Goal: Task Accomplishment & Management: Manage account settings

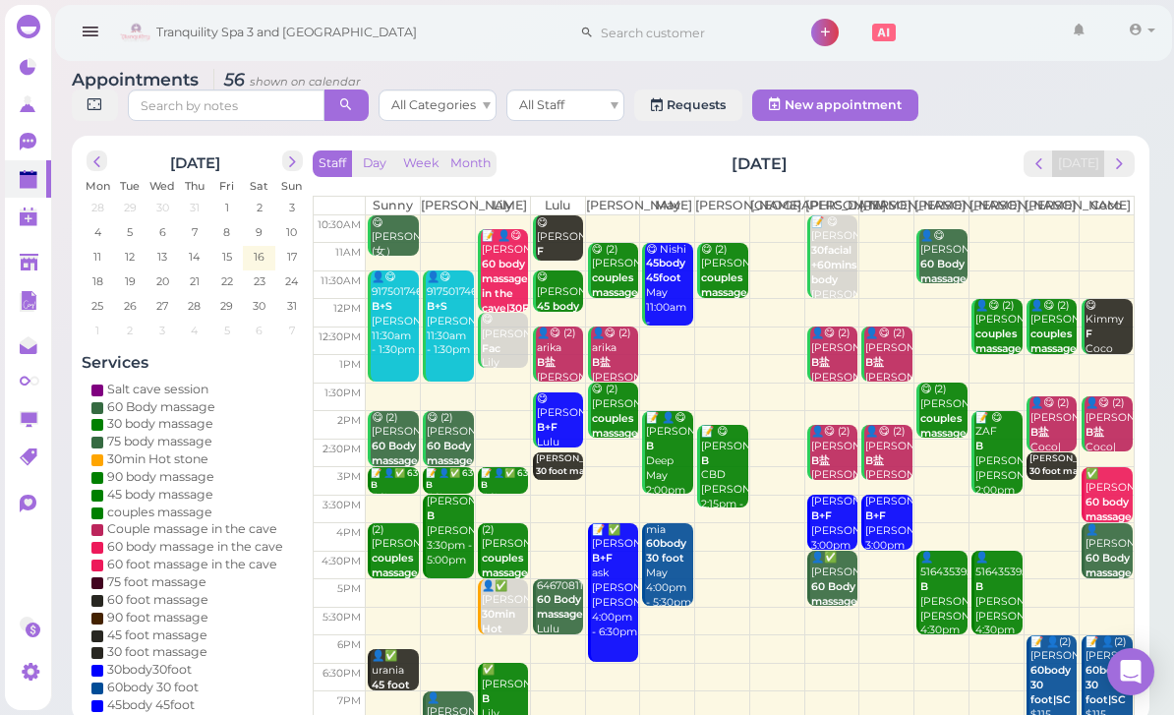
scroll to position [55, 82]
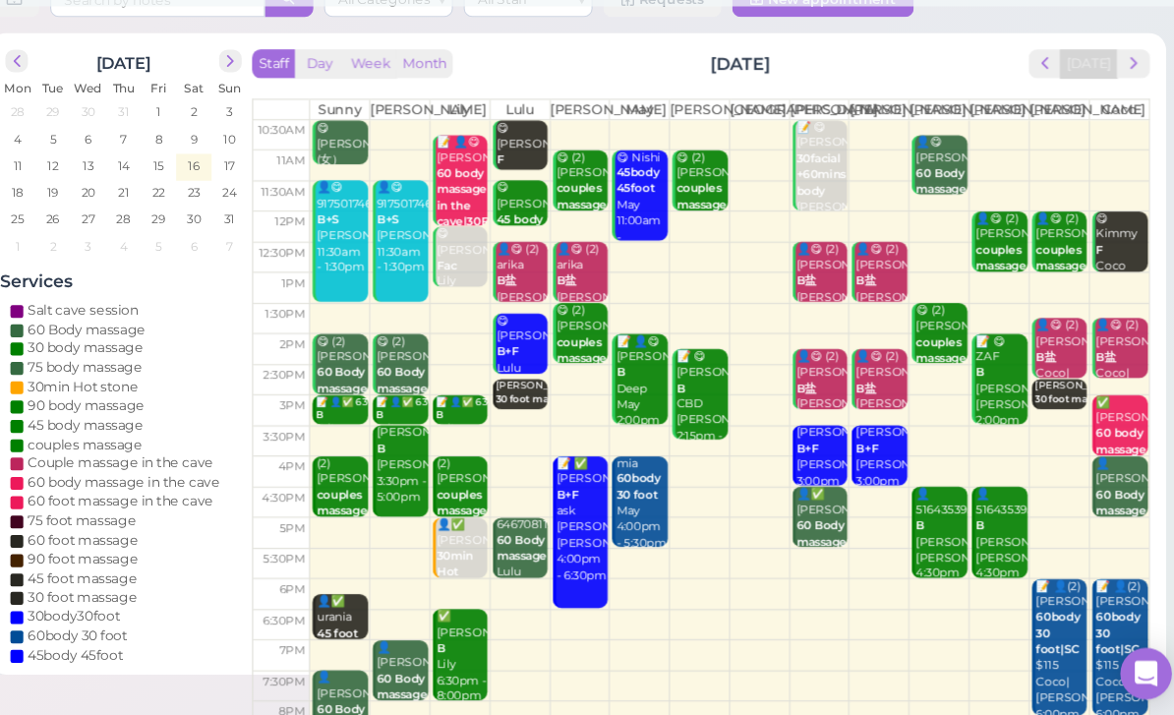
click at [1110, 111] on span "next" at bounding box center [1119, 113] width 19 height 19
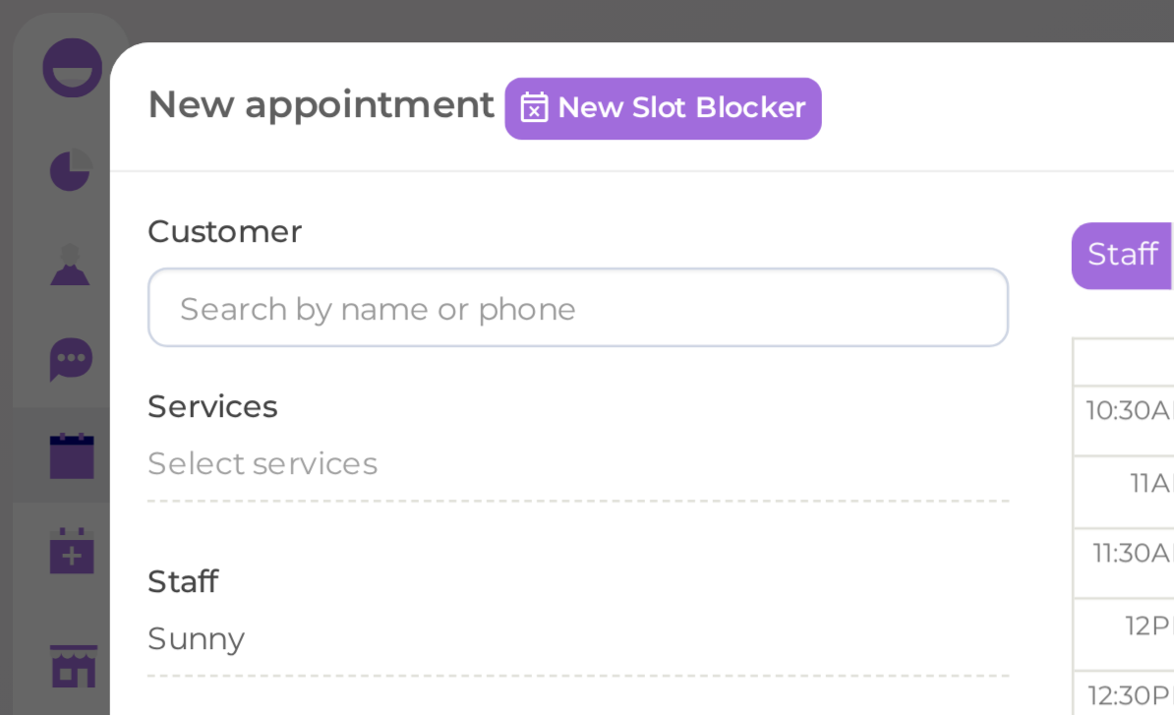
scroll to position [0, 0]
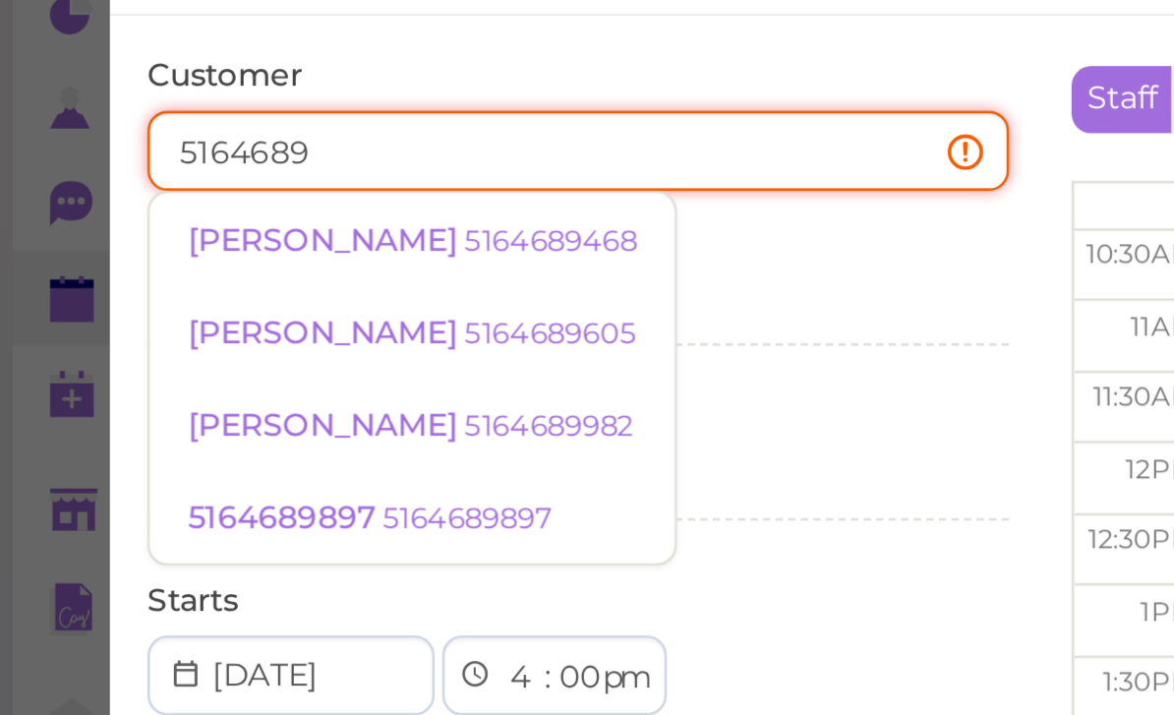
type input "51646894"
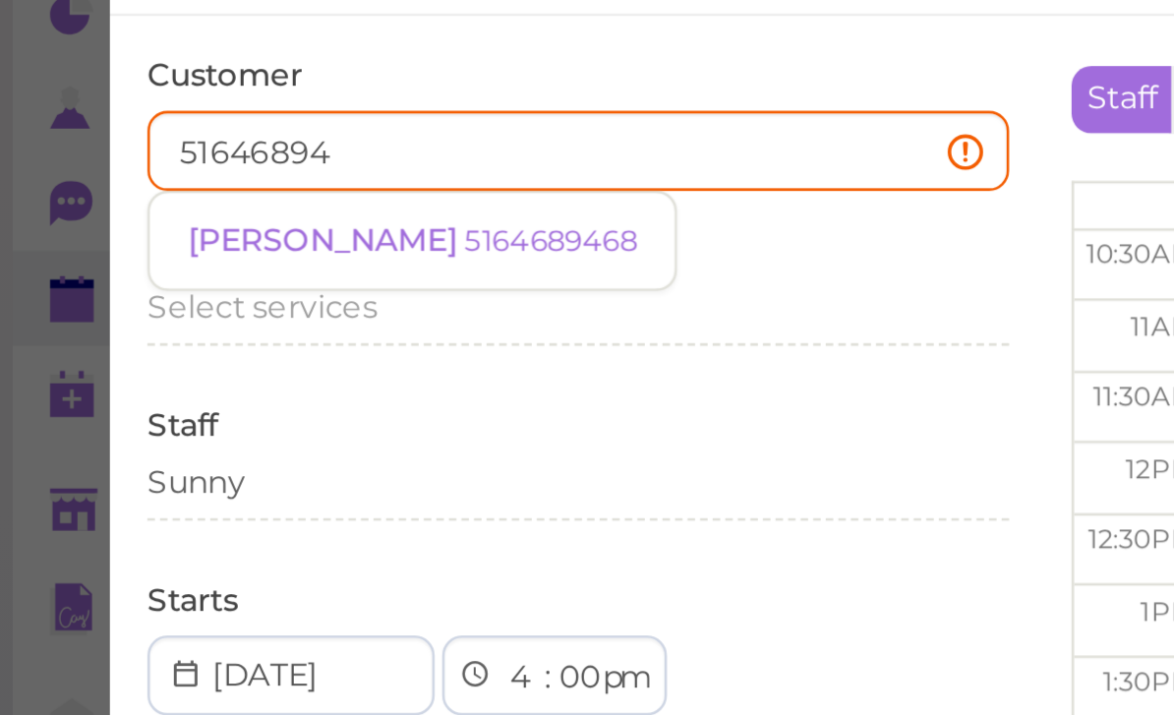
click at [183, 149] on small "5164689468" at bounding box center [217, 156] width 68 height 14
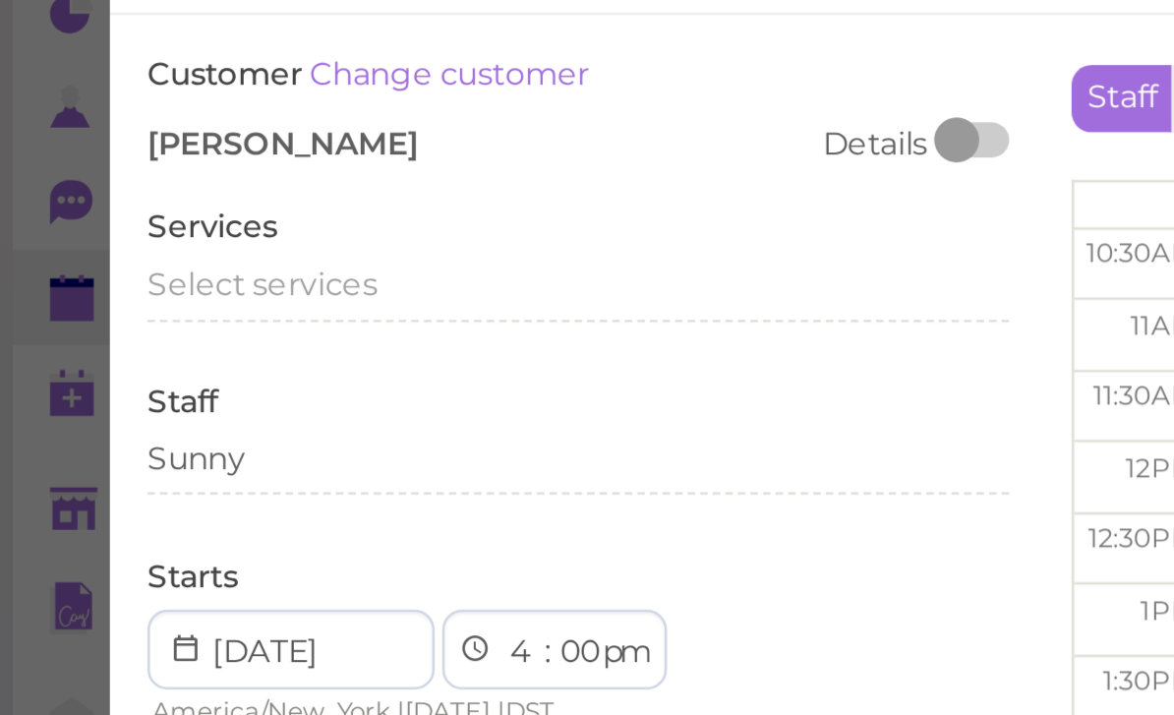
click at [125, 166] on span "Select services" at bounding box center [103, 173] width 90 height 15
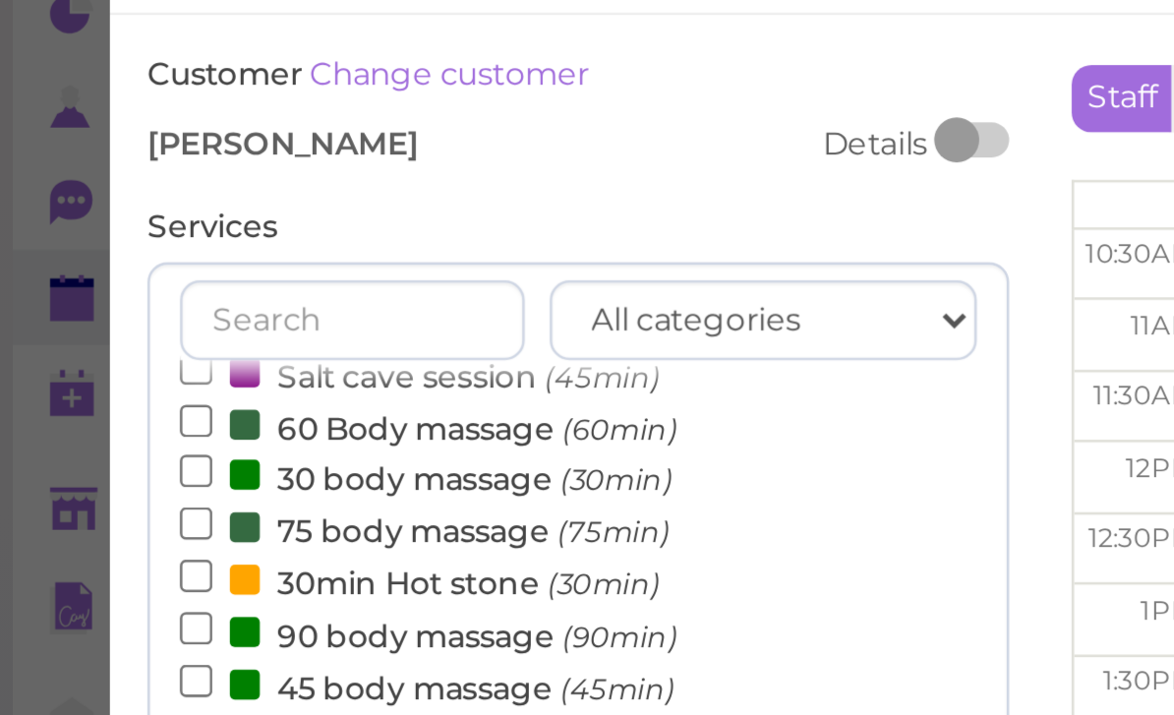
scroll to position [16, 0]
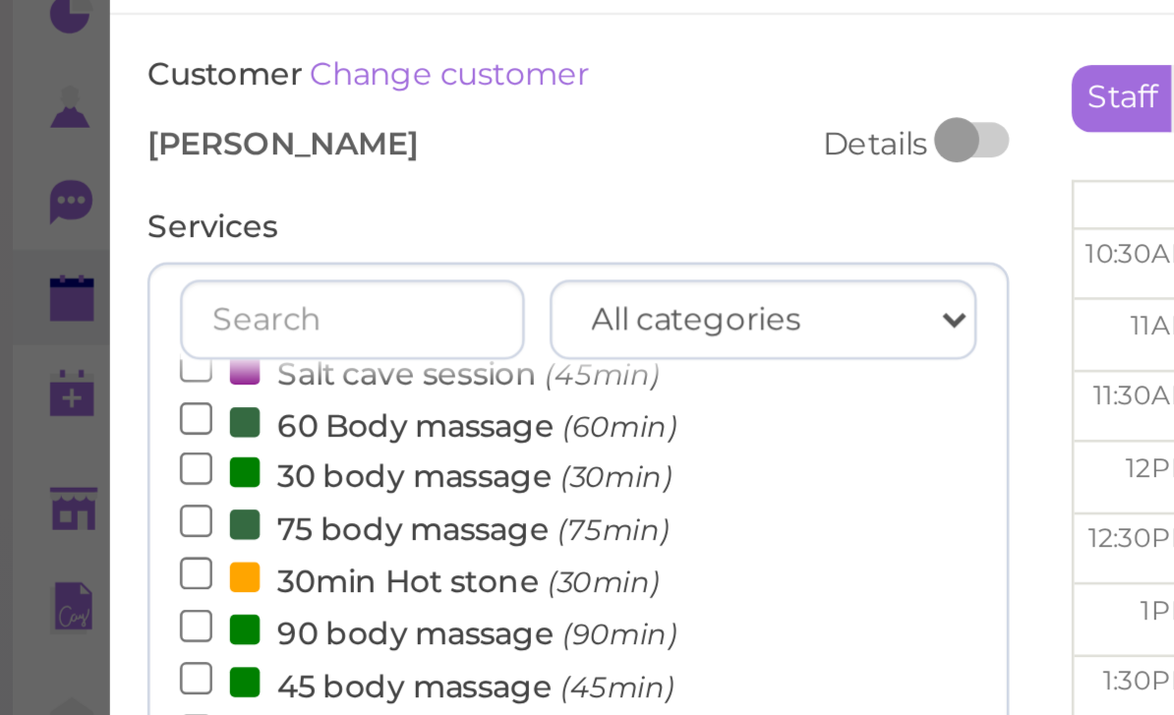
click at [192, 218] on label "60 Body massage (60min)" at bounding box center [169, 228] width 196 height 21
click at [84, 220] on input "60 Body massage (60min)" at bounding box center [77, 226] width 13 height 13
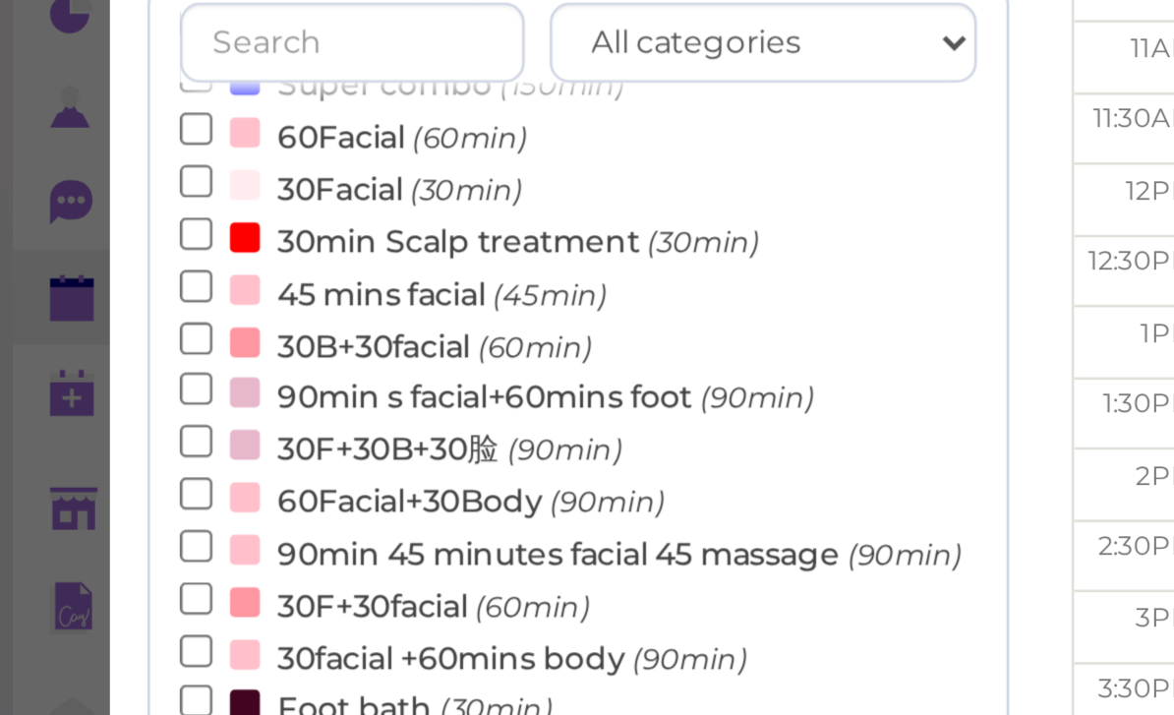
scroll to position [470, 0]
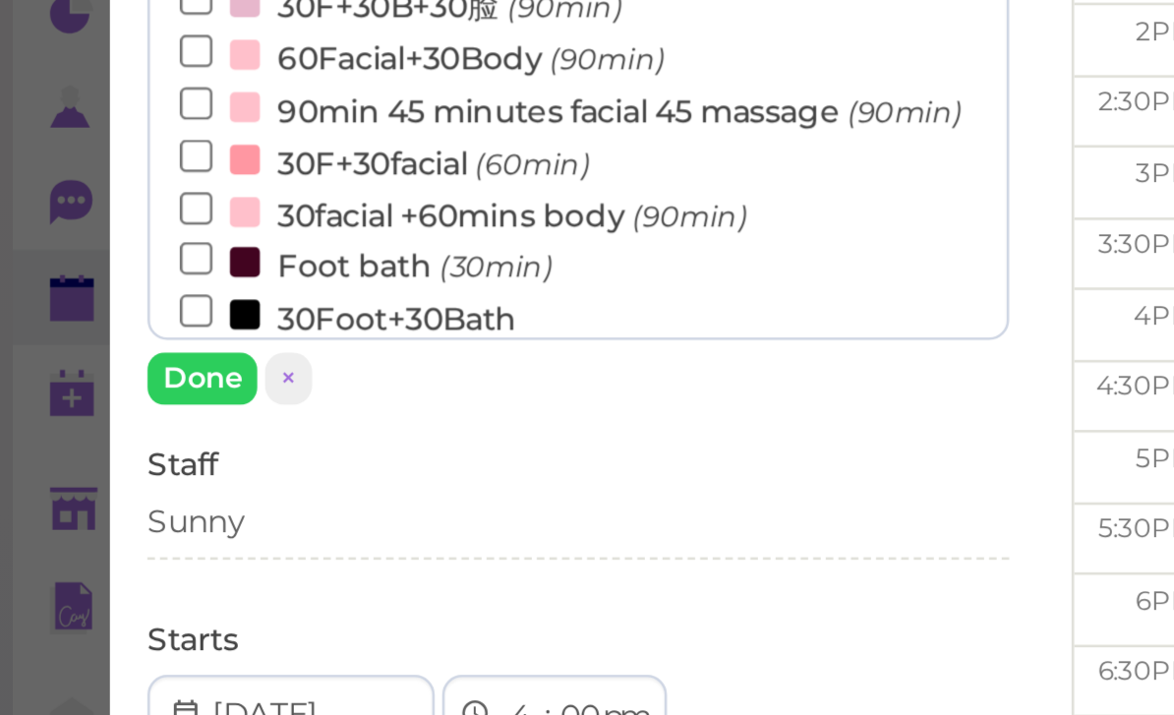
click at [83, 201] on button "Done" at bounding box center [79, 211] width 43 height 21
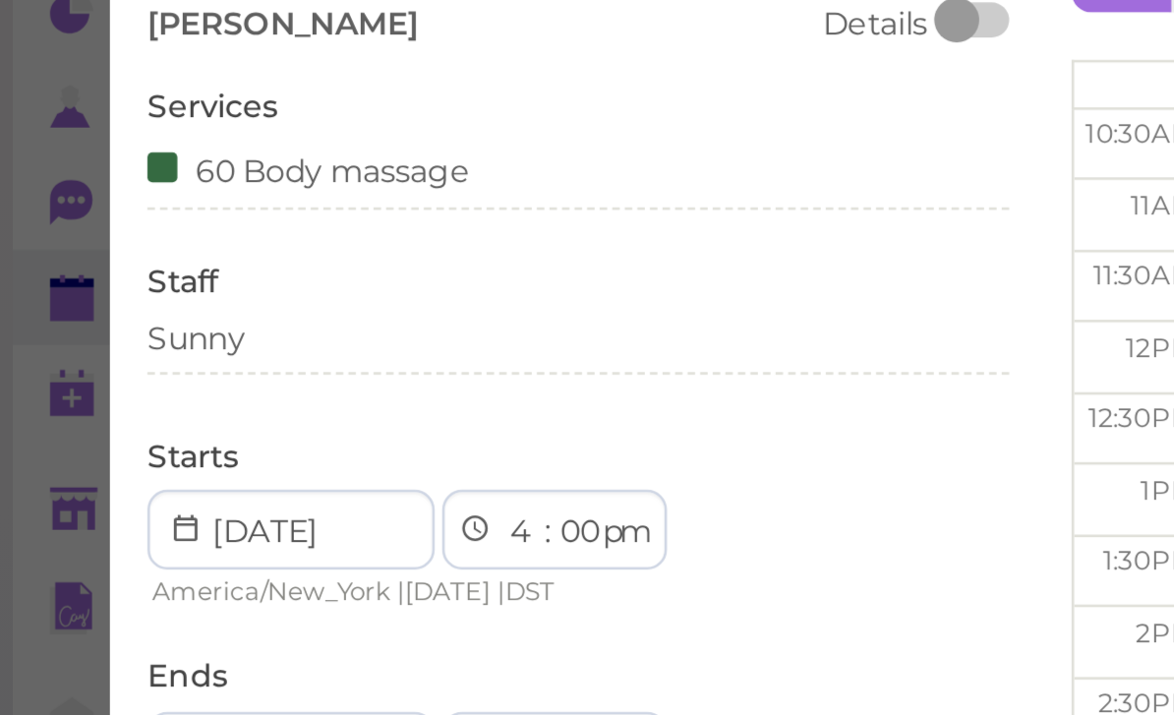
scroll to position [34, 0]
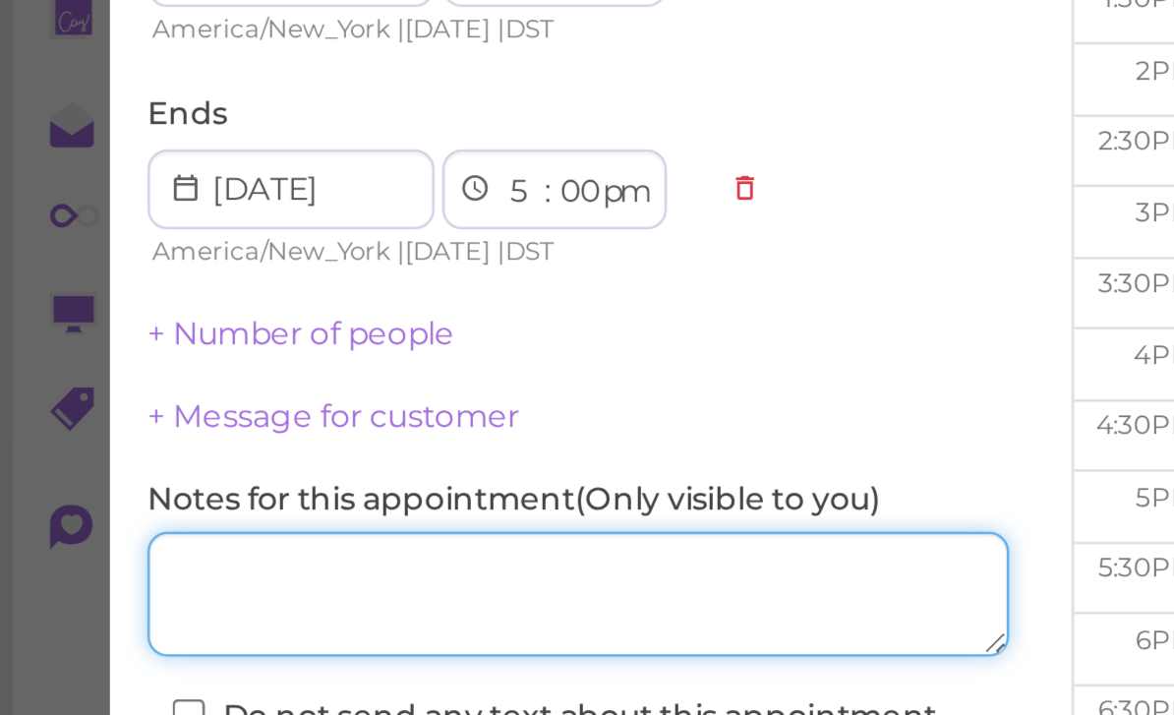
click at [117, 505] on textarea at bounding box center [227, 529] width 339 height 49
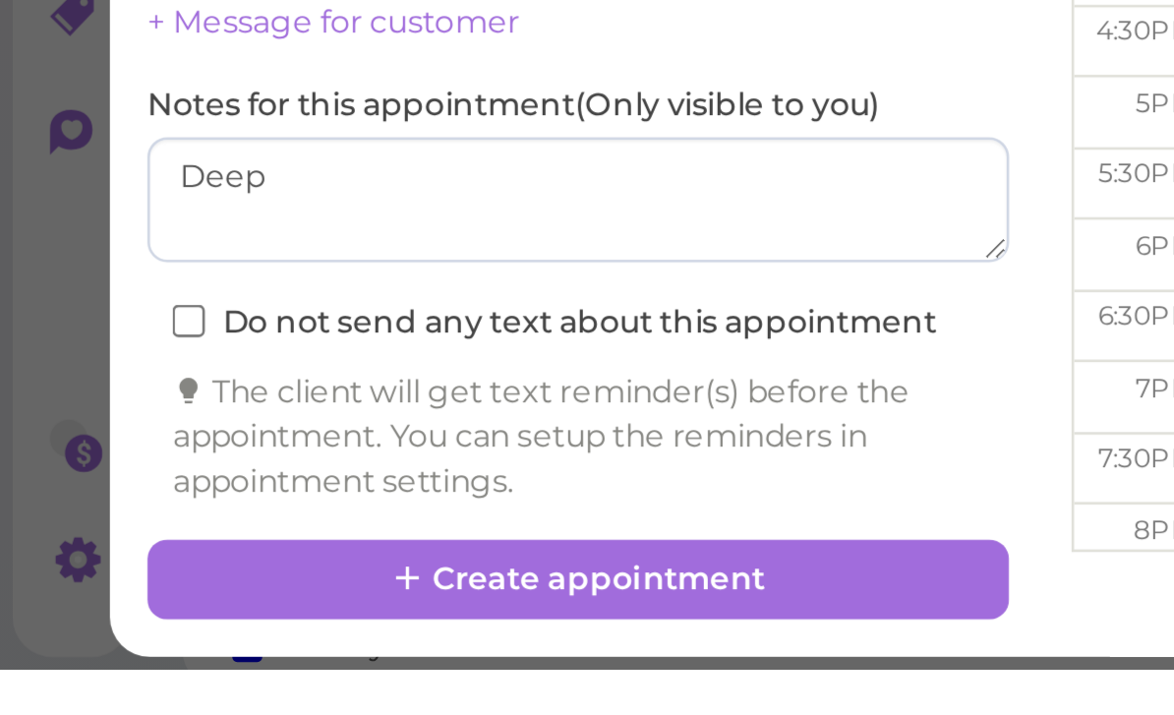
scroll to position [42, 0]
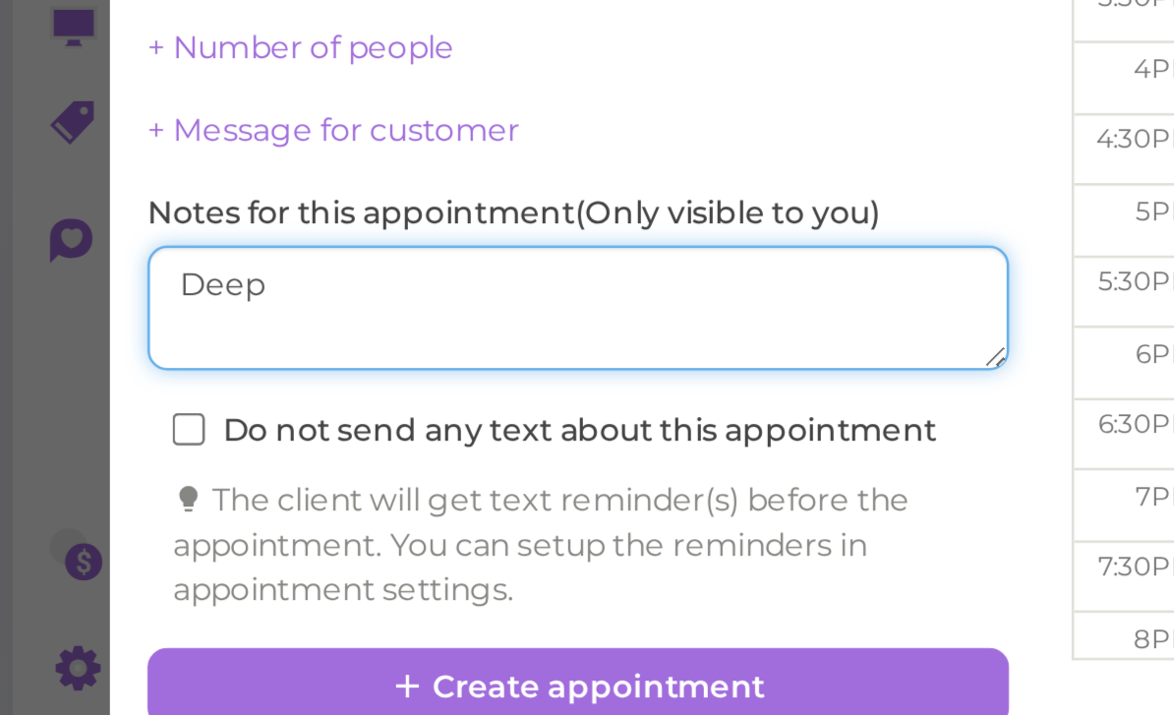
type textarea "Deep"
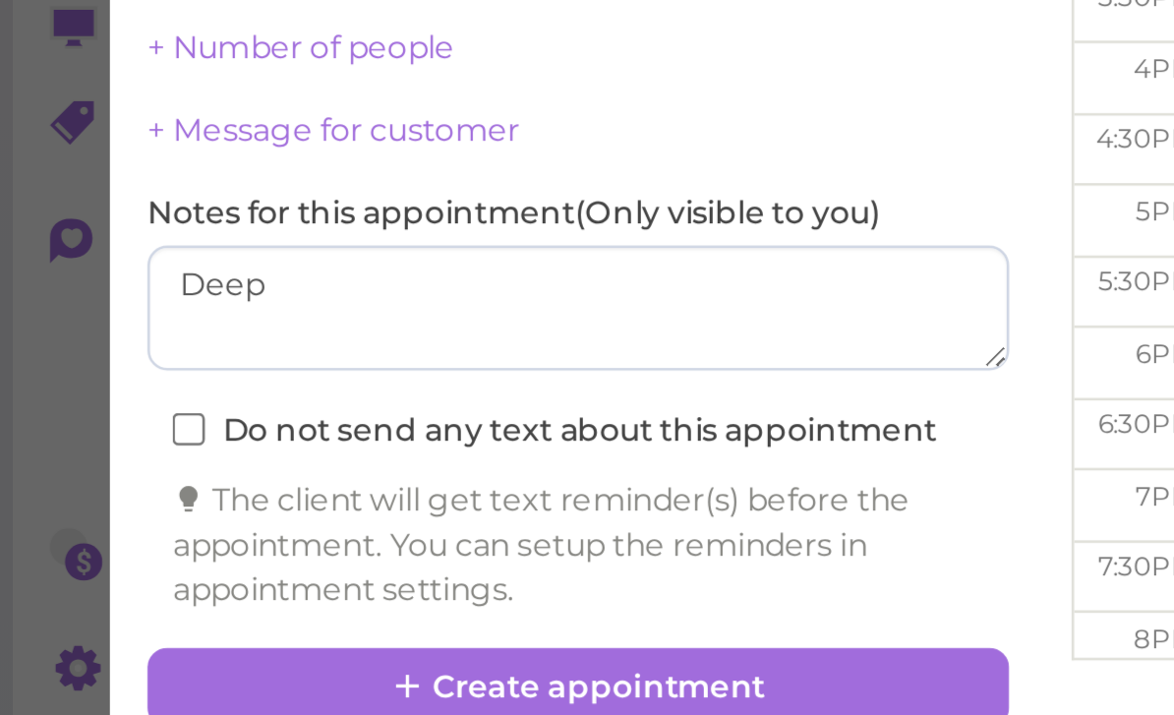
click at [221, 664] on button "Create appointment" at bounding box center [227, 679] width 339 height 31
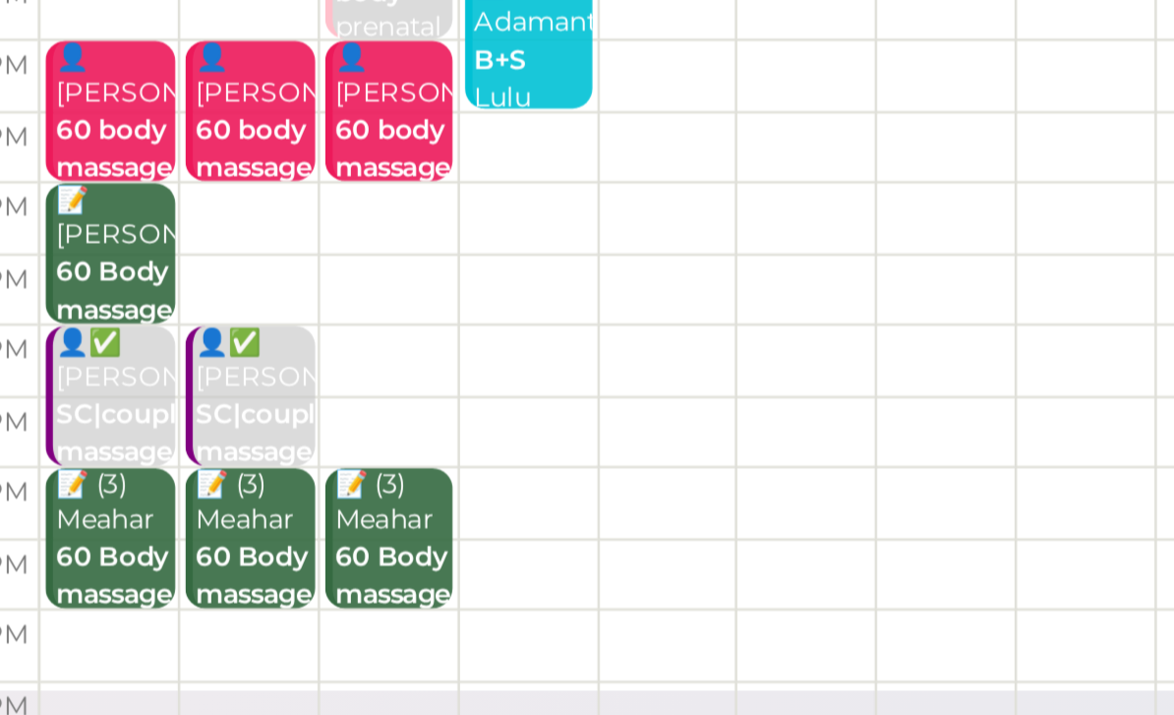
scroll to position [0, 0]
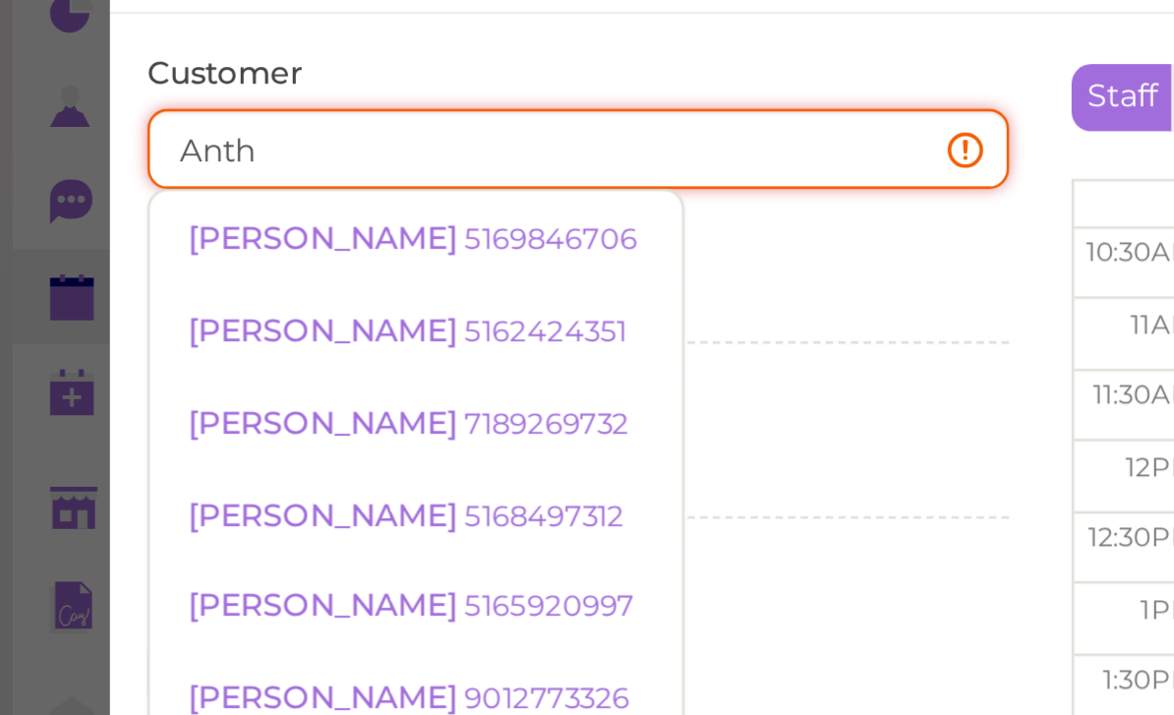
type input "Antho"
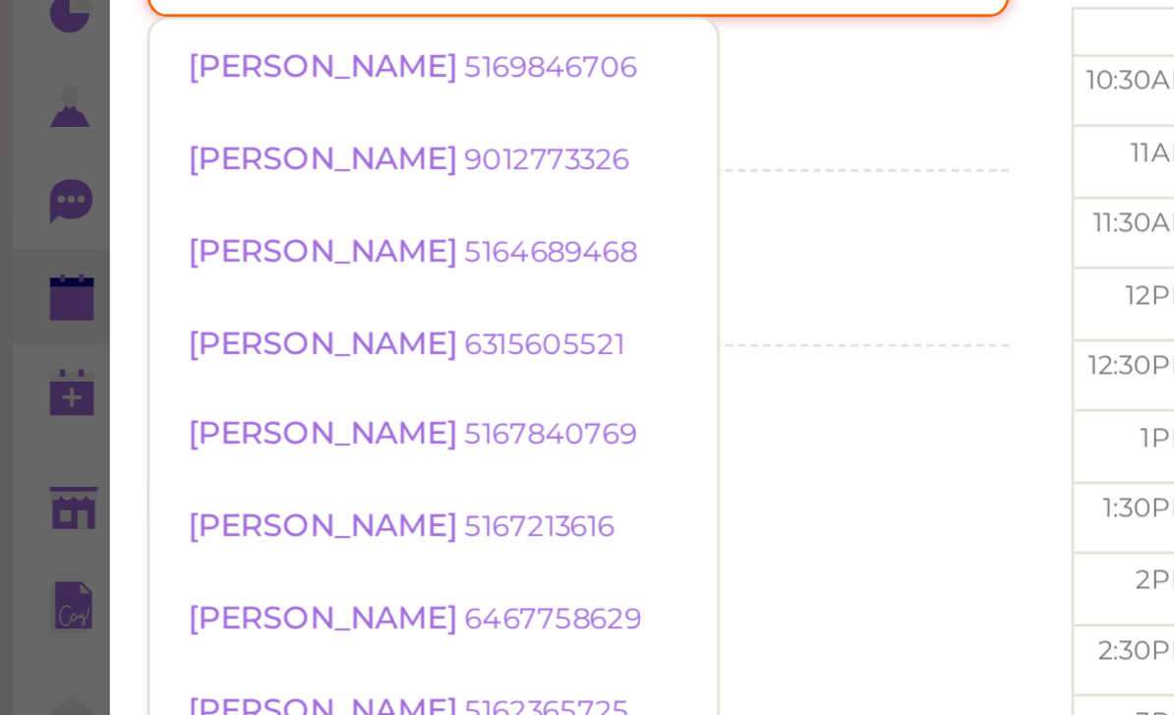
scroll to position [69, 0]
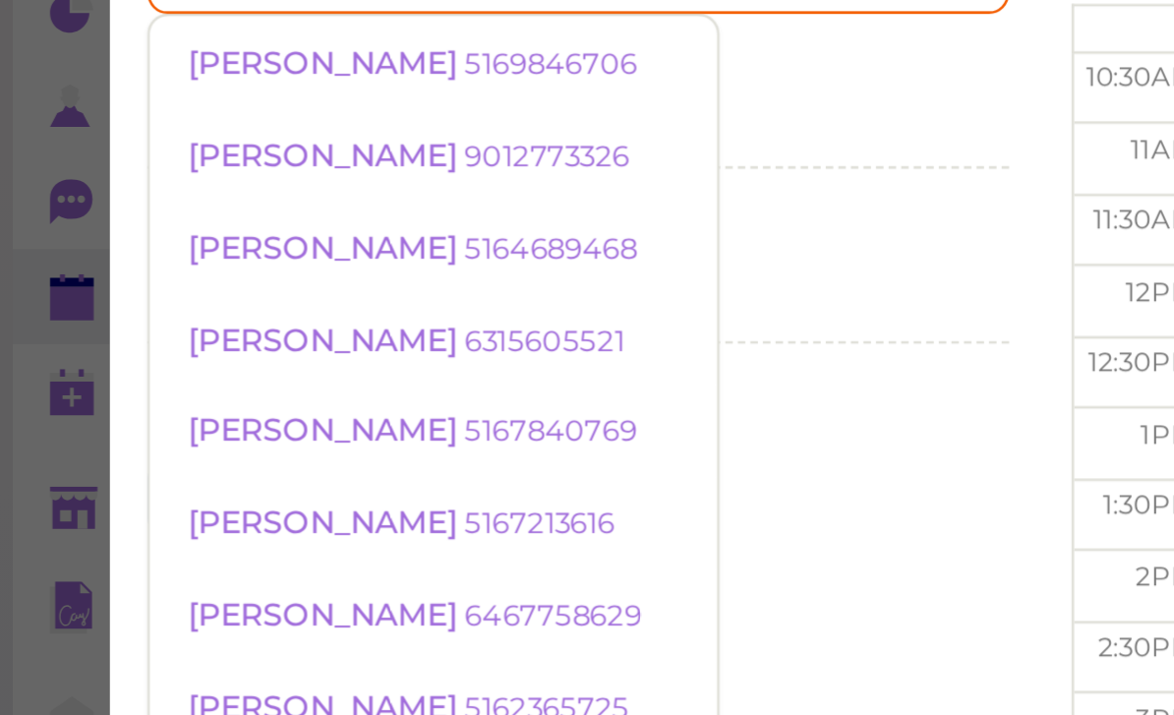
click at [184, 153] on small "5164689468" at bounding box center [217, 160] width 68 height 14
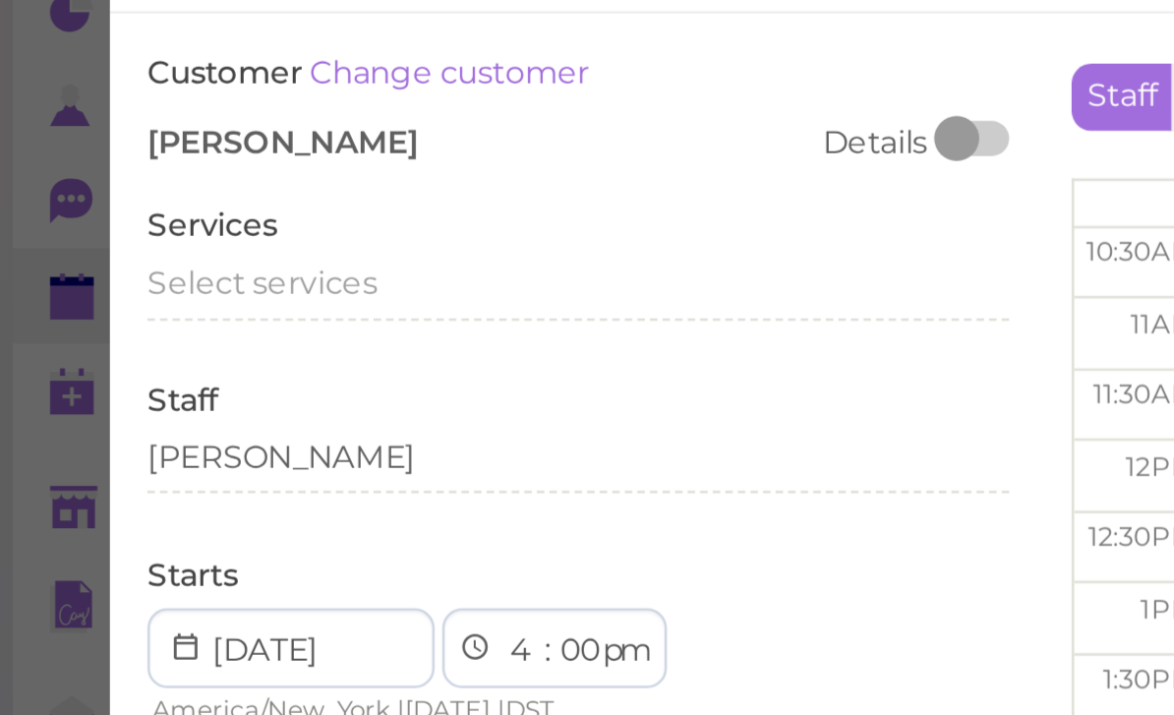
click at [130, 166] on span "Select services" at bounding box center [103, 173] width 90 height 15
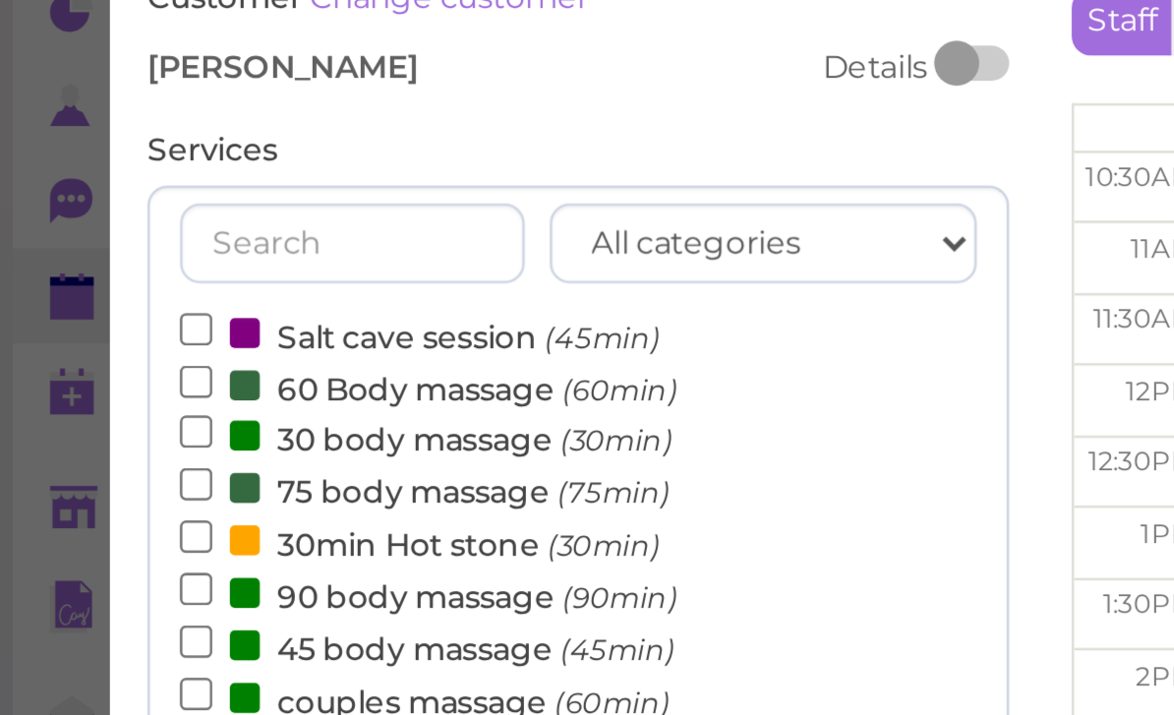
click at [182, 266] on label "30min Hot stone (30min)" at bounding box center [165, 276] width 189 height 21
click at [84, 267] on input "30min Hot stone (30min)" at bounding box center [77, 273] width 13 height 13
click at [145, 224] on label "30 body massage (30min)" at bounding box center [168, 234] width 194 height 21
click at [84, 226] on input "30 body massage (30min)" at bounding box center [77, 232] width 13 height 13
select select "5"
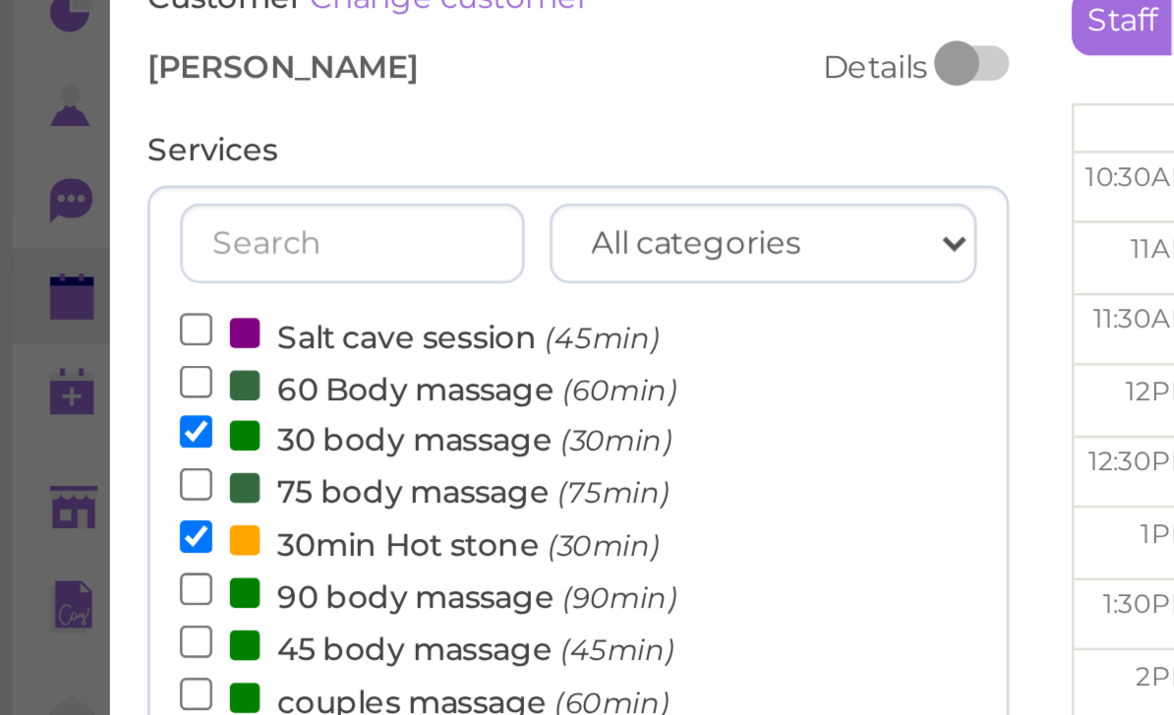
select select "00"
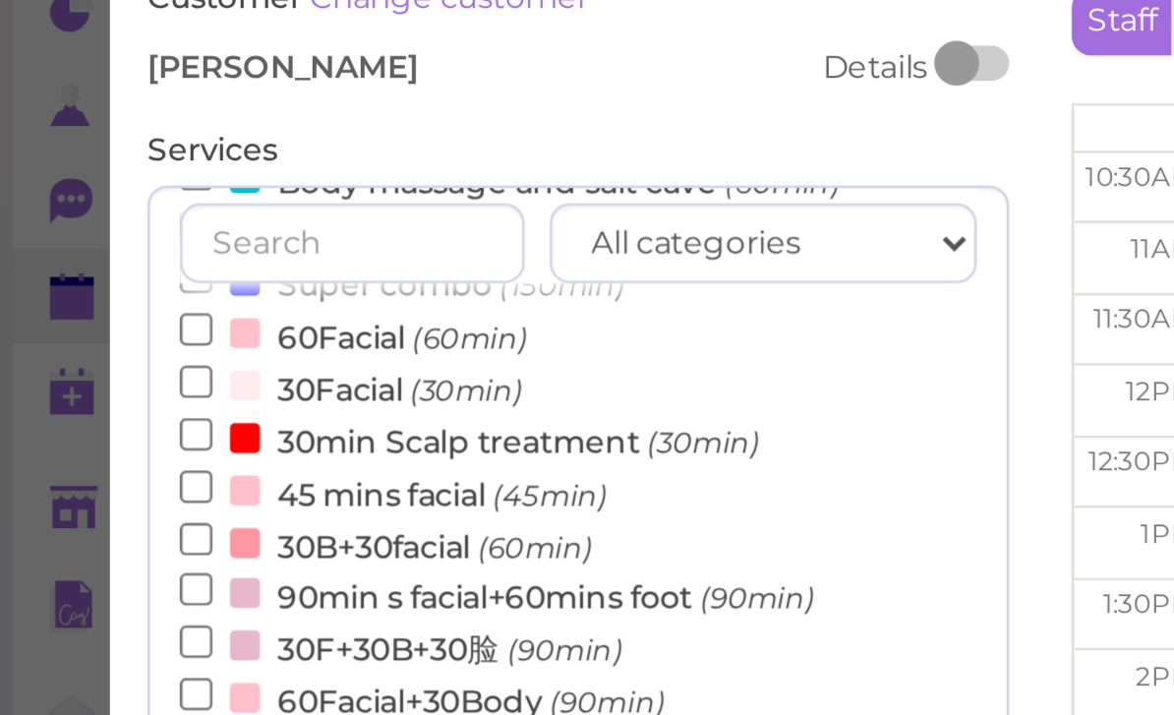
scroll to position [470, 0]
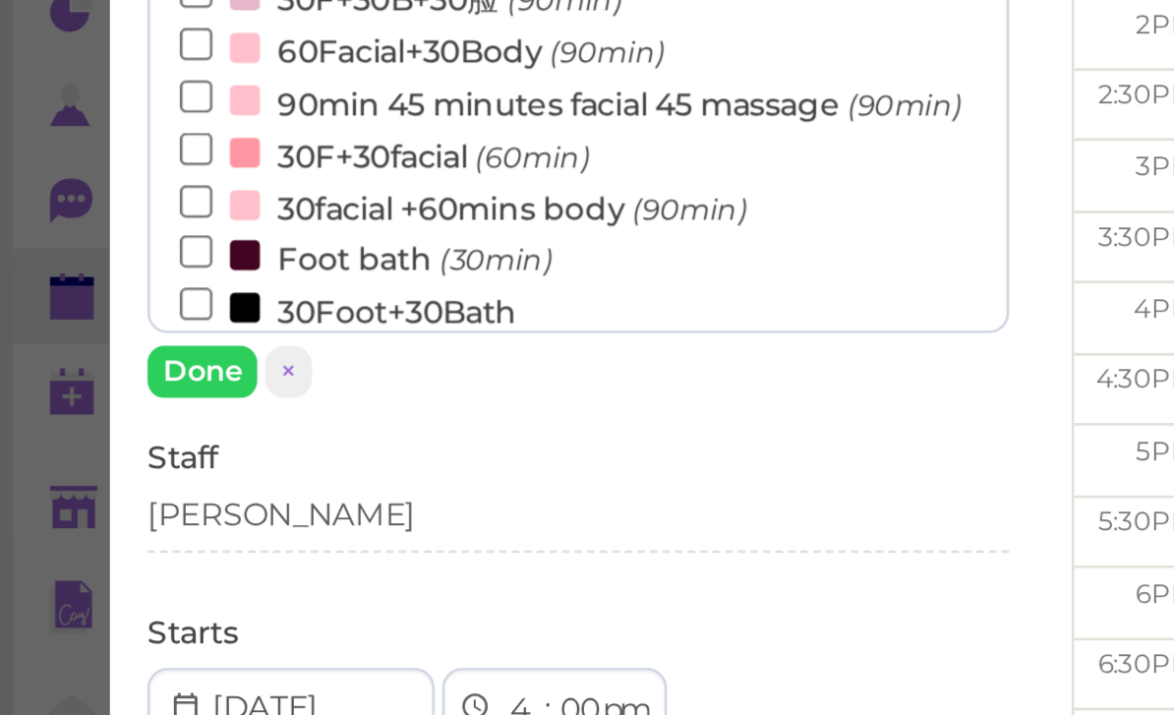
click at [87, 199] on button "Done" at bounding box center [79, 209] width 43 height 21
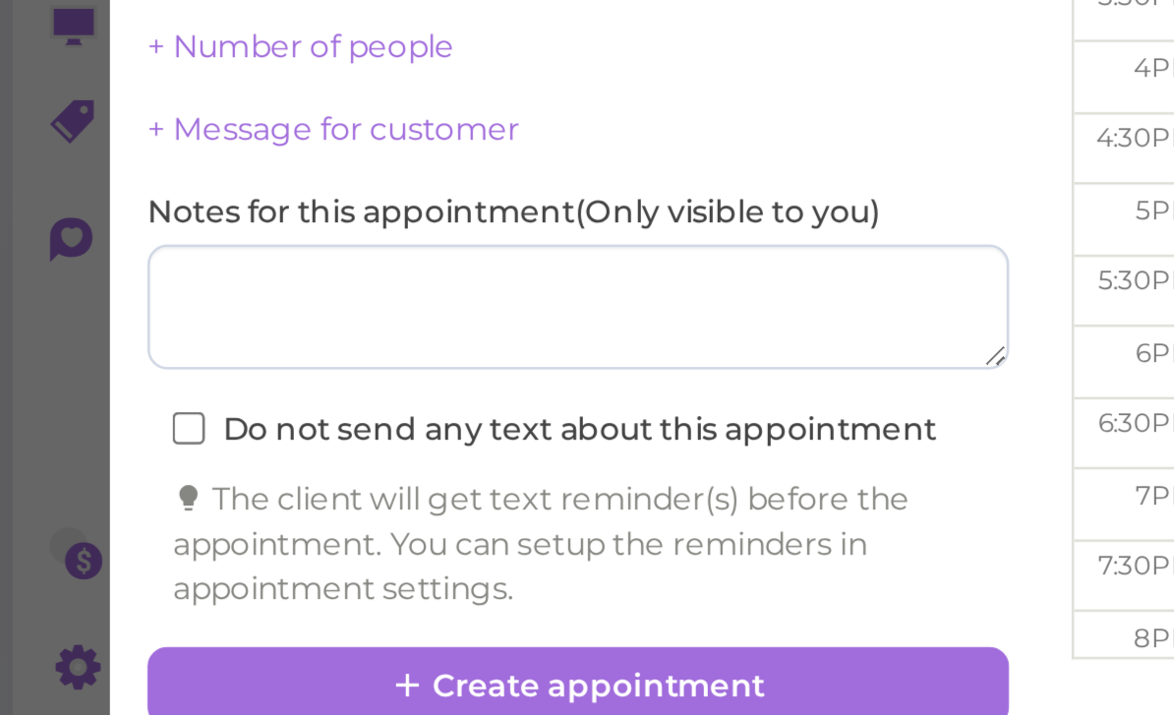
scroll to position [70, 0]
click at [306, 664] on button "Create appointment" at bounding box center [227, 679] width 339 height 31
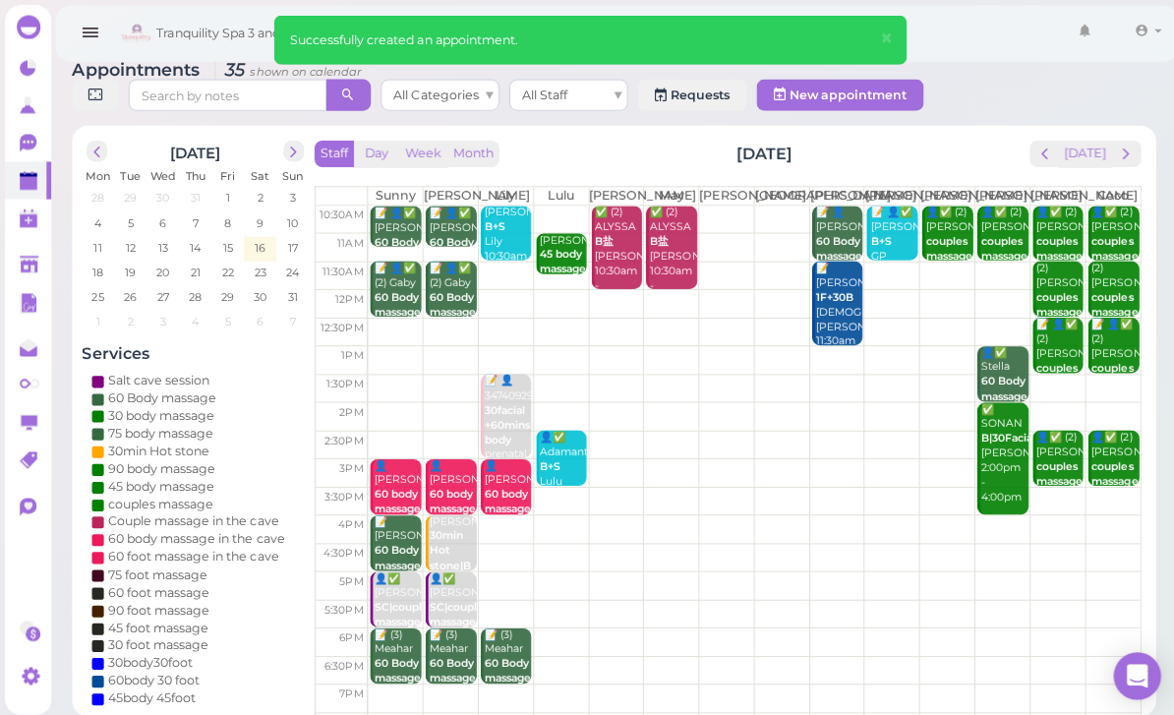
scroll to position [11, 0]
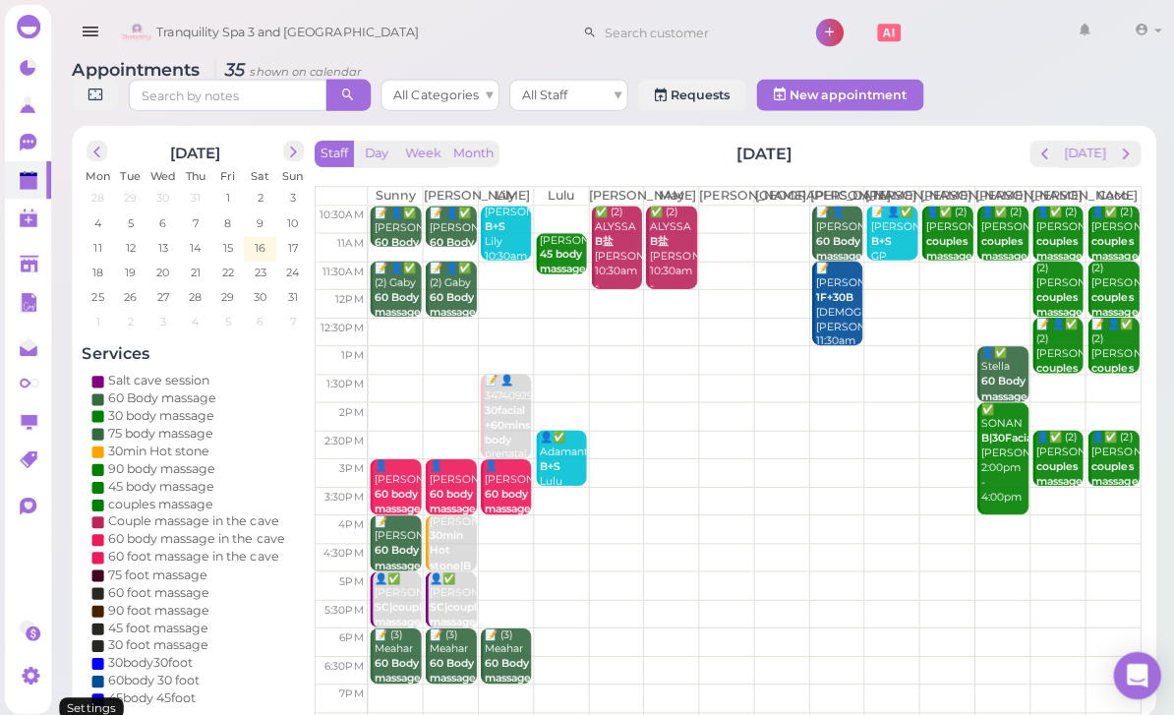
click at [34, 678] on icon at bounding box center [31, 671] width 13 height 13
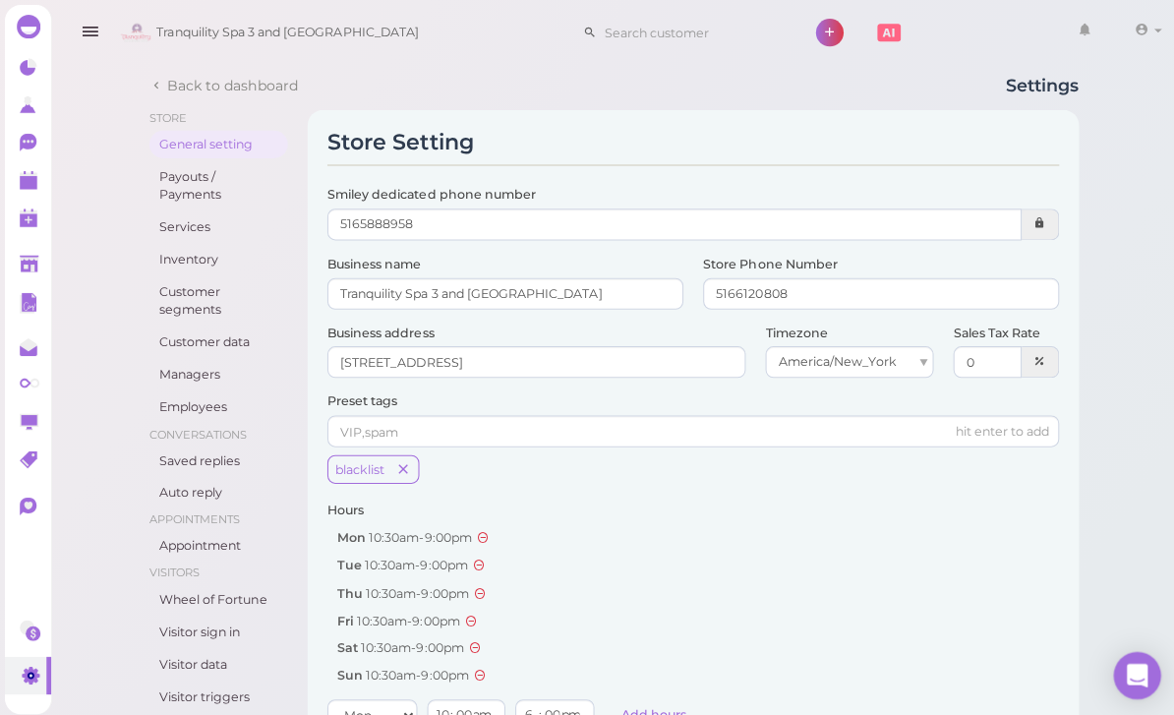
click at [198, 392] on link "Employees" at bounding box center [217, 405] width 138 height 28
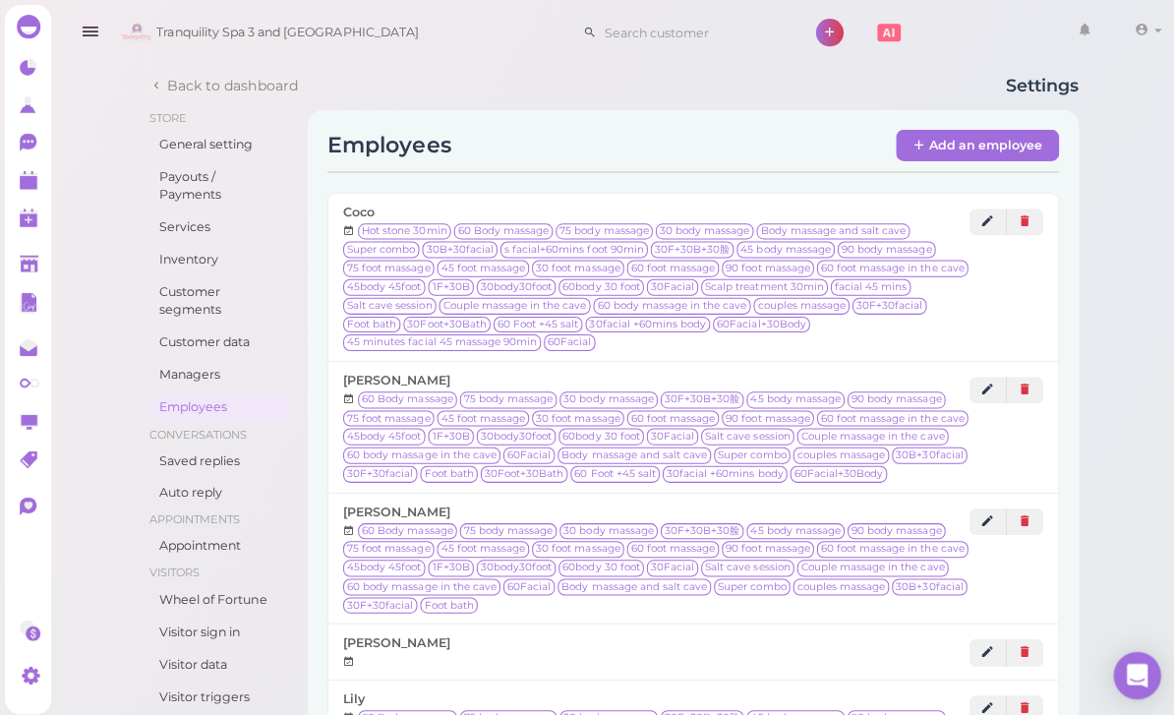
click at [987, 132] on link "Add an employee" at bounding box center [972, 144] width 162 height 31
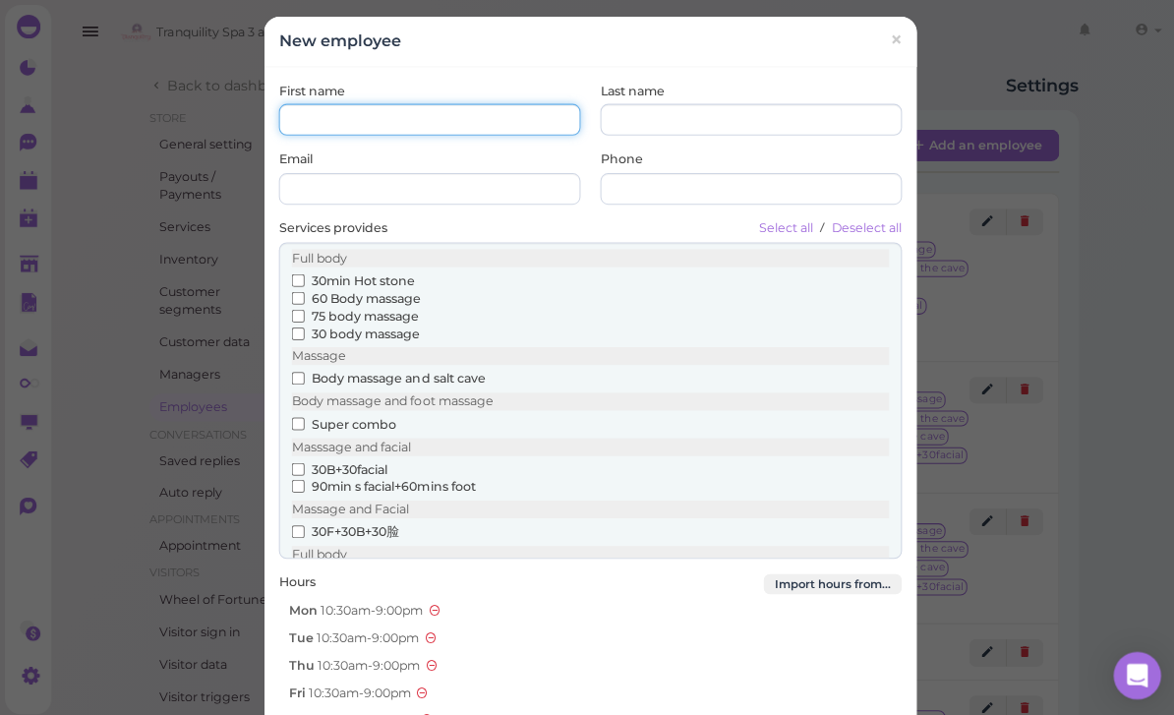
click at [459, 103] on input "First name" at bounding box center [427, 118] width 300 height 31
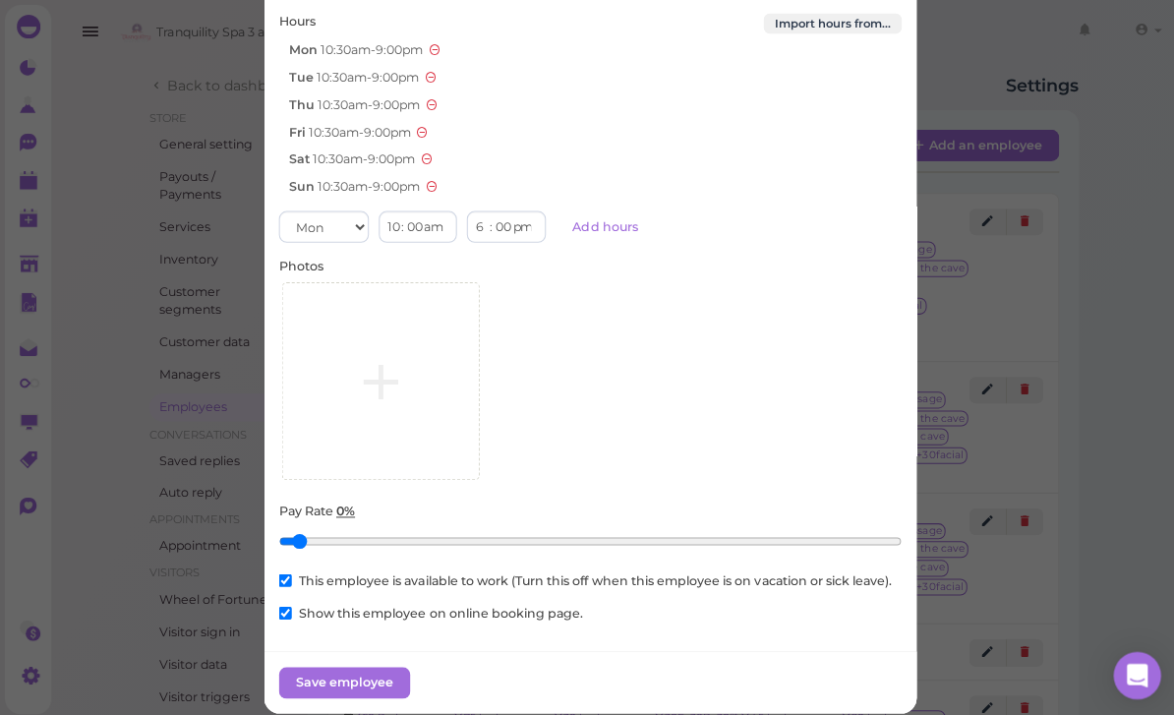
scroll to position [557, 0]
type input "[PERSON_NAME]"
click at [334, 676] on button "Save employee" at bounding box center [342, 679] width 131 height 31
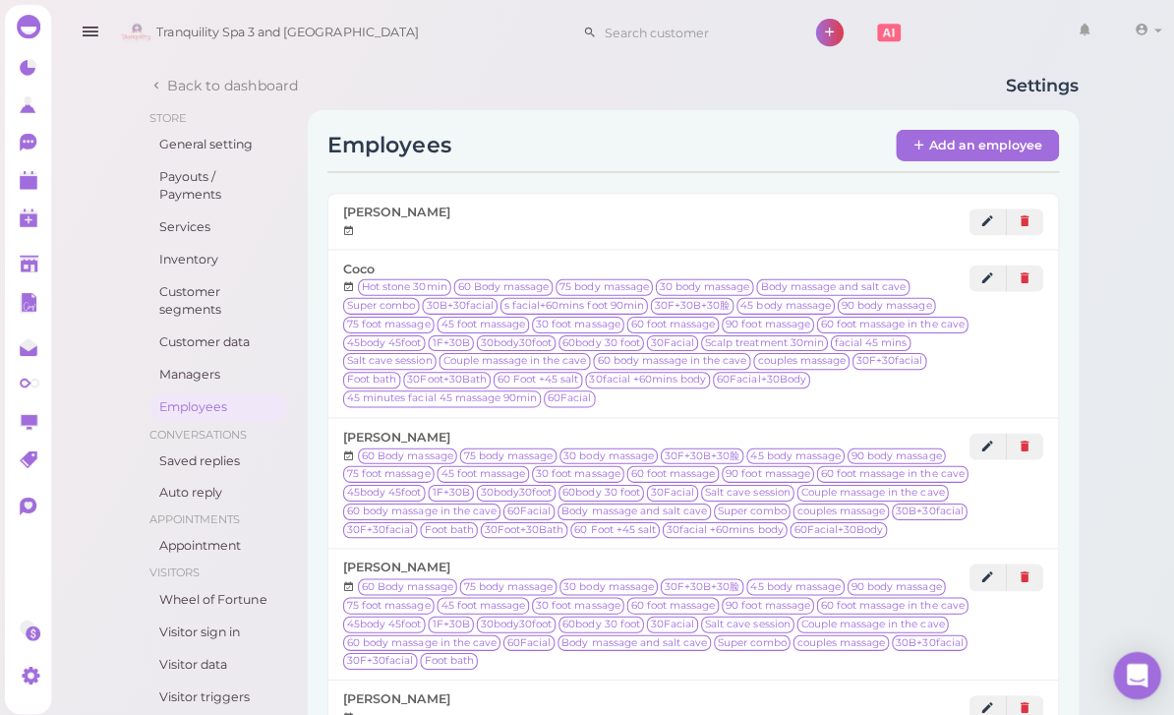
click at [11, 185] on link at bounding box center [28, 178] width 46 height 37
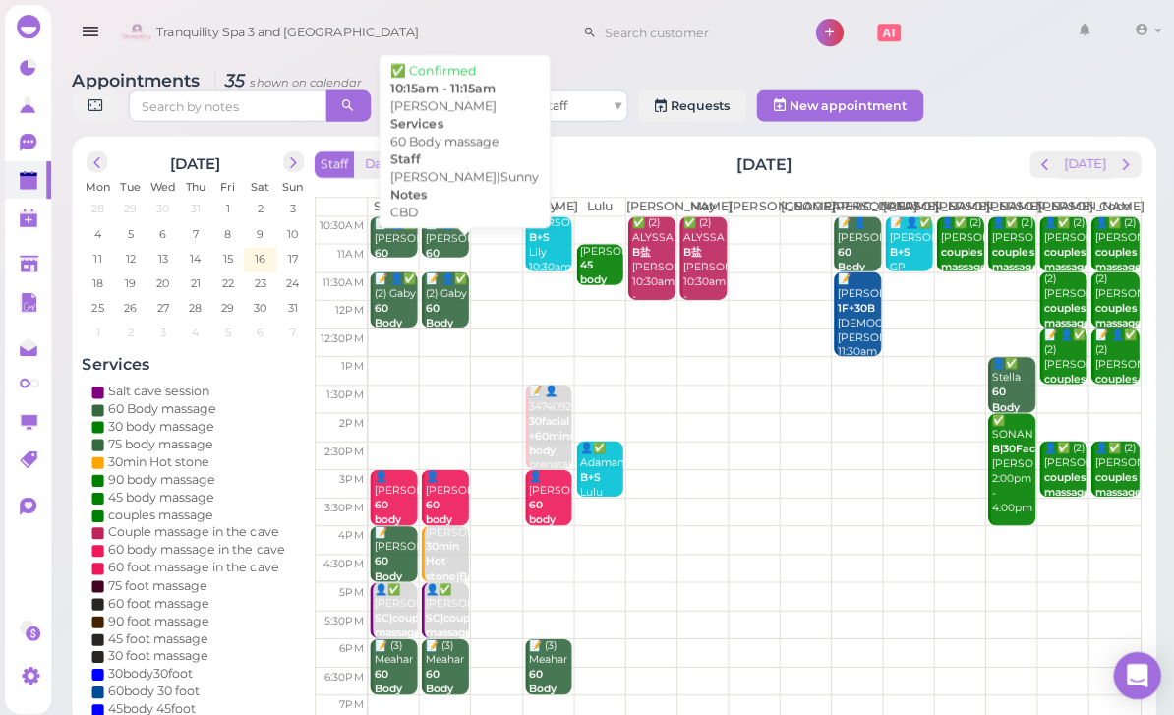
click at [437, 248] on div "📝 👤✅ [PERSON_NAME] 60 Body massage CBD [PERSON_NAME]|Sunny 10:15am - 11:15am" at bounding box center [444, 289] width 44 height 147
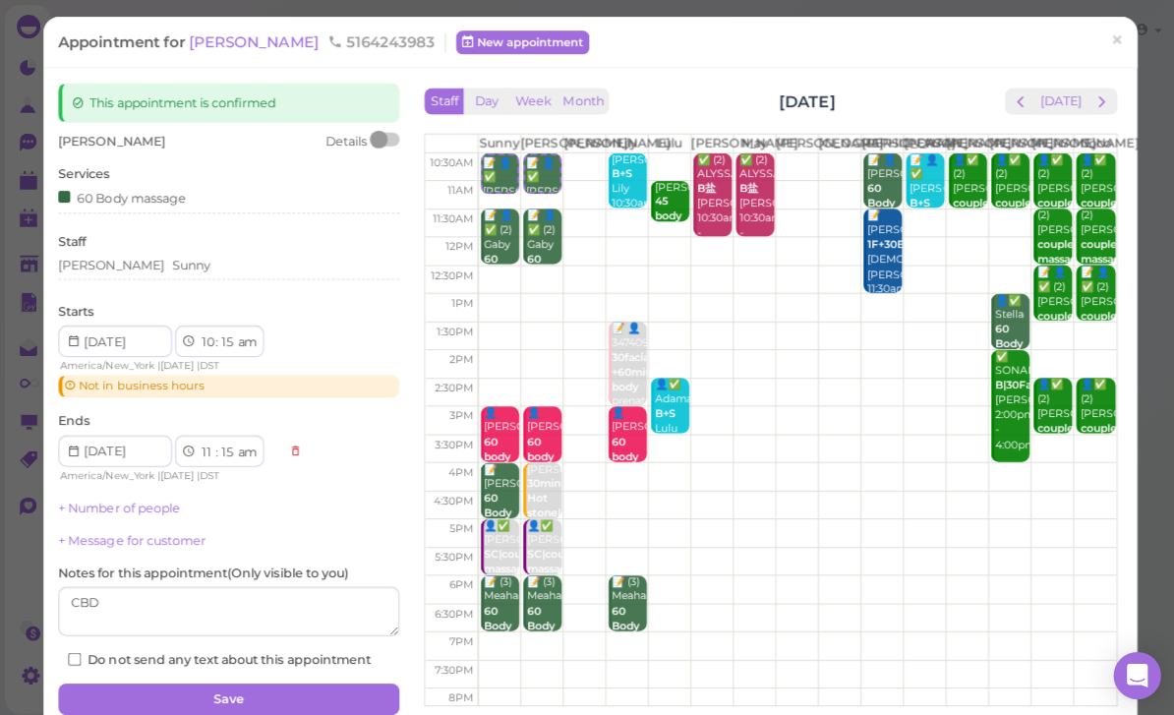
click at [203, 273] on div "[PERSON_NAME]" at bounding box center [227, 267] width 339 height 24
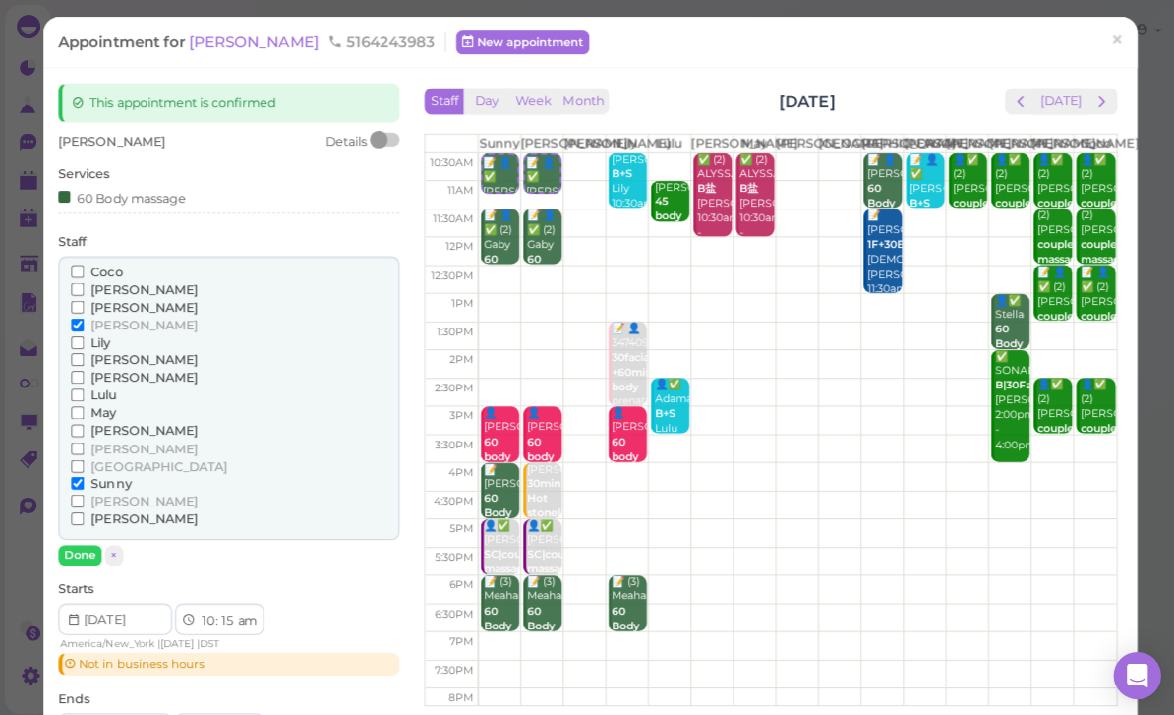
click at [104, 323] on span "[PERSON_NAME]" at bounding box center [143, 323] width 106 height 15
click at [84, 323] on input "[PERSON_NAME]" at bounding box center [77, 323] width 13 height 13
click at [128, 439] on span "[PERSON_NAME]" at bounding box center [143, 446] width 106 height 15
click at [84, 440] on input "[PERSON_NAME]" at bounding box center [77, 446] width 13 height 13
click at [83, 542] on button "Done" at bounding box center [79, 552] width 43 height 21
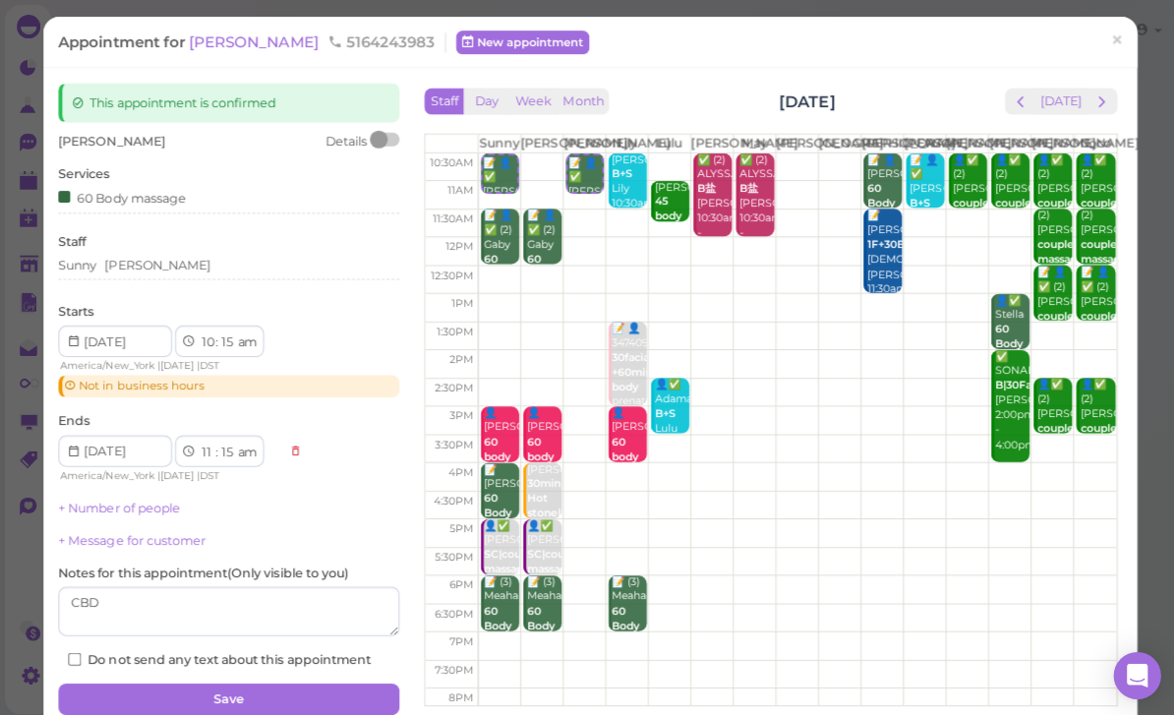
click at [297, 700] on button "Save" at bounding box center [227, 695] width 339 height 31
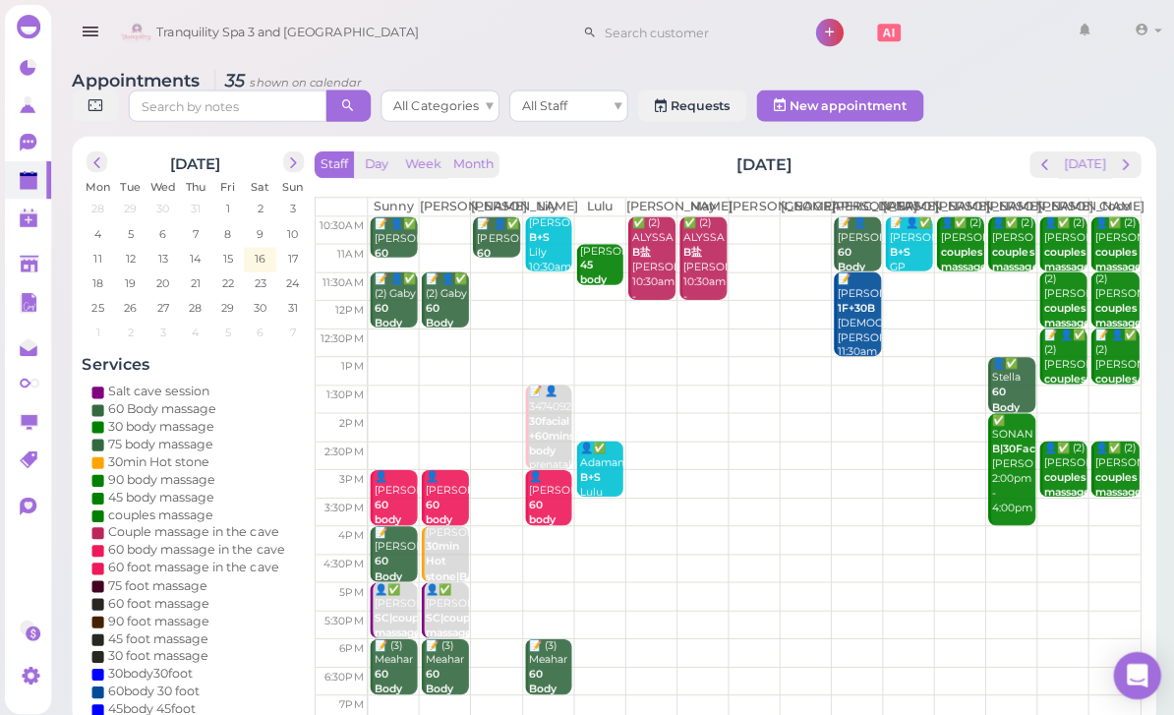
click at [445, 317] on div "📝 👤✅ (2) Gaby 60 Body massage [DEMOGRAPHIC_DATA] [PERSON_NAME]|Sunny 11:30am - …" at bounding box center [444, 343] width 44 height 147
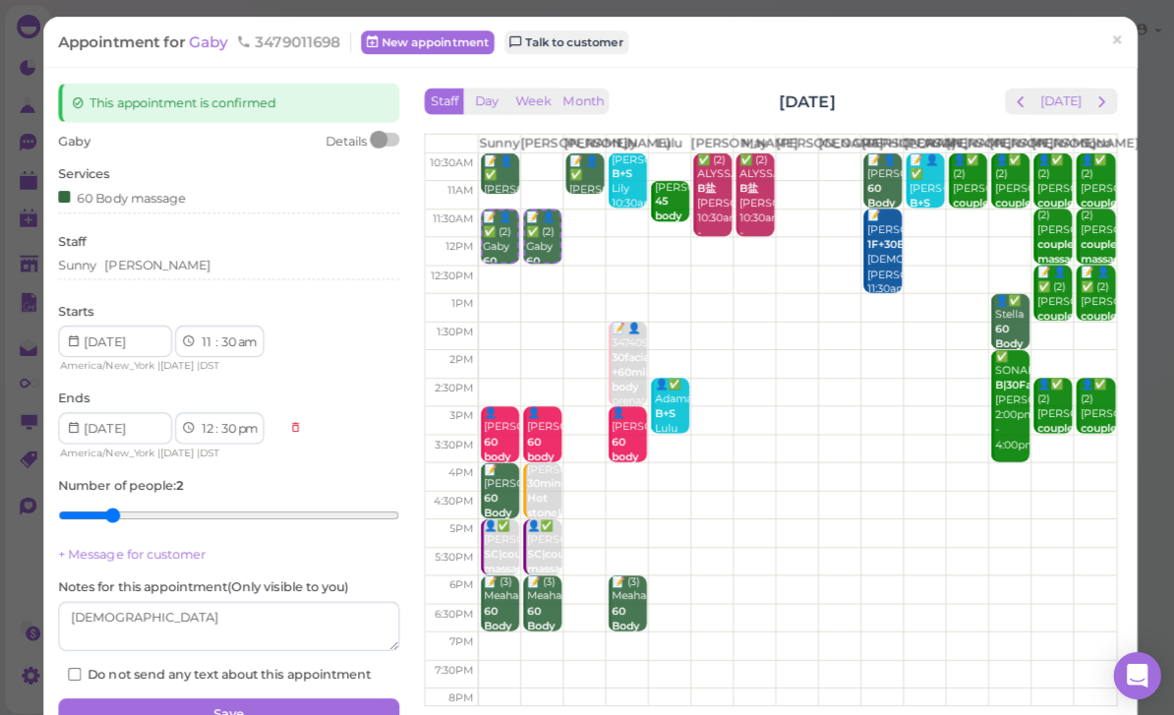
click at [173, 269] on div "[PERSON_NAME]" at bounding box center [227, 267] width 339 height 24
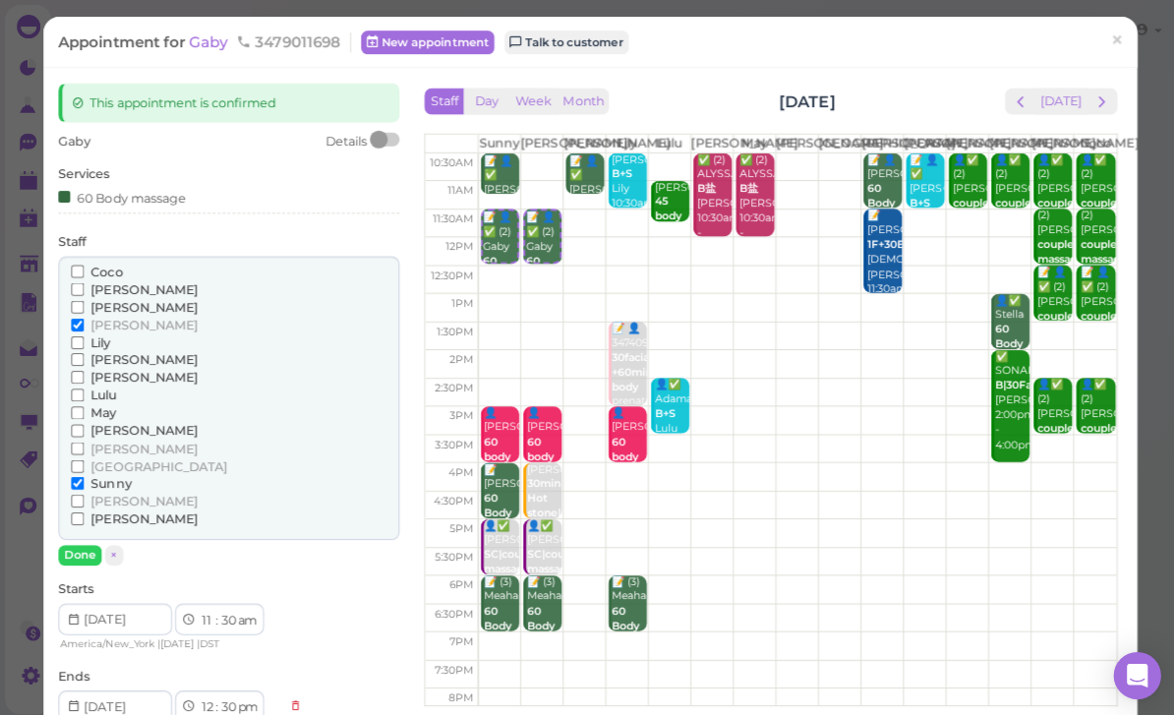
click at [102, 316] on span "[PERSON_NAME]" at bounding box center [143, 323] width 106 height 15
click at [84, 317] on input "[PERSON_NAME]" at bounding box center [77, 323] width 13 height 13
click at [121, 439] on span "[PERSON_NAME]" at bounding box center [143, 446] width 106 height 15
click at [84, 440] on input "[PERSON_NAME]" at bounding box center [77, 446] width 13 height 13
click at [87, 542] on button "Done" at bounding box center [79, 552] width 43 height 21
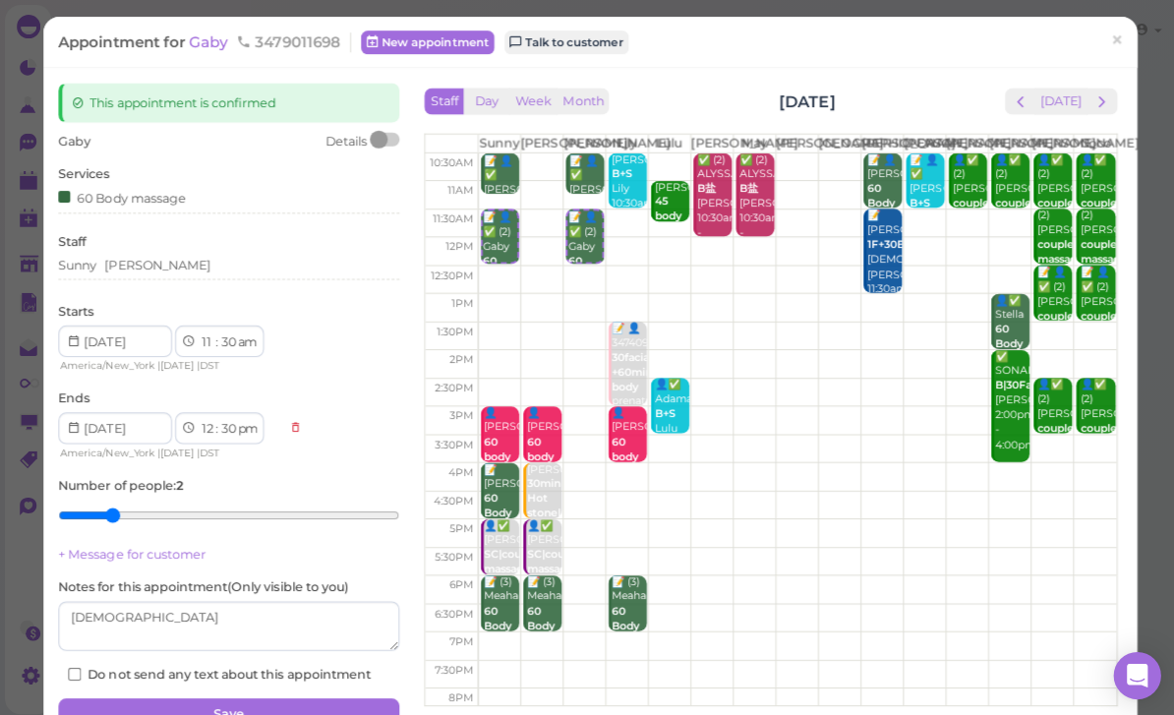
click at [268, 702] on button "Save" at bounding box center [227, 709] width 339 height 31
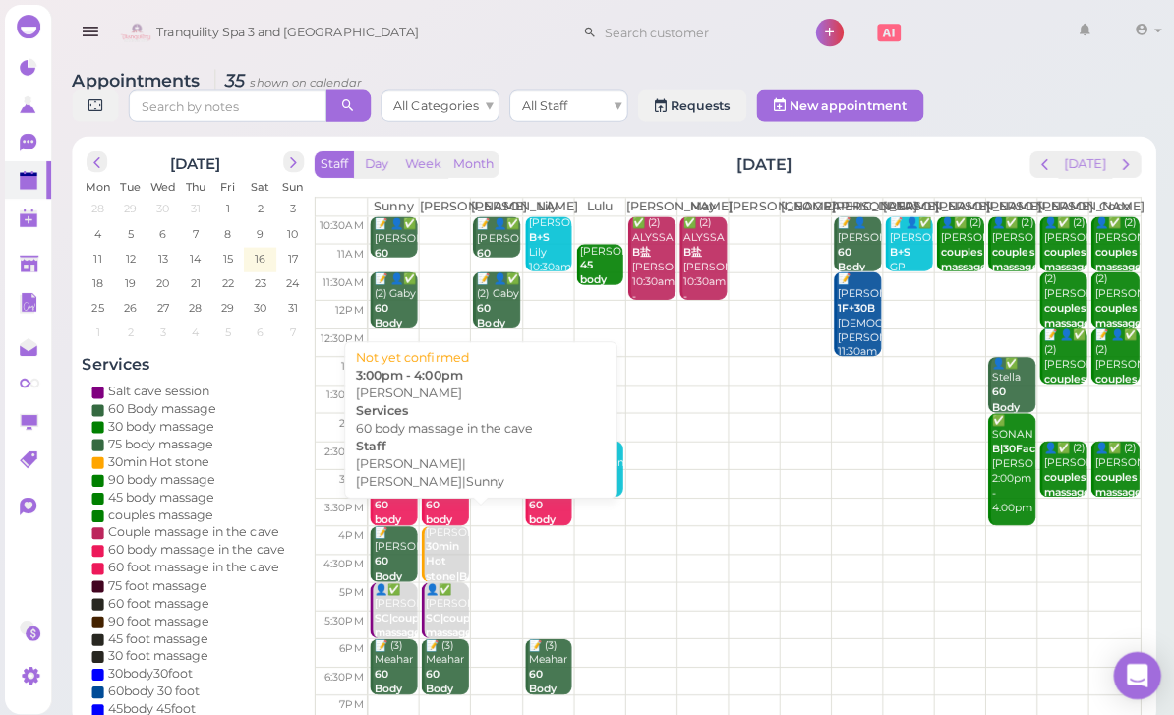
click at [448, 506] on div "👤[PERSON_NAME] 60 body massage in the [PERSON_NAME]|Lily|Sunny 3:00pm - 4:00pm" at bounding box center [444, 555] width 44 height 176
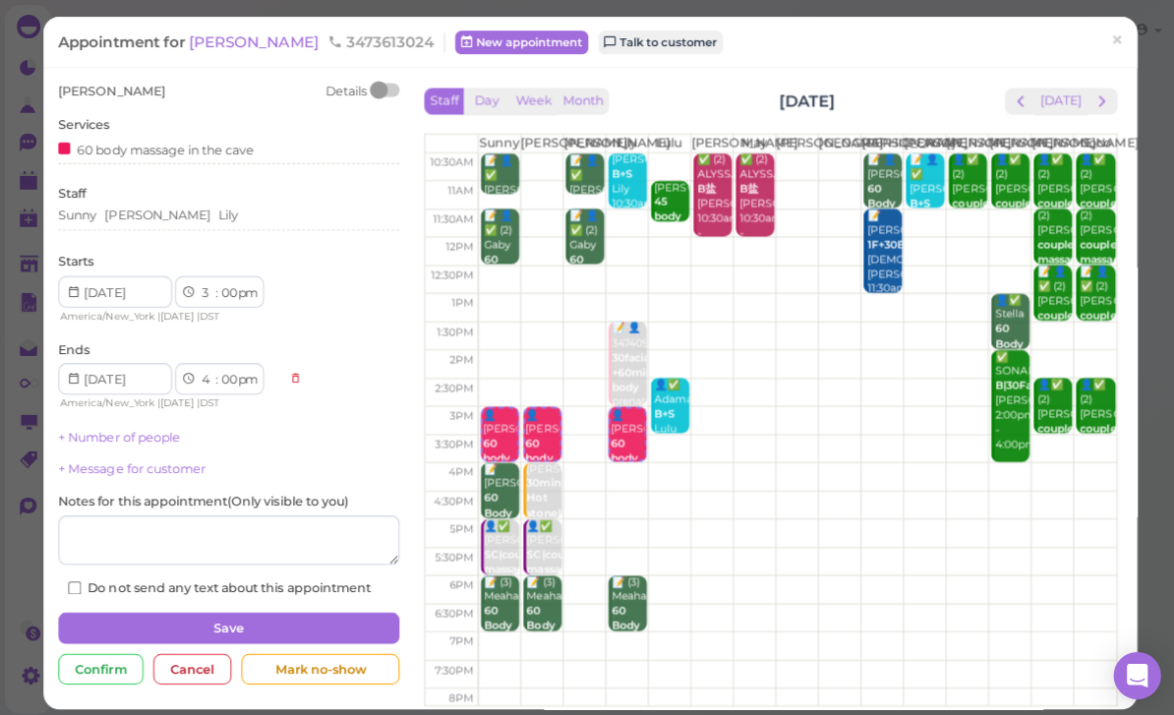
click at [222, 226] on div "[PERSON_NAME] [PERSON_NAME]" at bounding box center [227, 218] width 339 height 24
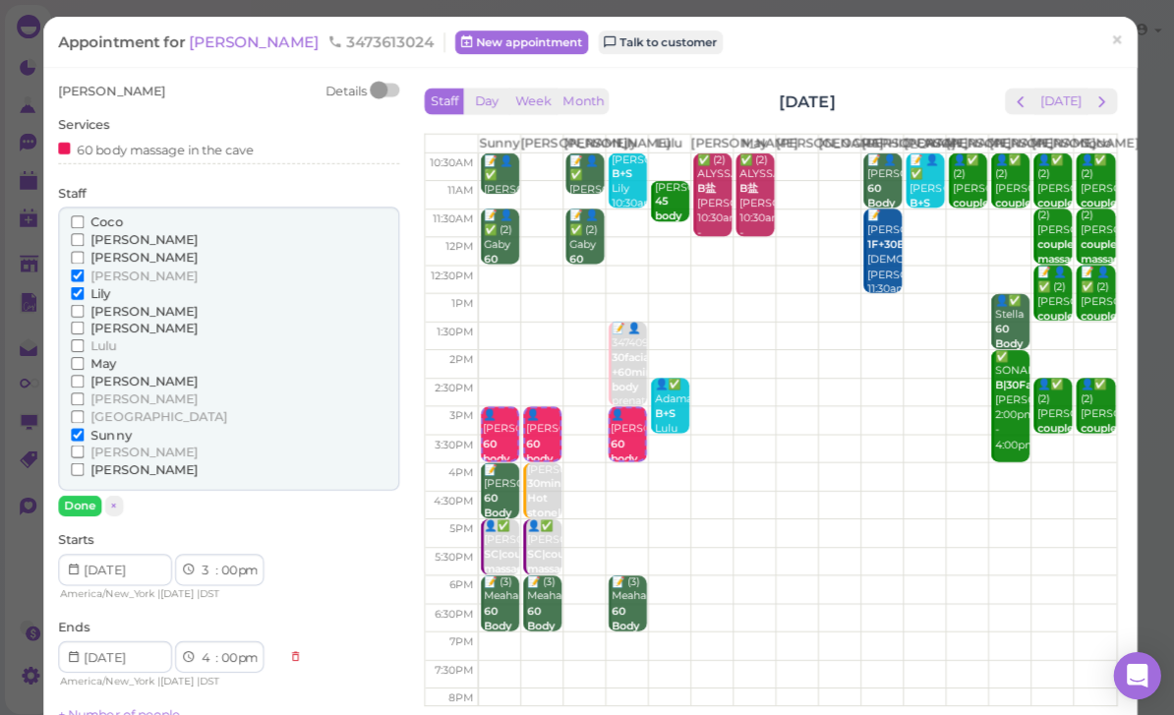
click at [114, 389] on span "[PERSON_NAME]" at bounding box center [143, 396] width 106 height 15
click at [84, 390] on input "[PERSON_NAME]" at bounding box center [77, 396] width 13 height 13
click at [103, 271] on span "[PERSON_NAME]" at bounding box center [143, 274] width 106 height 15
click at [84, 271] on input "[PERSON_NAME]" at bounding box center [77, 273] width 13 height 13
click at [82, 493] on button "Done" at bounding box center [79, 503] width 43 height 21
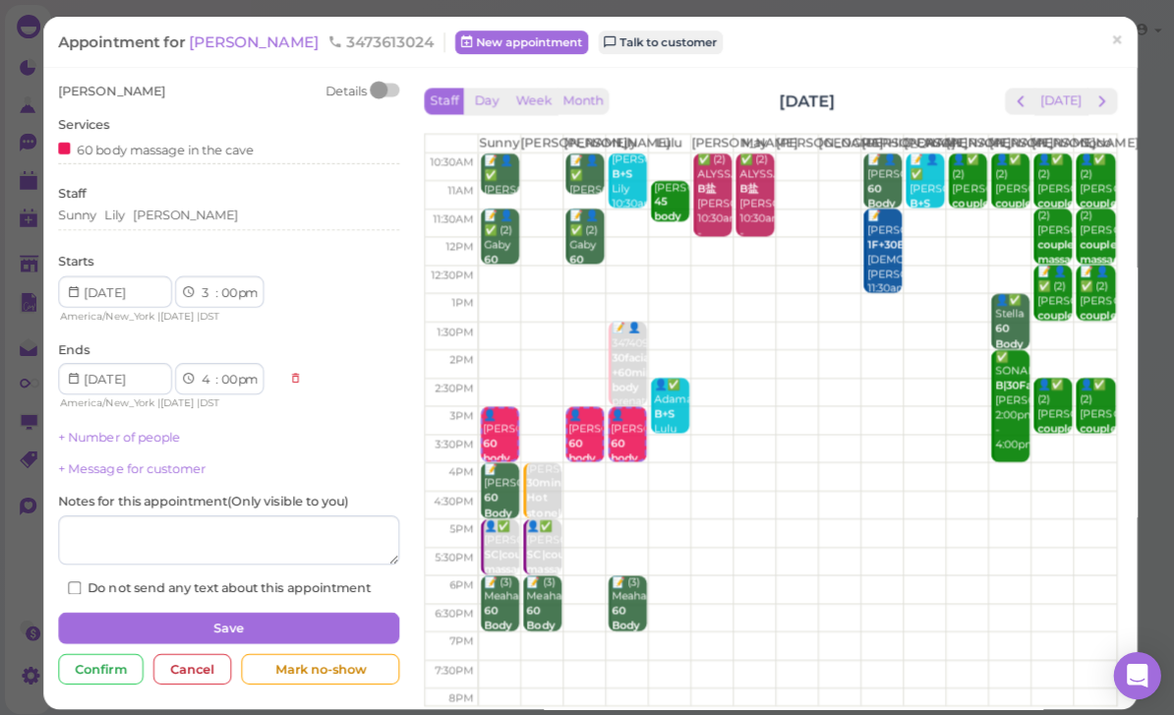
click at [234, 623] on button "Save" at bounding box center [227, 624] width 339 height 31
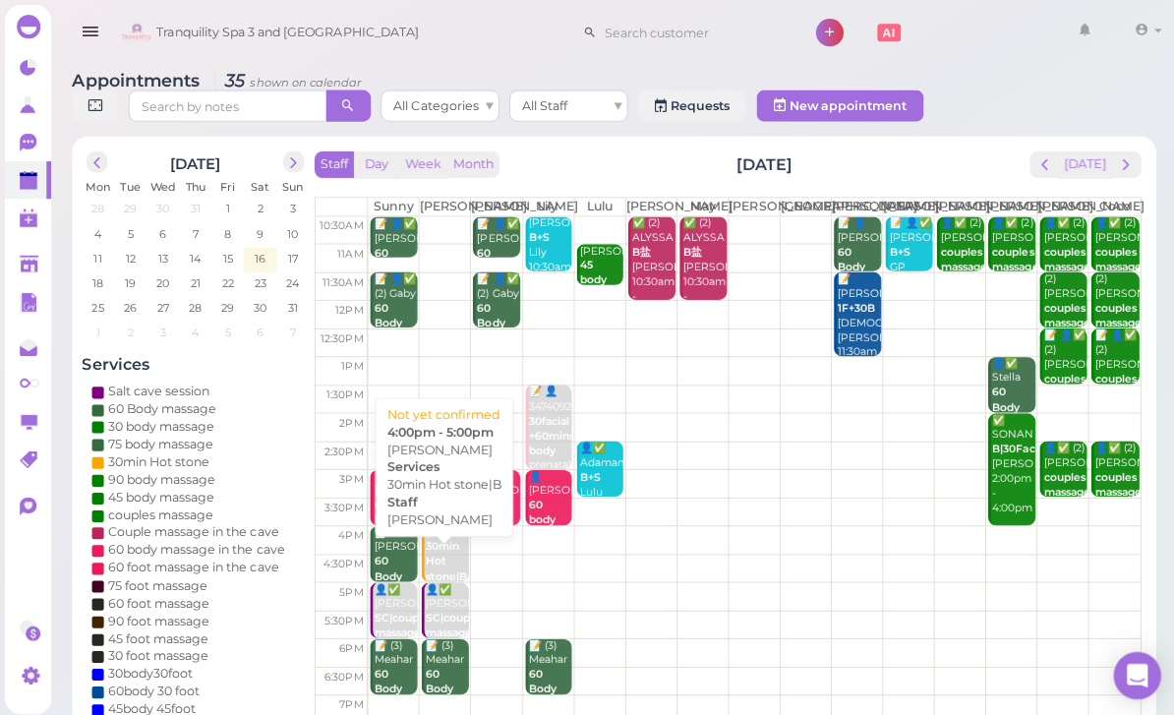
click at [446, 563] on b "30min Hot stone|B" at bounding box center [443, 558] width 41 height 42
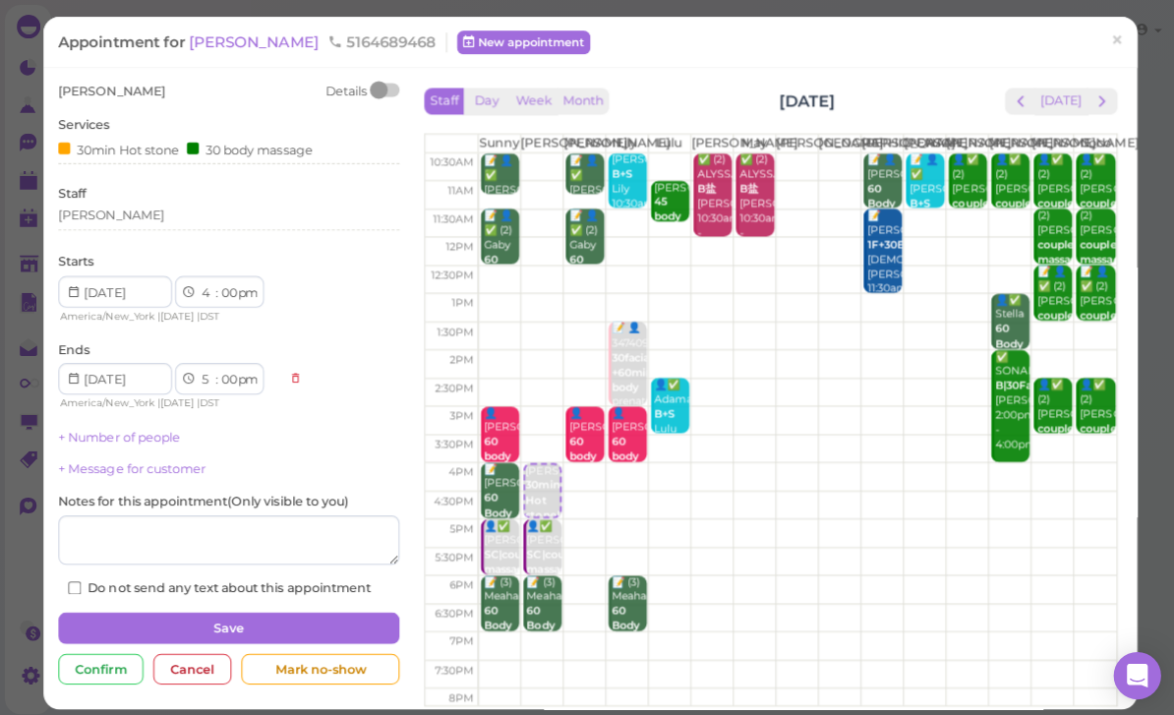
click at [141, 223] on div "[PERSON_NAME]" at bounding box center [227, 218] width 339 height 24
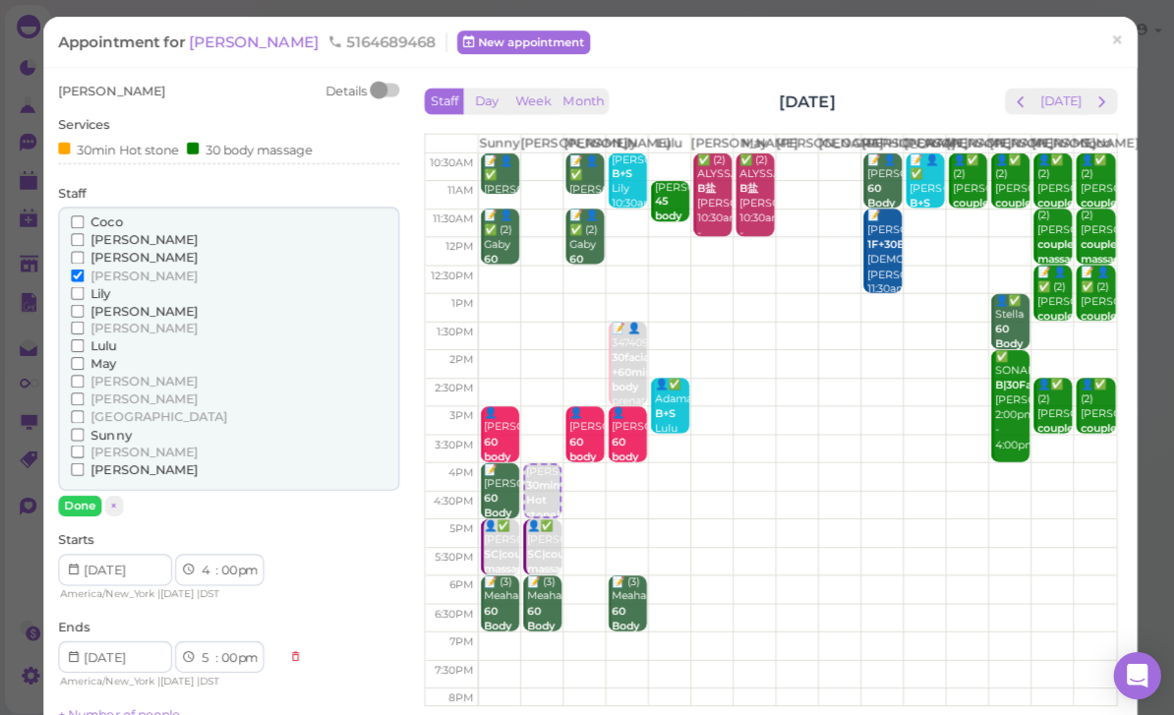
click at [116, 389] on span "[PERSON_NAME]" at bounding box center [143, 396] width 106 height 15
click at [84, 390] on input "[PERSON_NAME]" at bounding box center [77, 396] width 13 height 13
click at [94, 272] on span "[PERSON_NAME]" at bounding box center [143, 274] width 106 height 15
click at [84, 272] on input "[PERSON_NAME]" at bounding box center [77, 273] width 13 height 13
click at [89, 493] on button "Done" at bounding box center [79, 503] width 43 height 21
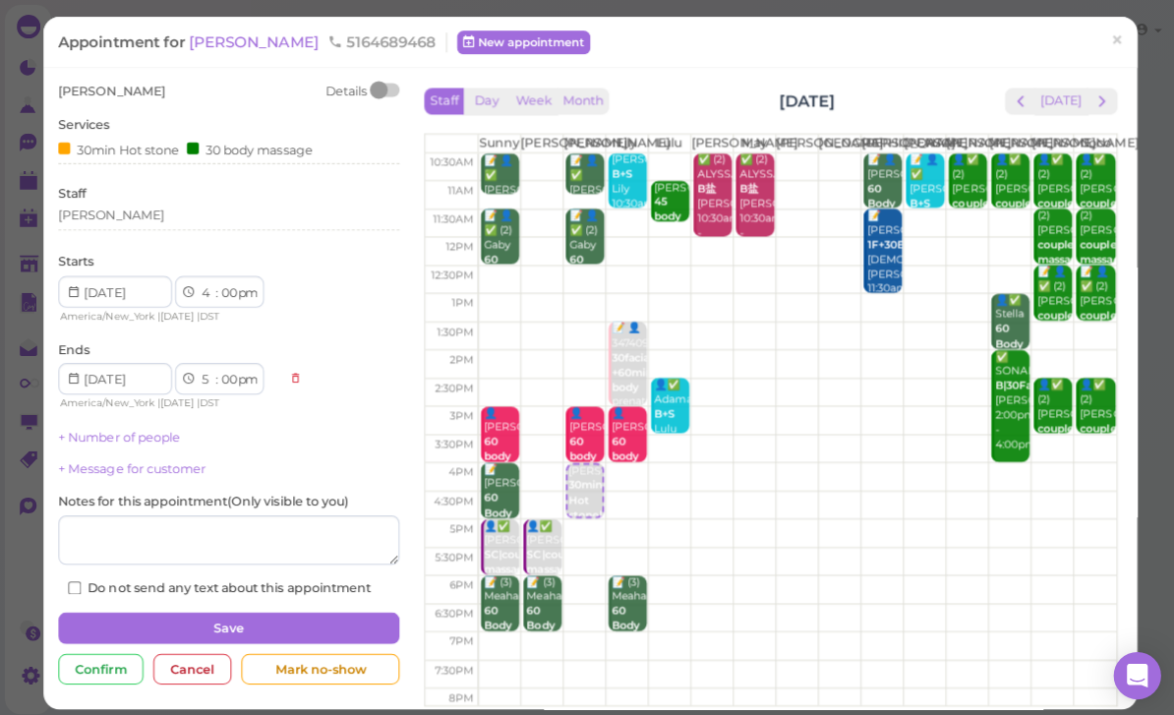
click at [262, 620] on button "Save" at bounding box center [227, 624] width 339 height 31
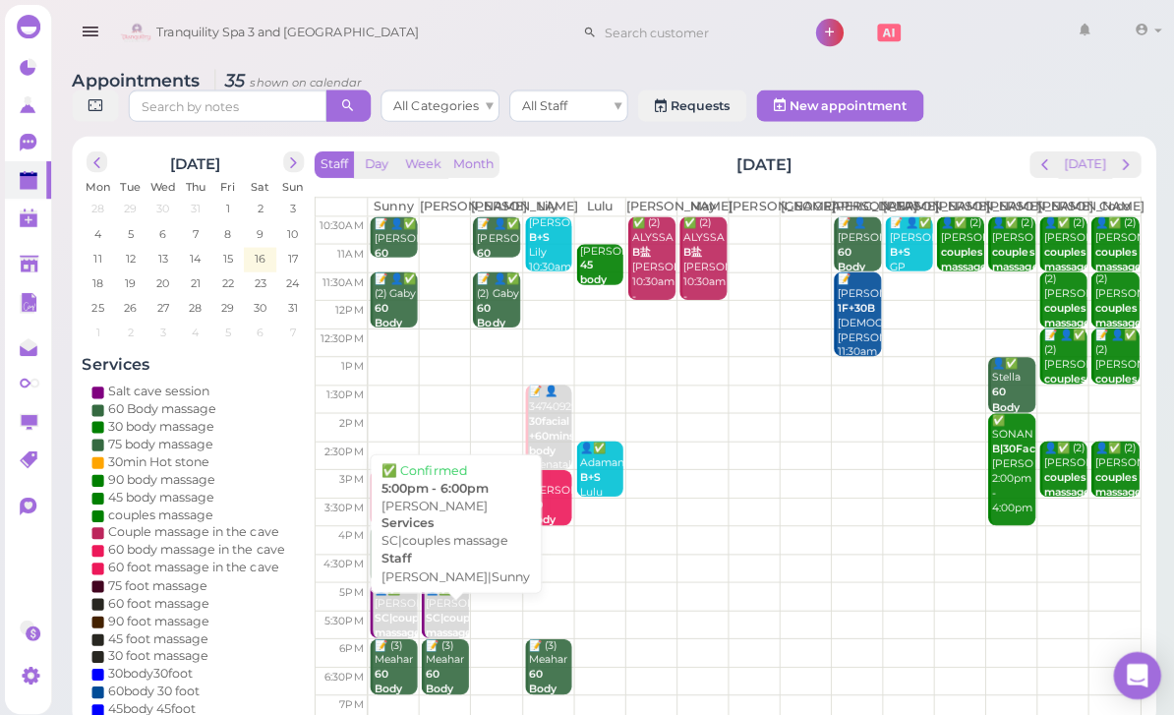
click at [448, 617] on div "👤✅ [PERSON_NAME] SC|couples massage [PERSON_NAME]|Sunny 5:00pm - 6:00pm" at bounding box center [444, 637] width 44 height 117
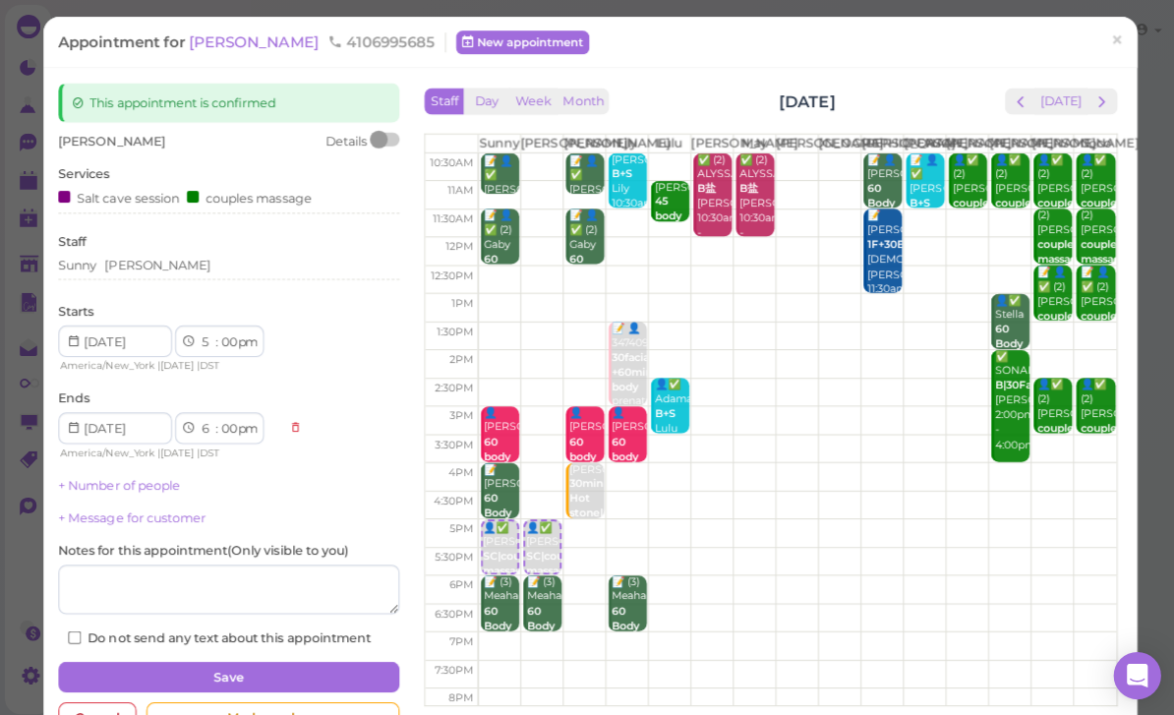
click at [182, 269] on div "[PERSON_NAME]" at bounding box center [227, 267] width 339 height 24
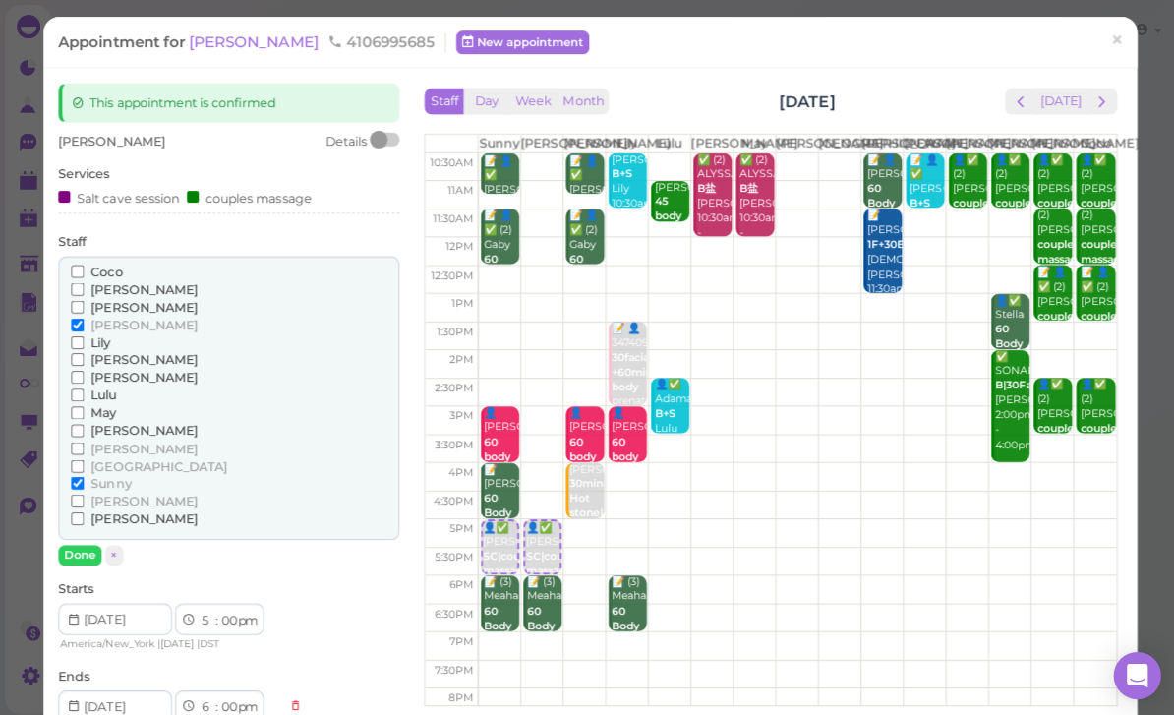
click at [109, 318] on span "[PERSON_NAME]" at bounding box center [143, 323] width 106 height 15
click at [84, 318] on input "[PERSON_NAME]" at bounding box center [77, 323] width 13 height 13
click at [114, 439] on span "[PERSON_NAME]" at bounding box center [143, 446] width 106 height 15
click at [84, 440] on input "[PERSON_NAME]" at bounding box center [77, 446] width 13 height 13
click at [88, 542] on button "Done" at bounding box center [79, 552] width 43 height 21
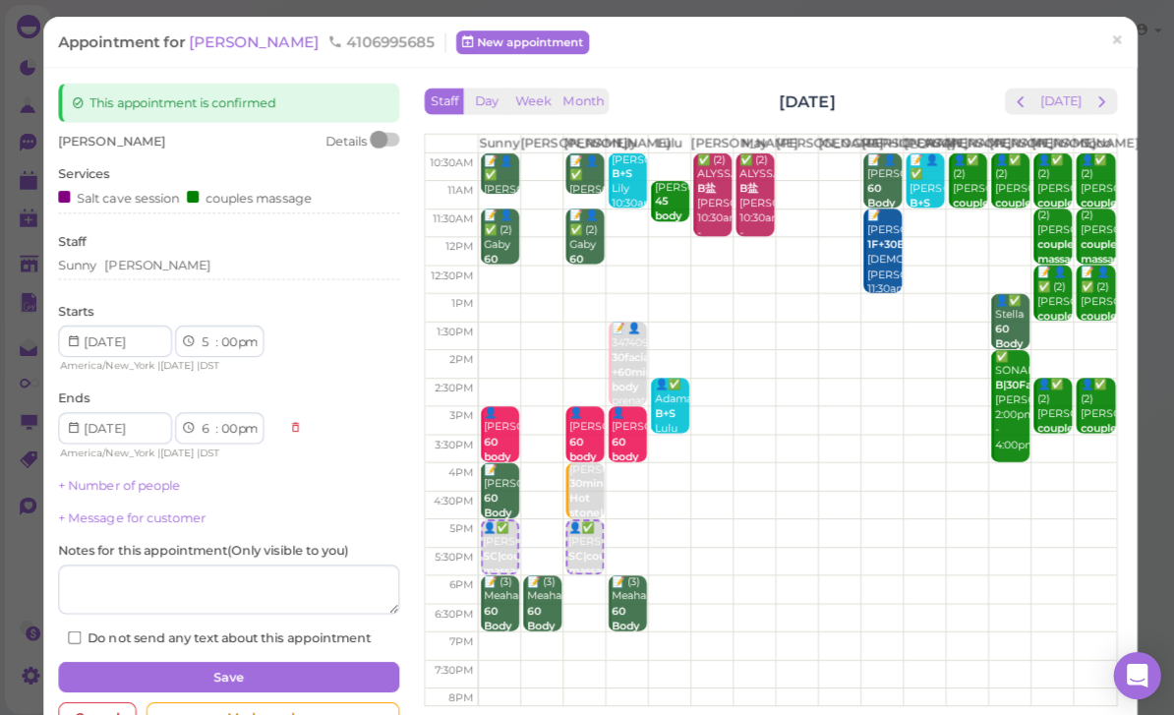
click at [249, 669] on button "Save" at bounding box center [227, 673] width 339 height 31
select select "45"
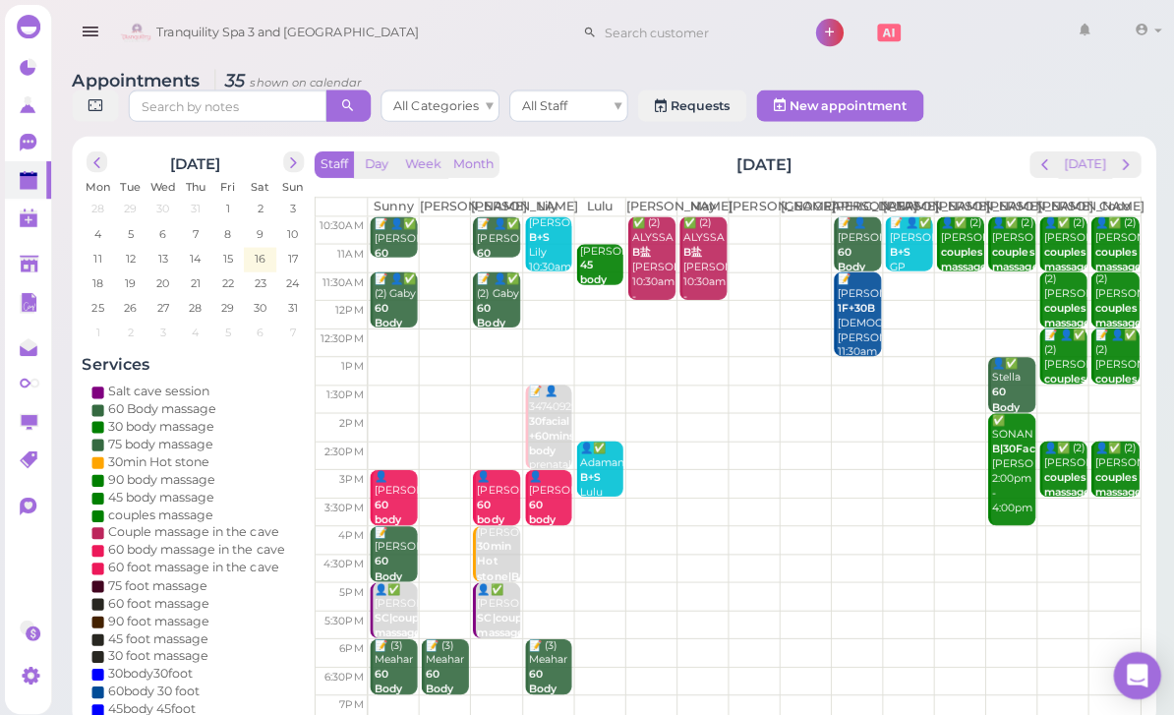
click at [449, 673] on div "📝 (3) Meahar 60 Body massage [DEMOGRAPHIC_DATA] [PERSON_NAME]|[PERSON_NAME]|Sun…" at bounding box center [444, 715] width 44 height 161
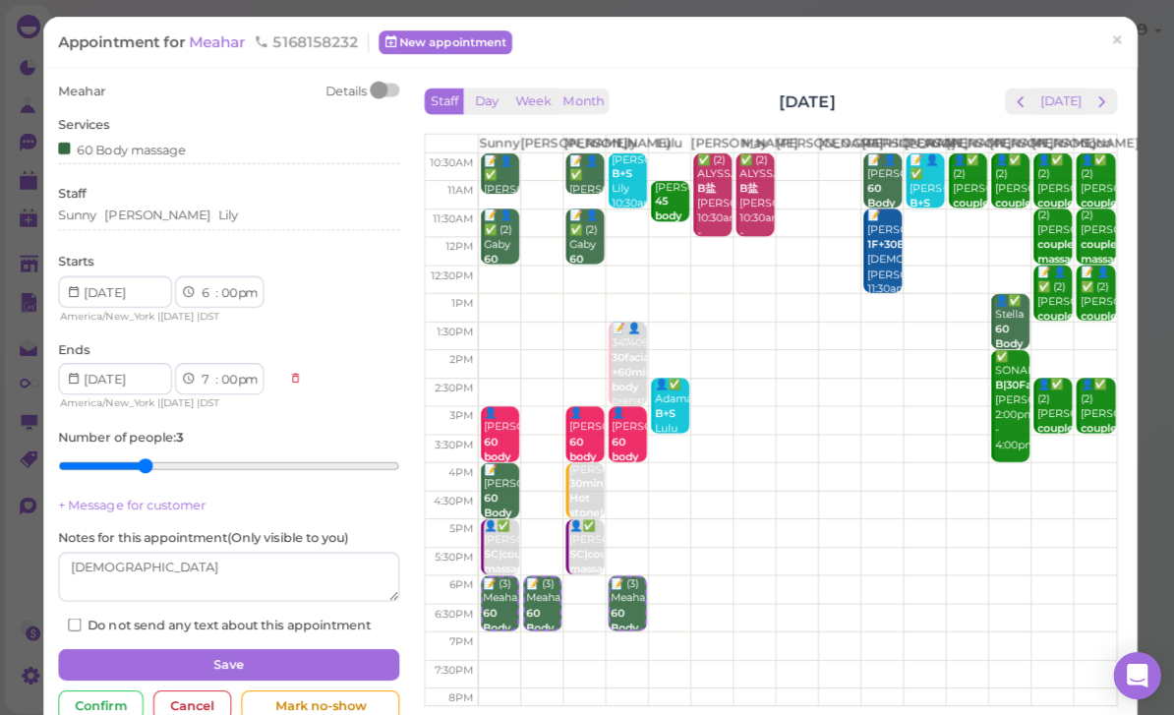
click at [236, 216] on div "[PERSON_NAME] [PERSON_NAME]" at bounding box center [227, 215] width 339 height 18
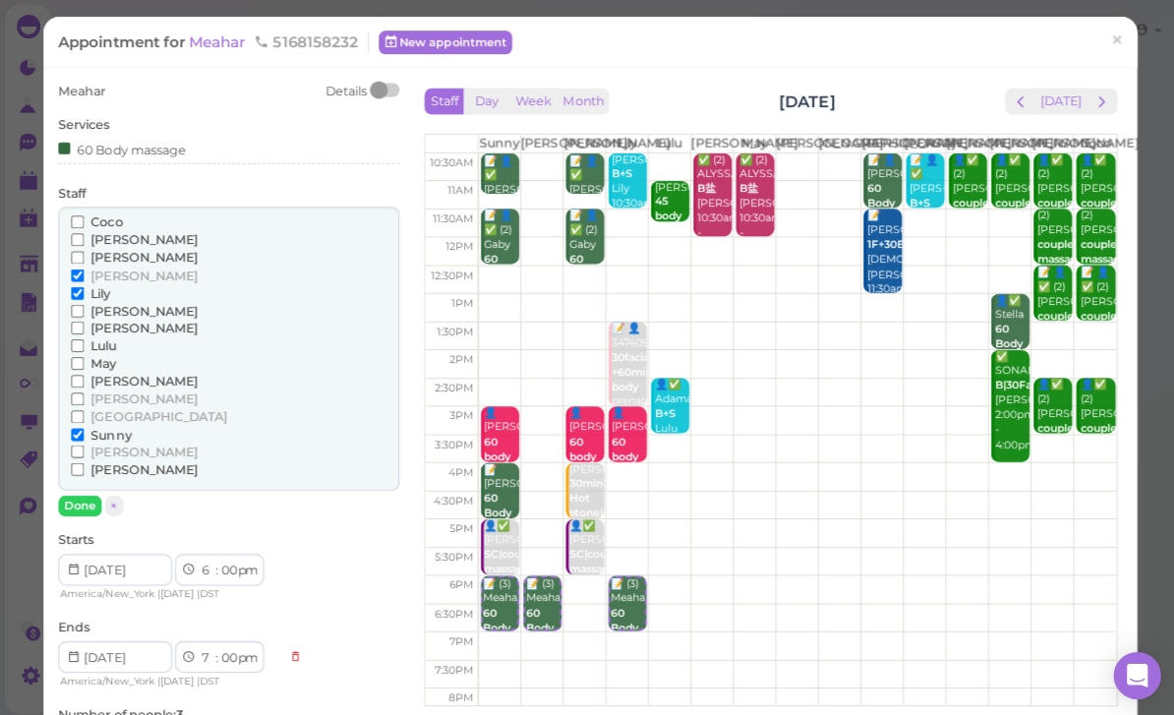
click at [91, 267] on span "[PERSON_NAME]" at bounding box center [143, 274] width 106 height 15
click at [84, 267] on input "[PERSON_NAME]" at bounding box center [77, 273] width 13 height 13
click at [119, 389] on span "[PERSON_NAME]" at bounding box center [143, 396] width 106 height 15
click at [84, 390] on input "[PERSON_NAME]" at bounding box center [77, 396] width 13 height 13
click at [83, 493] on button "Done" at bounding box center [79, 503] width 43 height 21
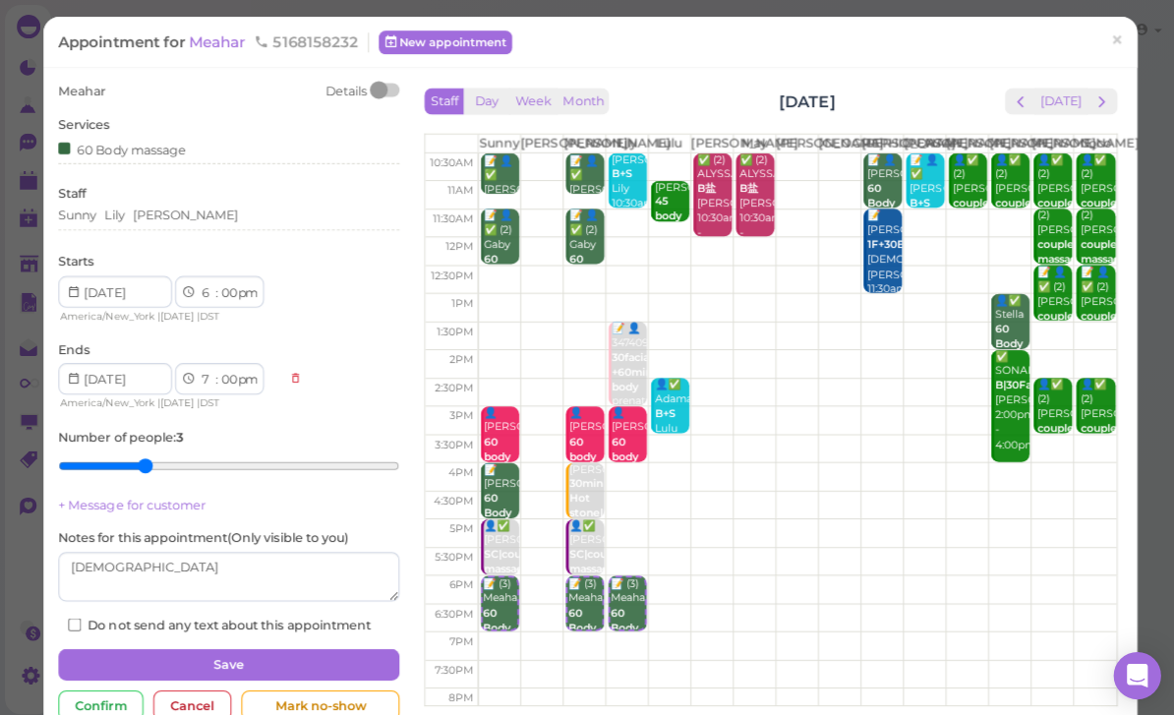
click at [257, 649] on button "Save" at bounding box center [227, 660] width 339 height 31
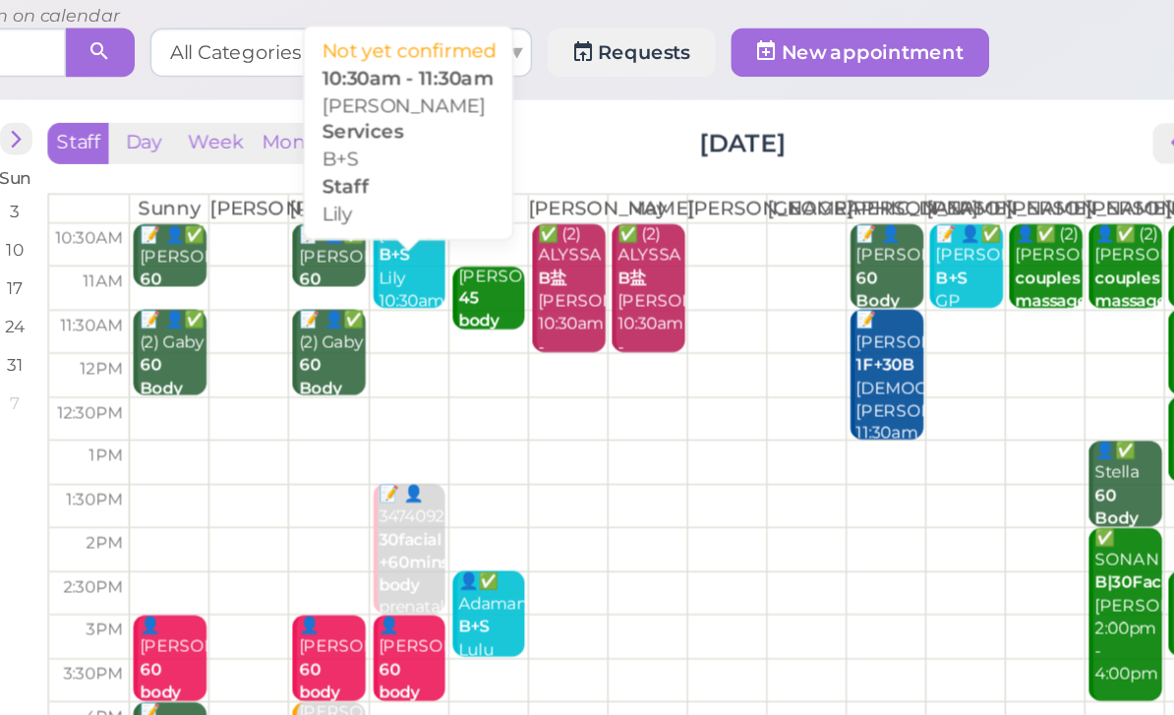
click at [525, 215] on div "[PERSON_NAME]+S Lily 10:30am - 11:30am" at bounding box center [547, 259] width 44 height 88
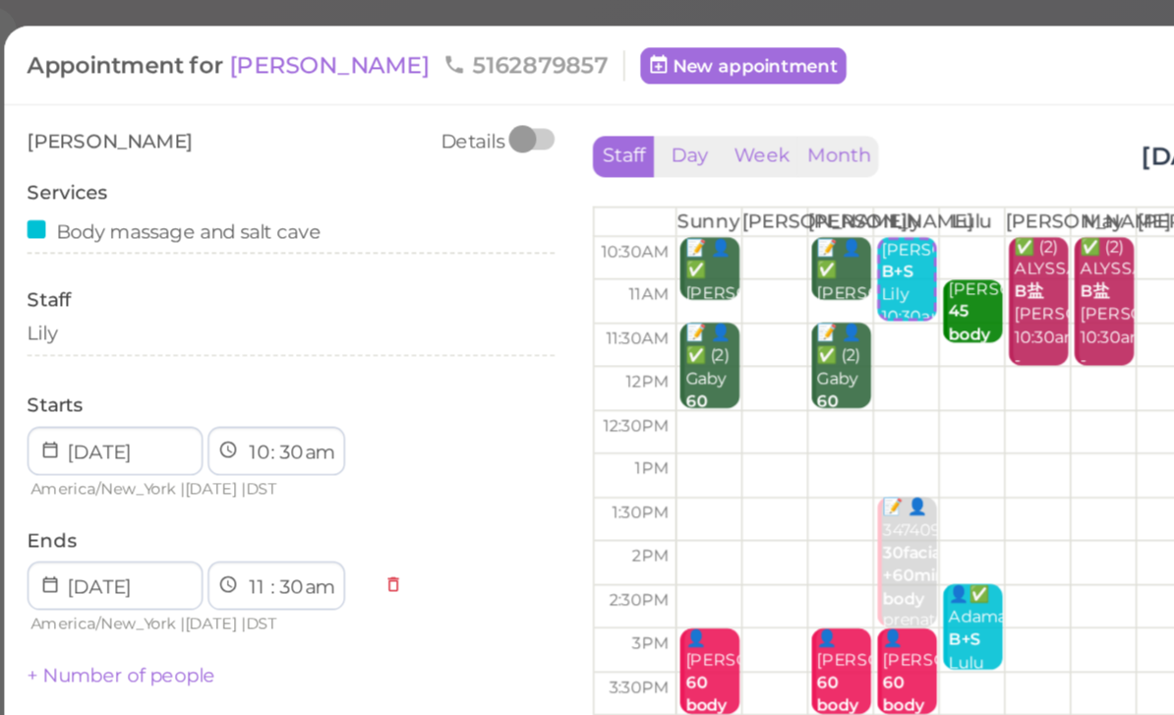
click at [90, 220] on div "Lily" at bounding box center [227, 215] width 339 height 18
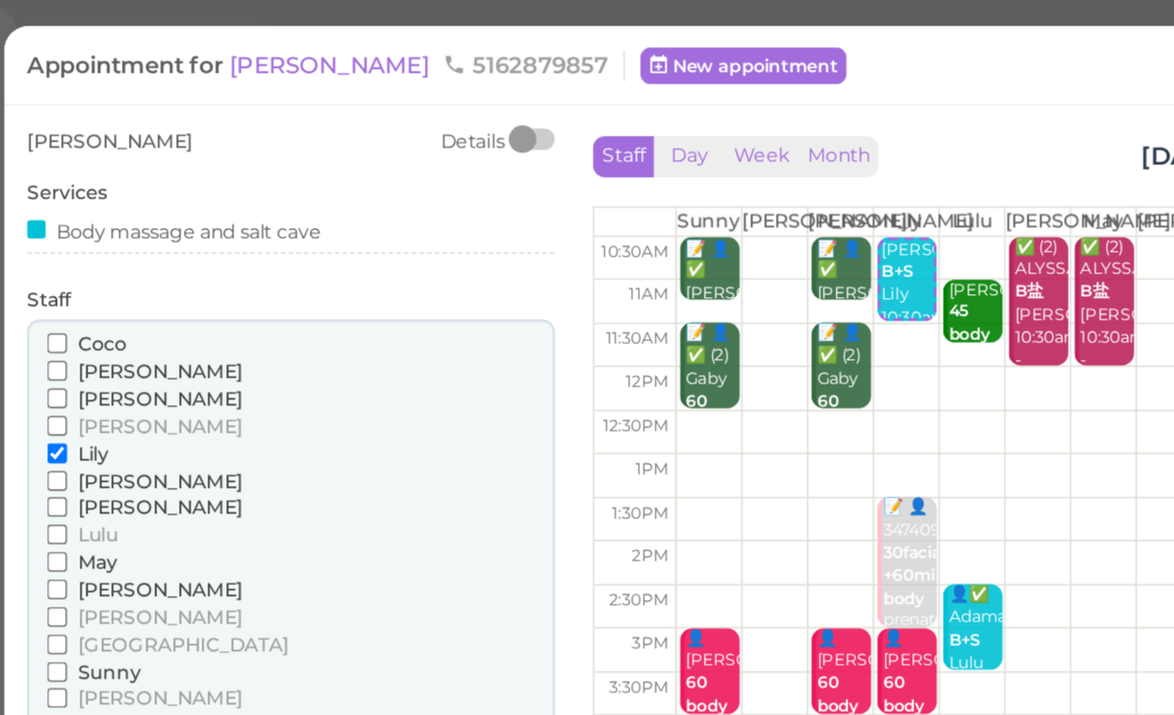
click at [90, 372] on span "[PERSON_NAME]" at bounding box center [143, 379] width 106 height 15
click at [71, 373] on input "[PERSON_NAME]" at bounding box center [77, 379] width 13 height 13
click at [90, 289] on span "Lily" at bounding box center [100, 291] width 20 height 15
click at [71, 289] on input "Lily" at bounding box center [77, 291] width 13 height 13
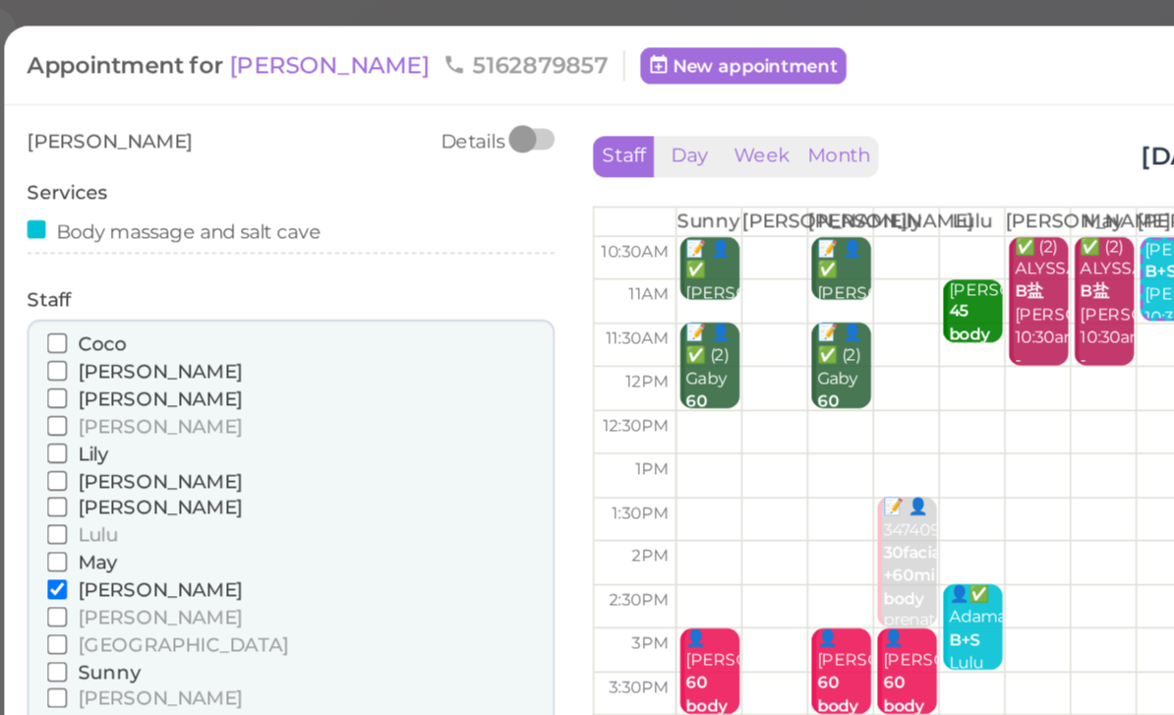
click at [58, 493] on button "Done" at bounding box center [79, 503] width 43 height 21
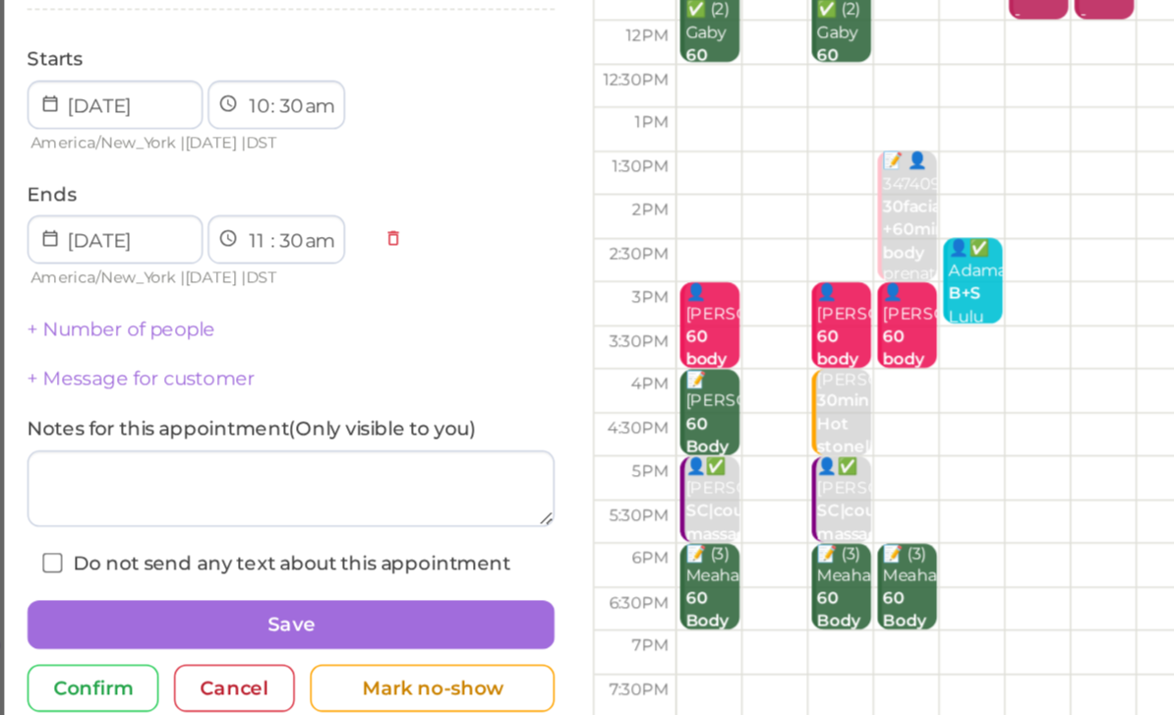
scroll to position [50, 0]
click at [265, 601] on button "Save" at bounding box center [227, 616] width 339 height 31
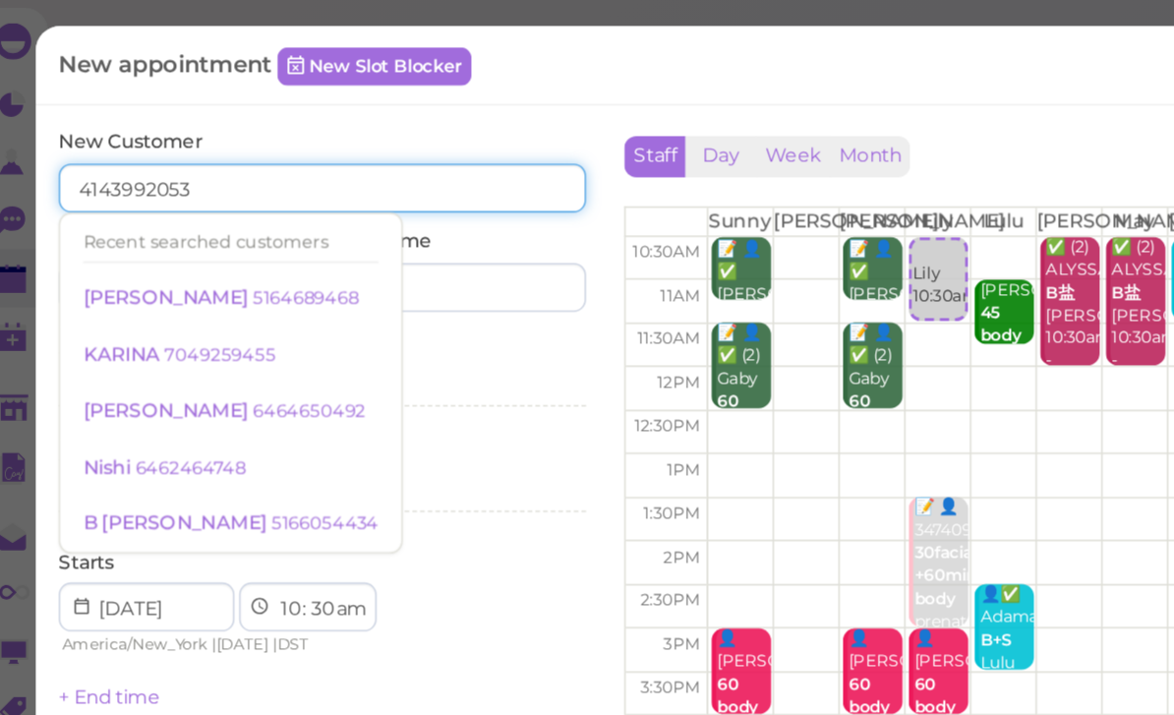
type input "4143992053"
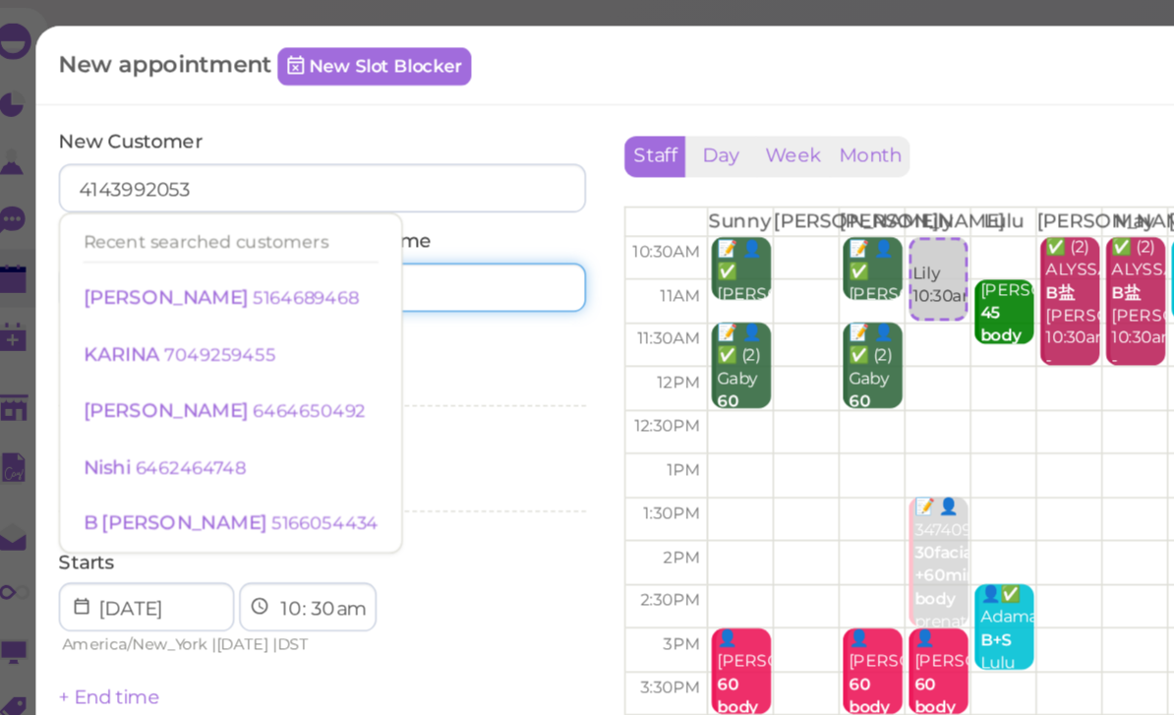
click at [322, 181] on input at bounding box center [315, 184] width 163 height 31
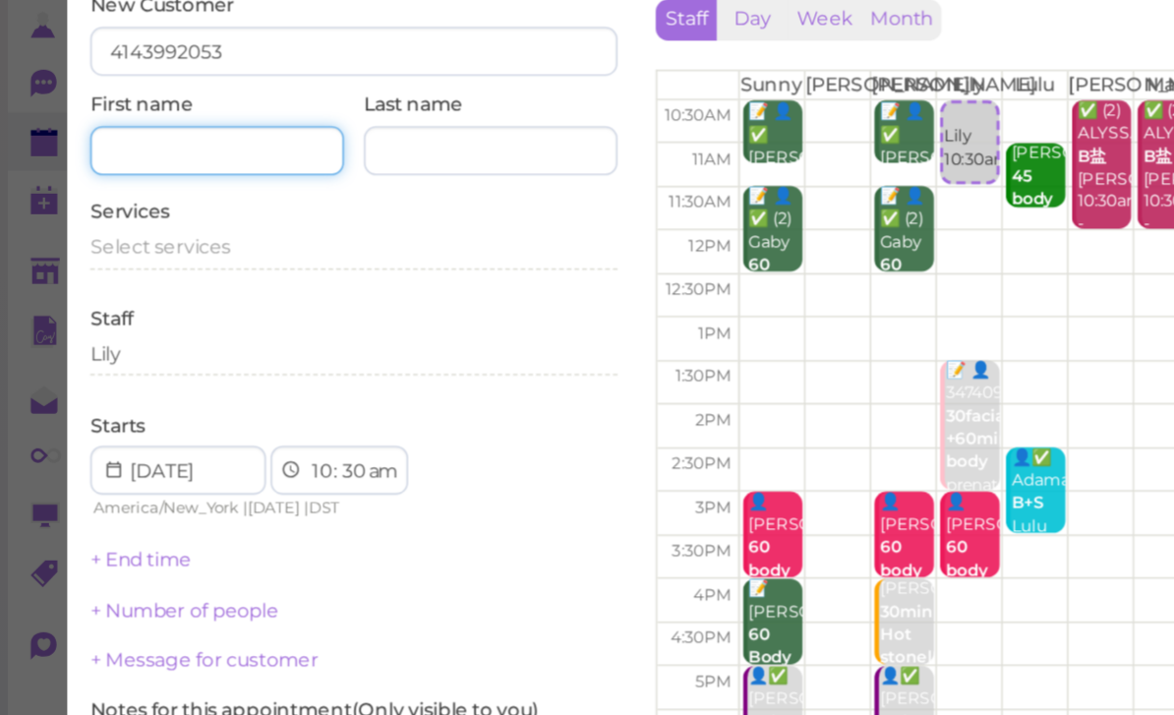
click at [138, 169] on input at bounding box center [139, 184] width 163 height 31
type input "[PERSON_NAME]"
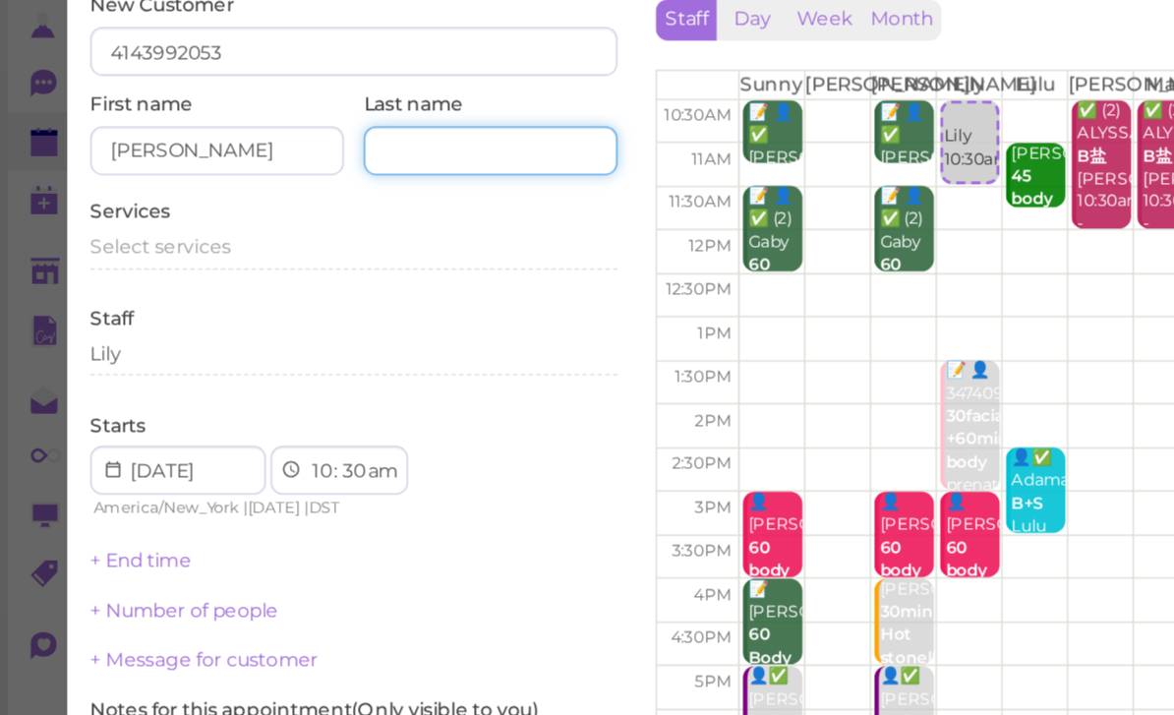
click at [304, 169] on input at bounding box center [315, 184] width 163 height 31
type input "Kaur"
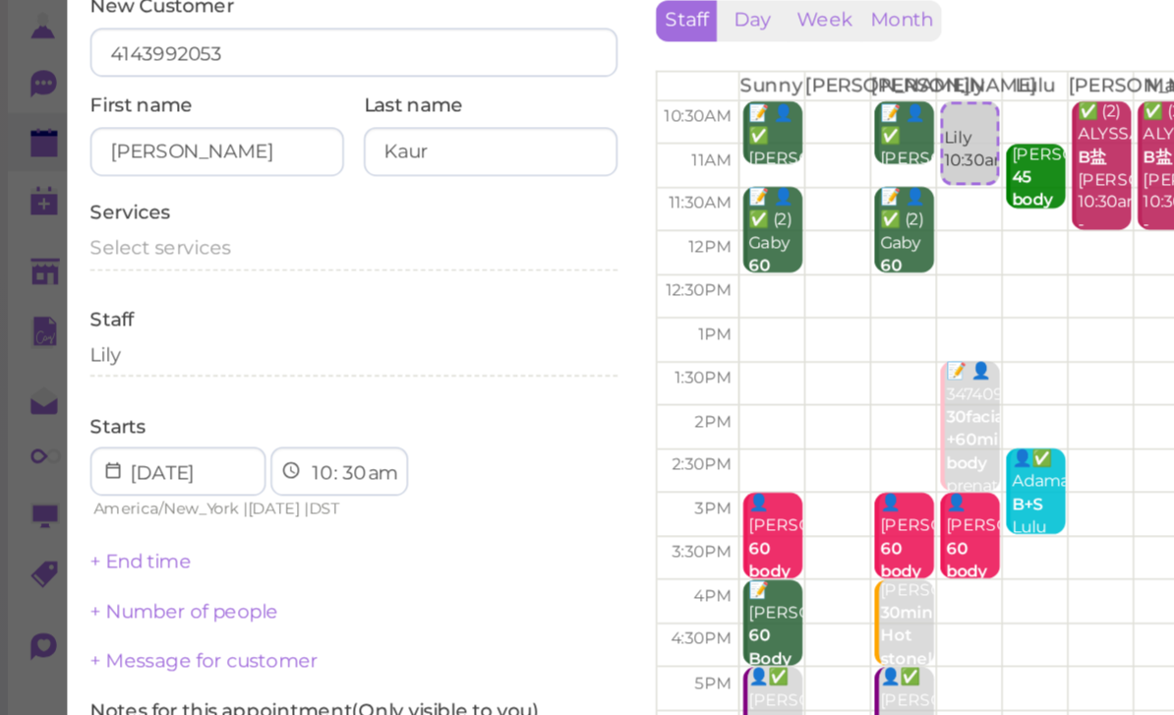
click at [148, 238] on div "Select services" at bounding box center [227, 247] width 339 height 18
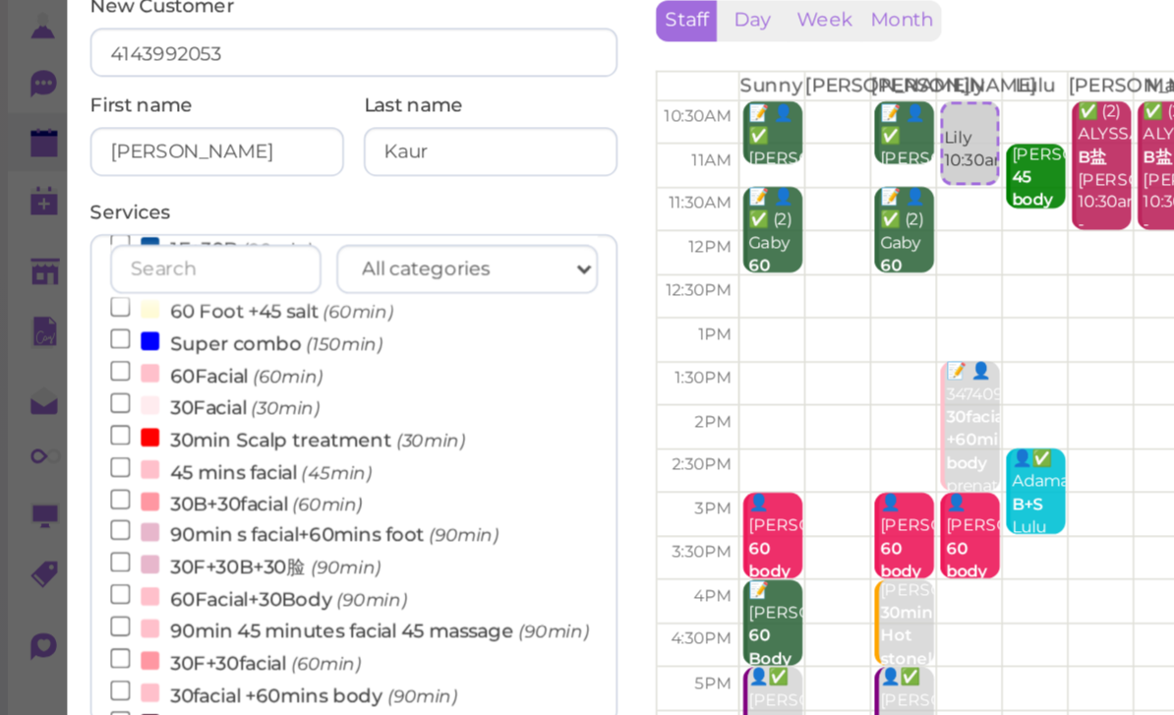
scroll to position [437, 0]
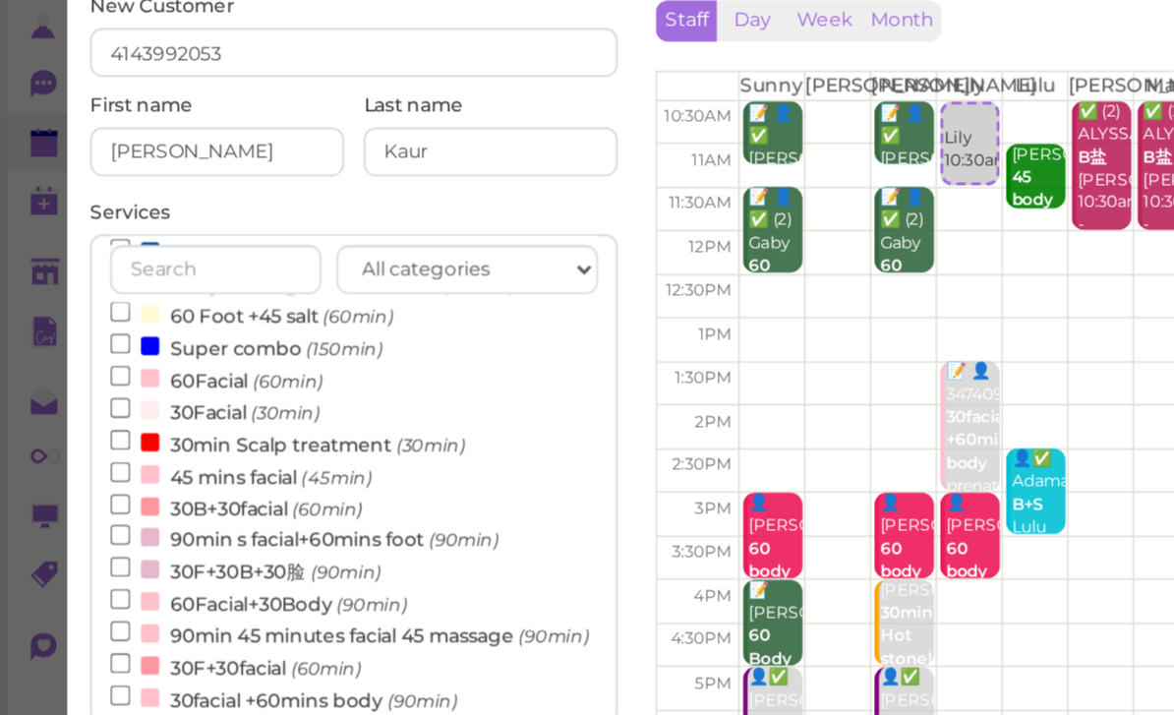
click at [166, 383] on label "45 mins facial (45min)" at bounding box center [155, 393] width 168 height 21
click at [84, 385] on input "45 mins facial (45min)" at bounding box center [77, 391] width 13 height 13
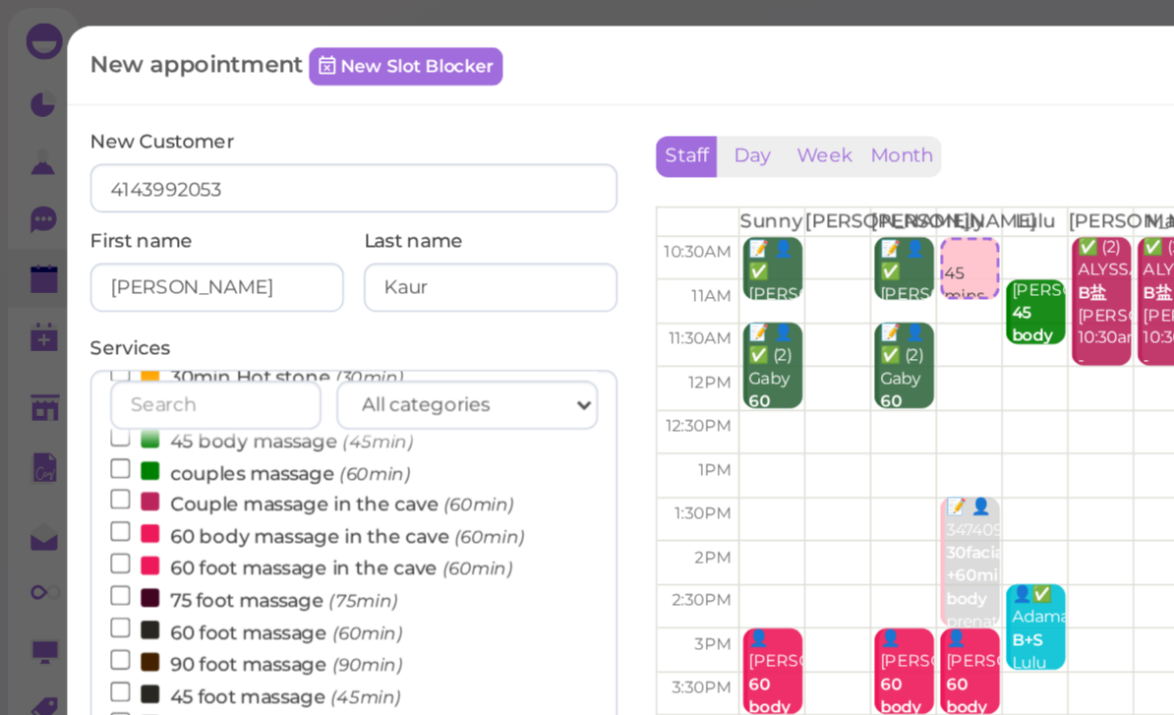
scroll to position [162, 0]
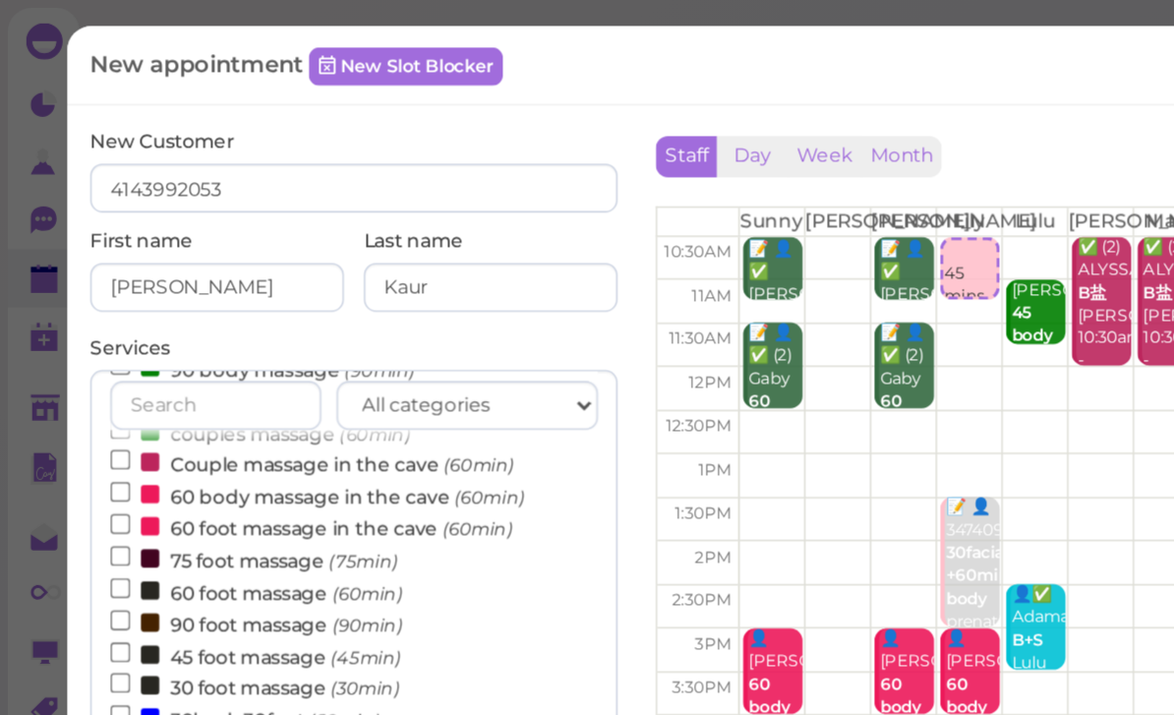
click at [155, 411] on label "45 foot massage (45min)" at bounding box center [164, 421] width 187 height 21
click at [84, 413] on input "45 foot massage (45min)" at bounding box center [77, 419] width 13 height 13
select select "12"
select select "00"
select select "pm"
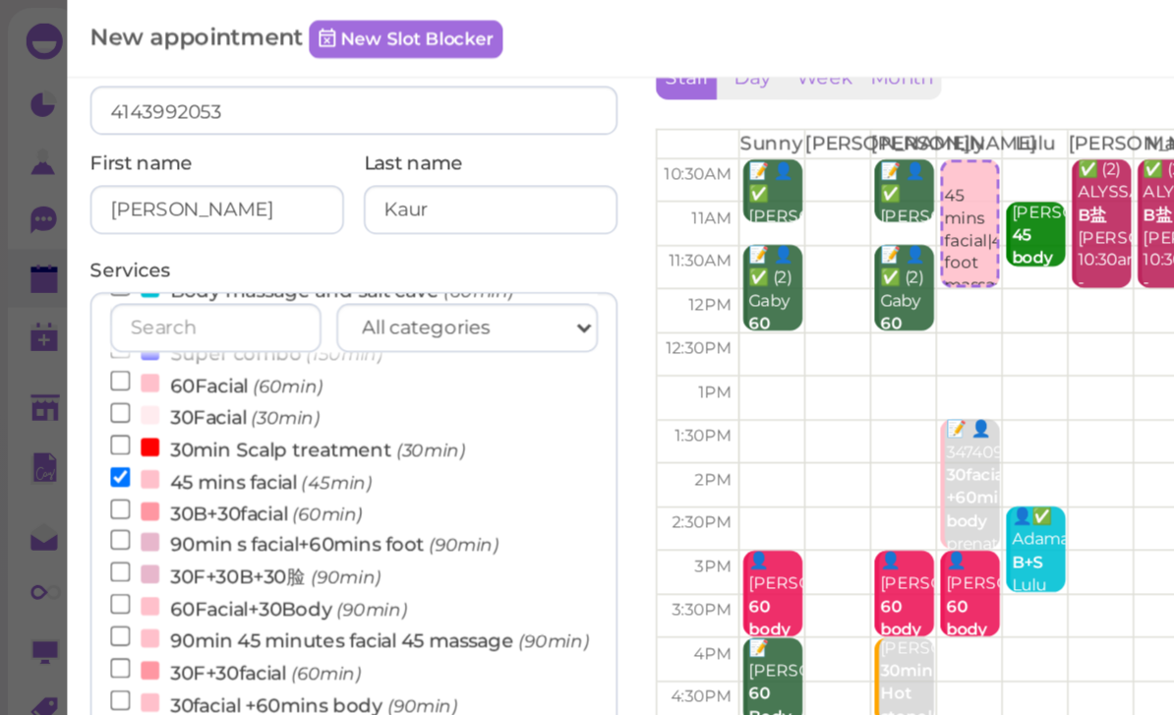
scroll to position [470, 0]
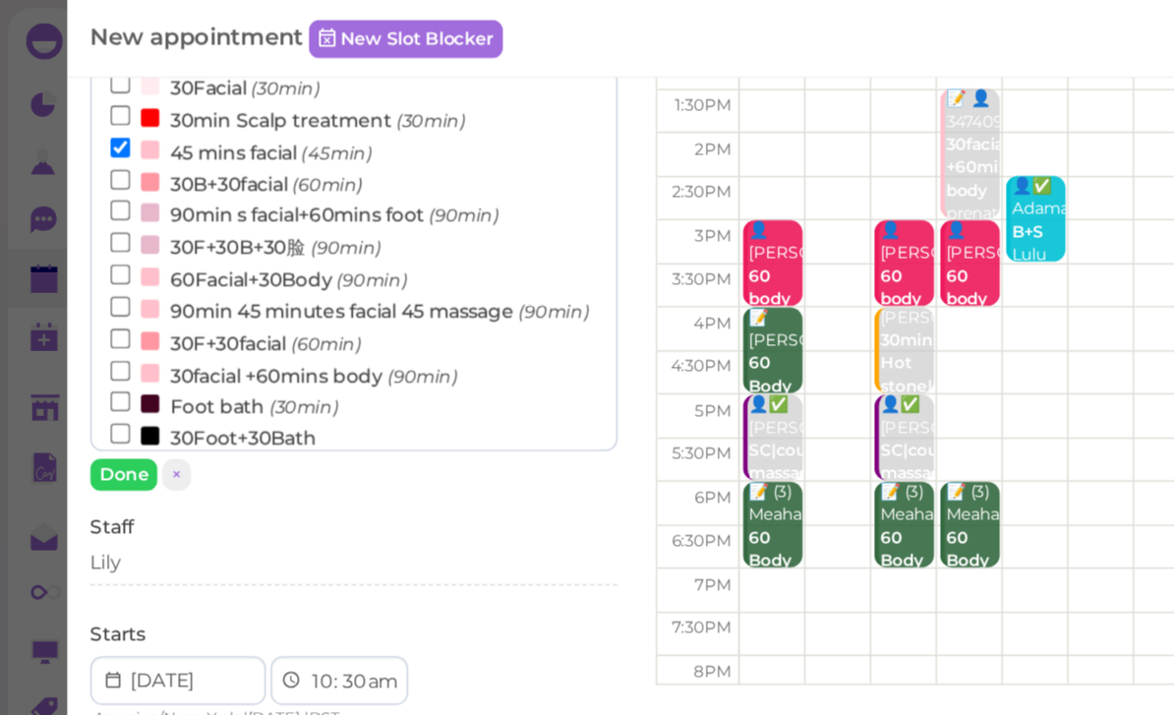
click at [76, 308] on button "Done" at bounding box center [79, 305] width 43 height 21
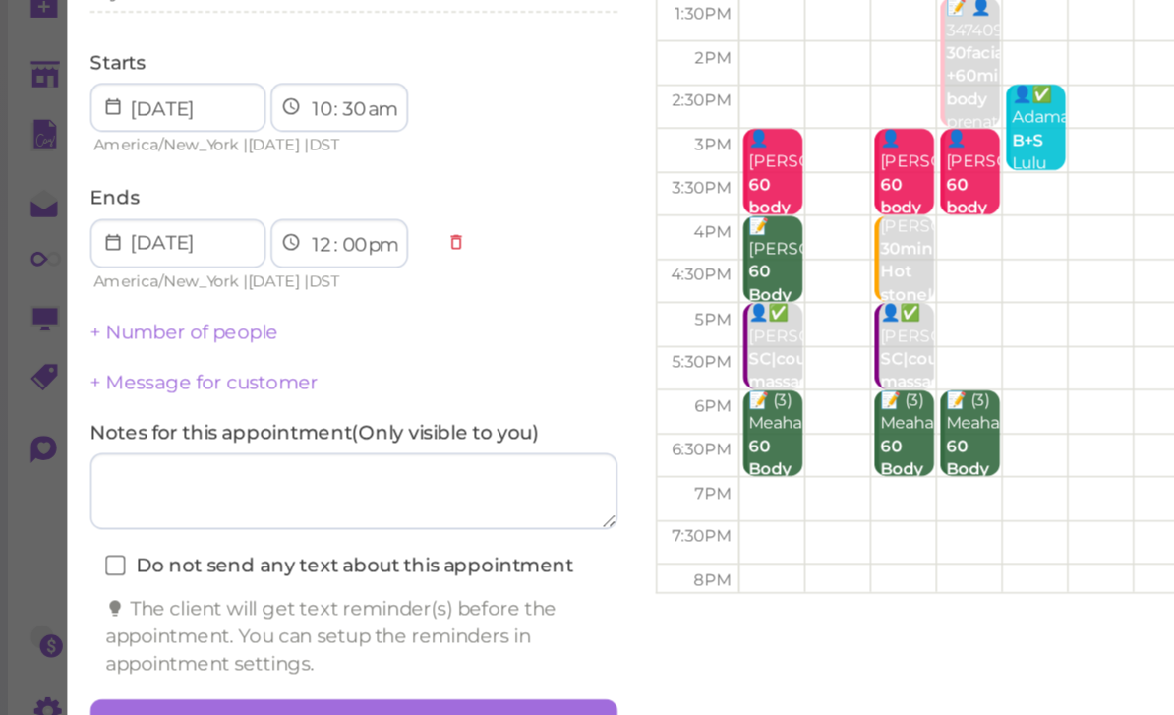
scroll to position [70, 0]
click at [325, 664] on button "Create appointment" at bounding box center [227, 679] width 339 height 31
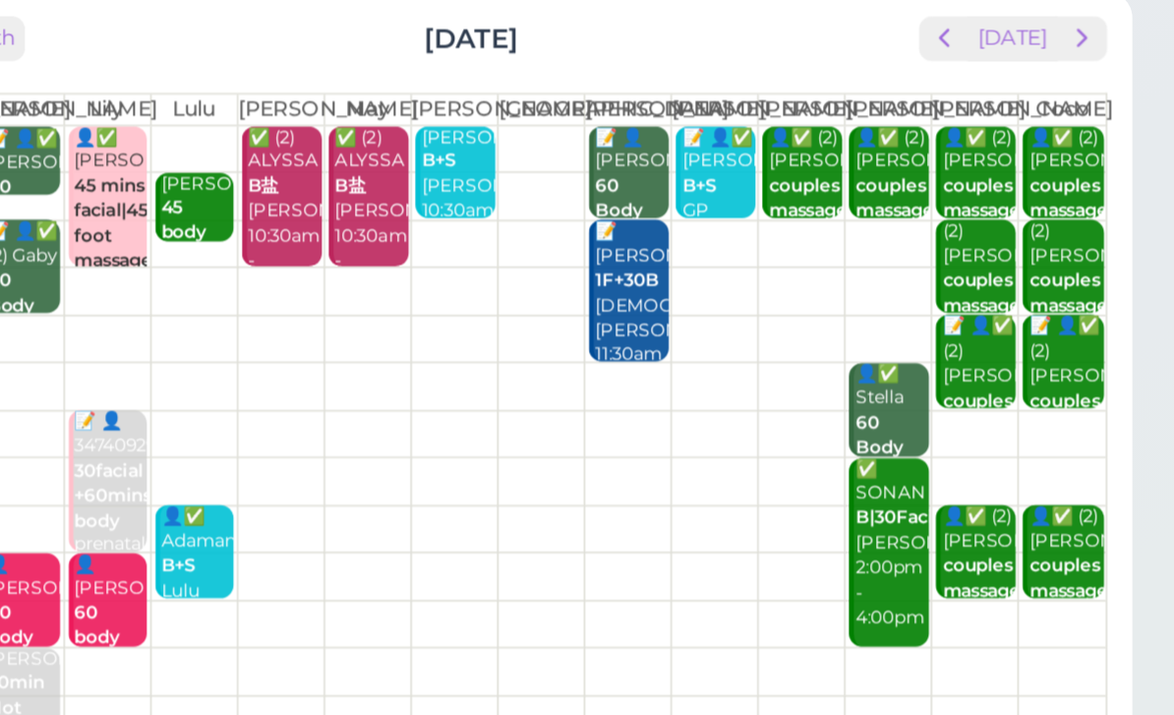
scroll to position [0, 0]
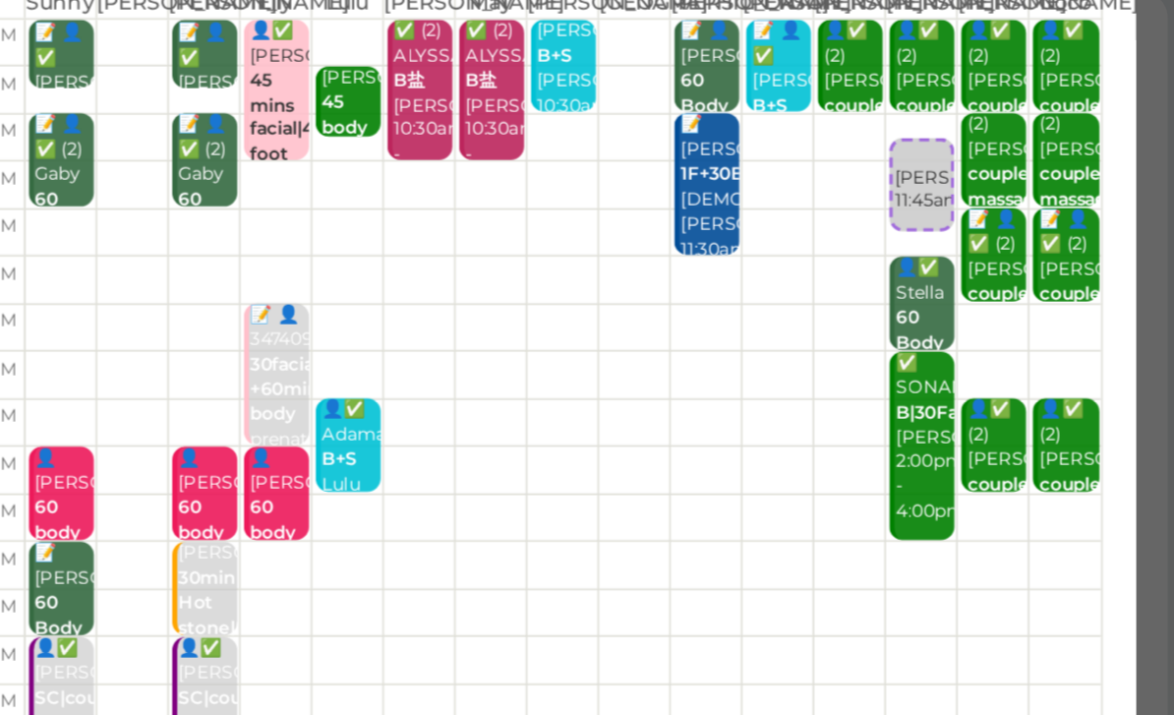
select select "30"
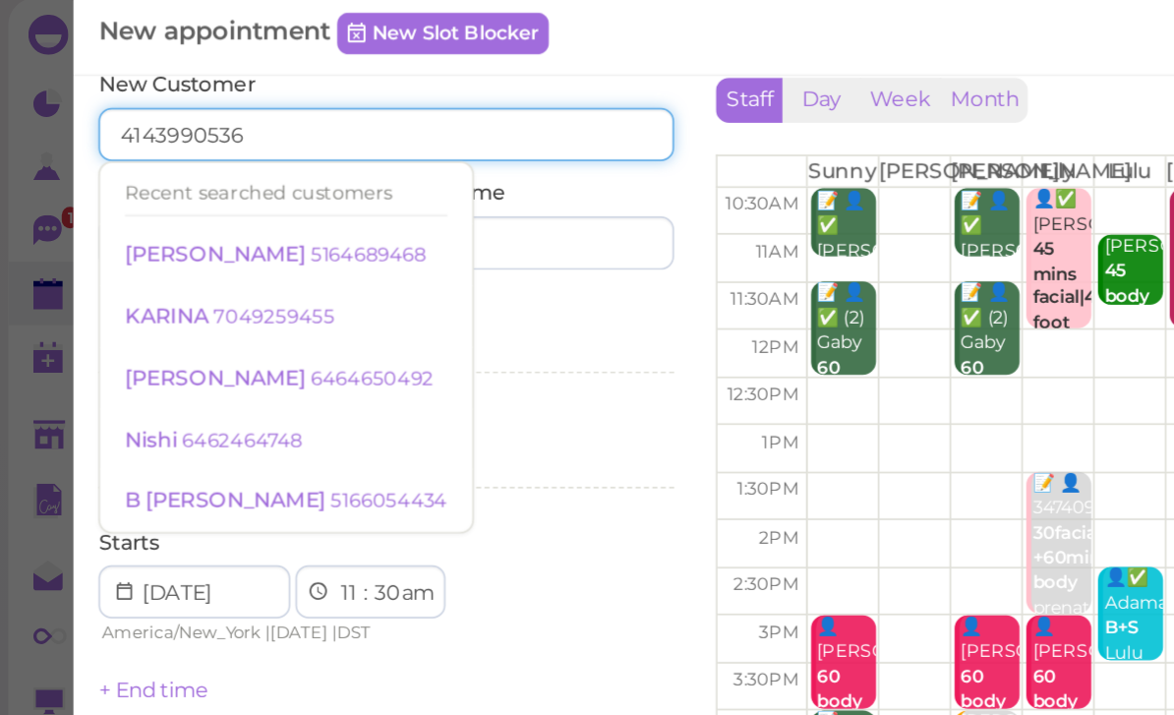
scroll to position [32, 0]
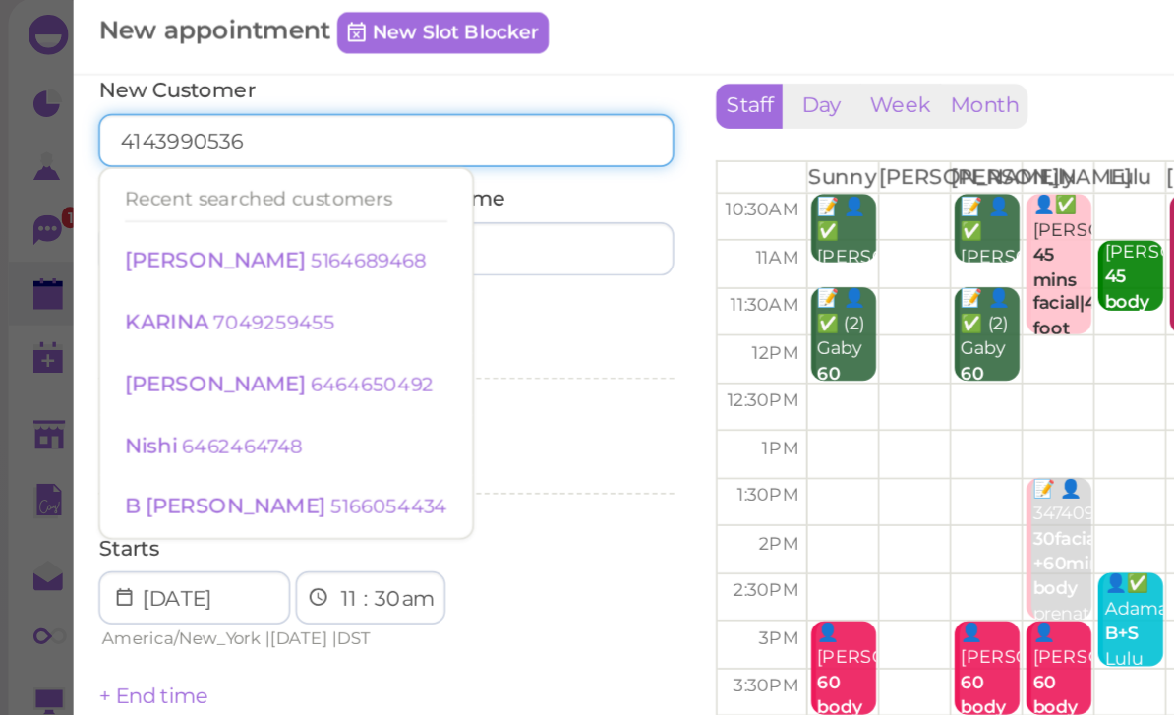
type input "4143990536"
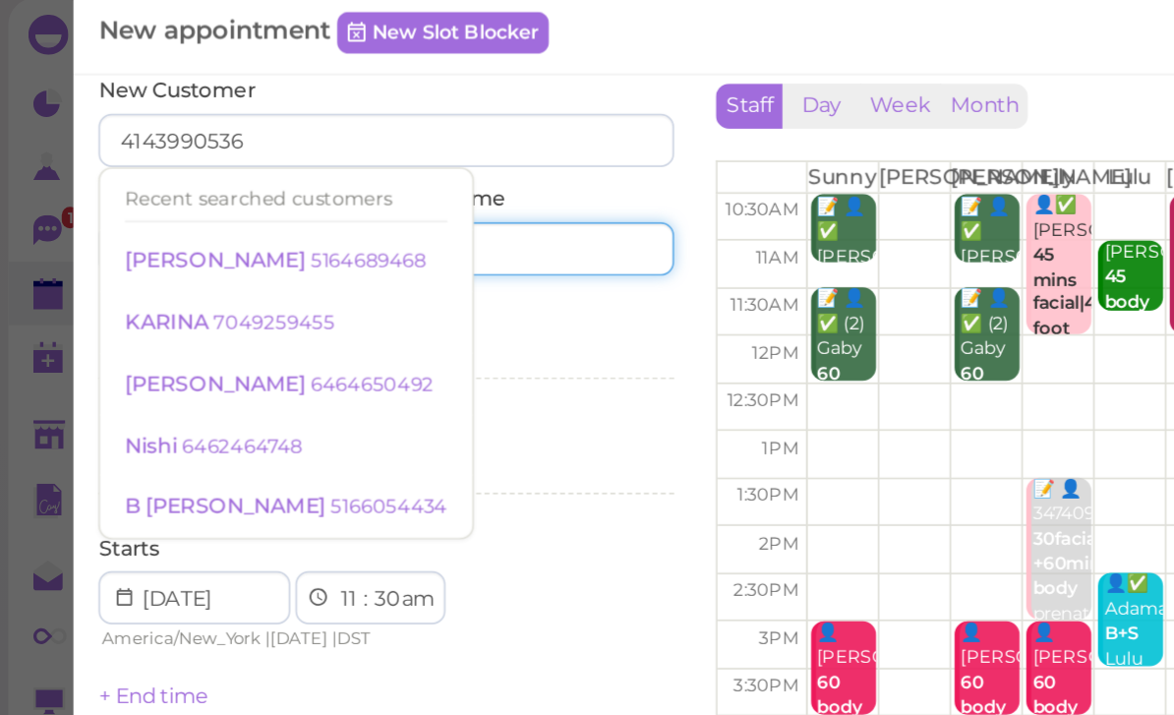
click at [317, 145] on input at bounding box center [315, 152] width 163 height 31
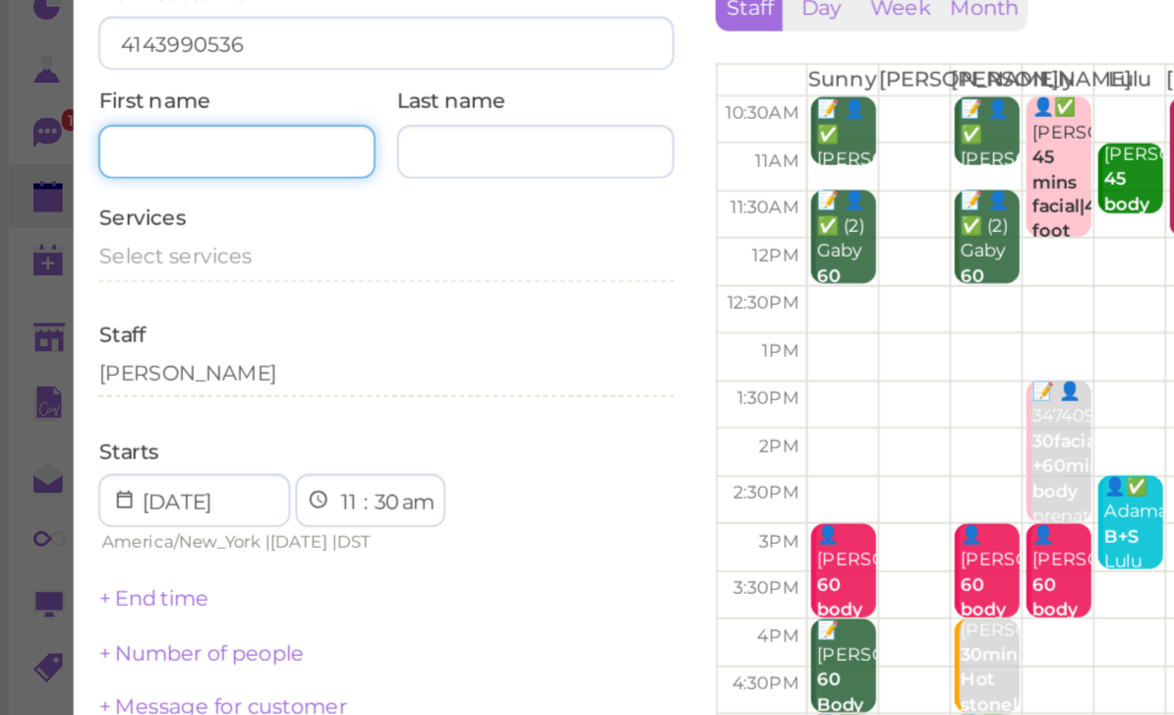
click at [157, 137] on input at bounding box center [139, 152] width 163 height 31
type input "[PERSON_NAME]"
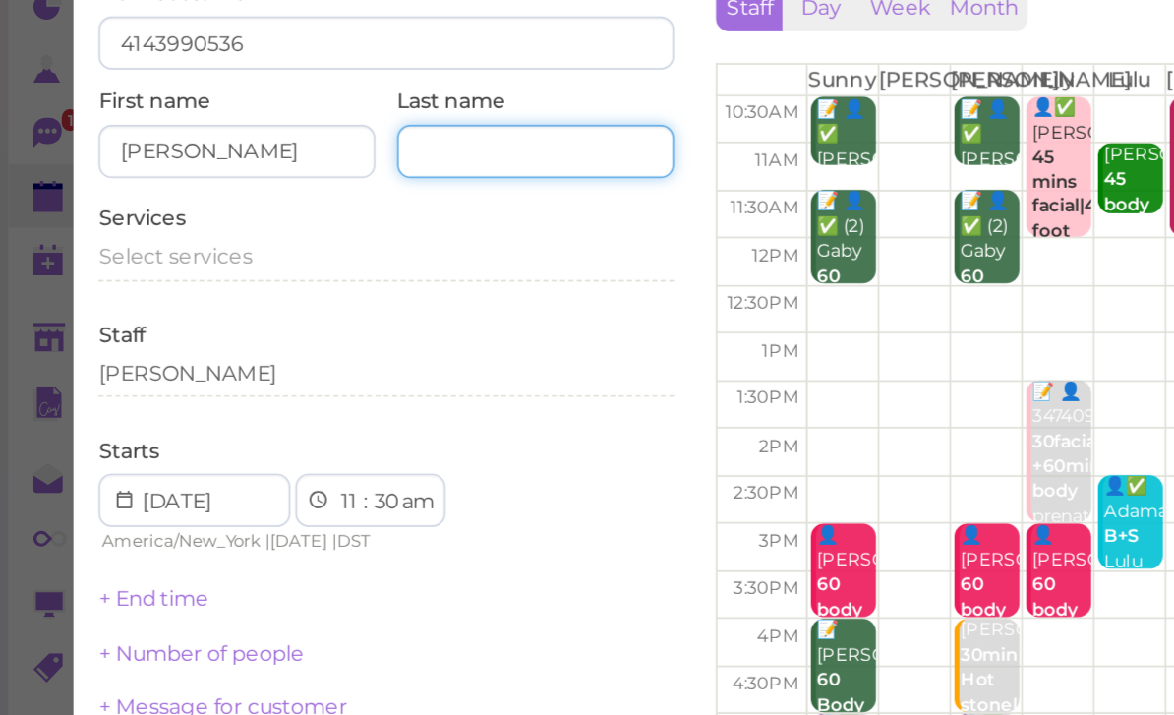
click at [306, 137] on input at bounding box center [315, 152] width 163 height 31
type input "Kaur"
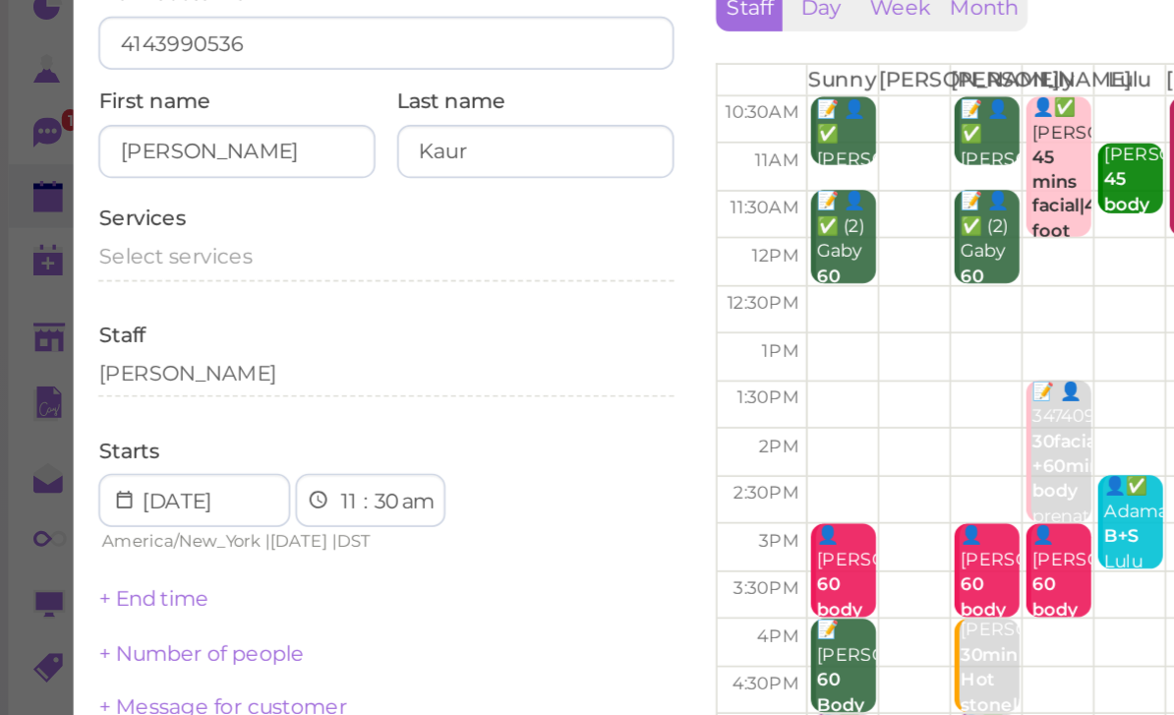
click at [139, 207] on span "Select services" at bounding box center [103, 214] width 90 height 15
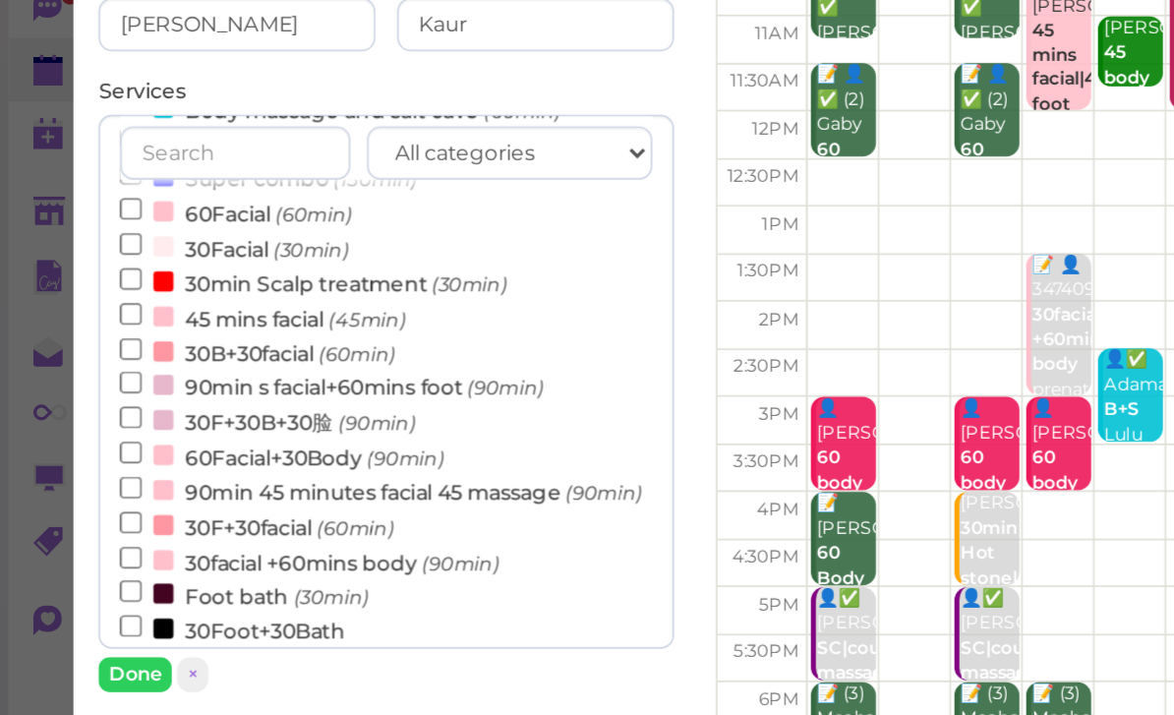
scroll to position [470, 0]
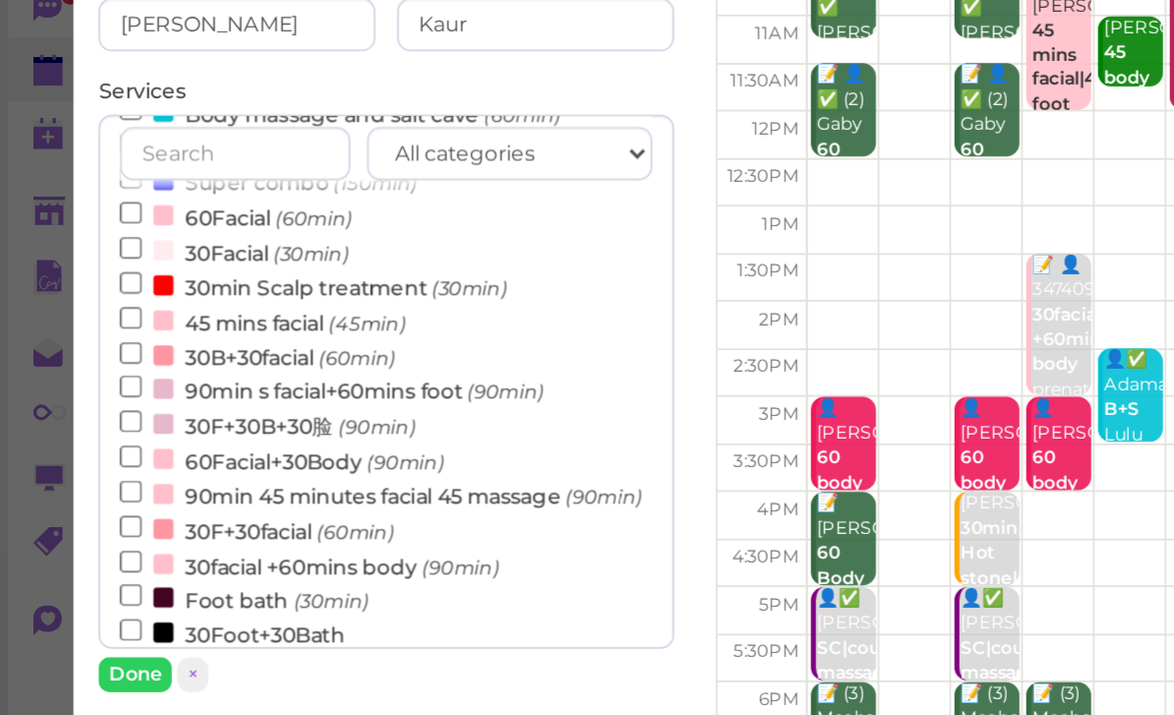
click at [199, 280] on small "(30min)" at bounding box center [183, 287] width 44 height 14
click at [84, 277] on input "30Facial (30min)" at bounding box center [77, 283] width 13 height 13
click at [217, 296] on label "30min Scalp treatment (30min)" at bounding box center [185, 306] width 228 height 21
click at [84, 298] on input "30min Scalp treatment (30min)" at bounding box center [77, 304] width 13 height 13
select select "30"
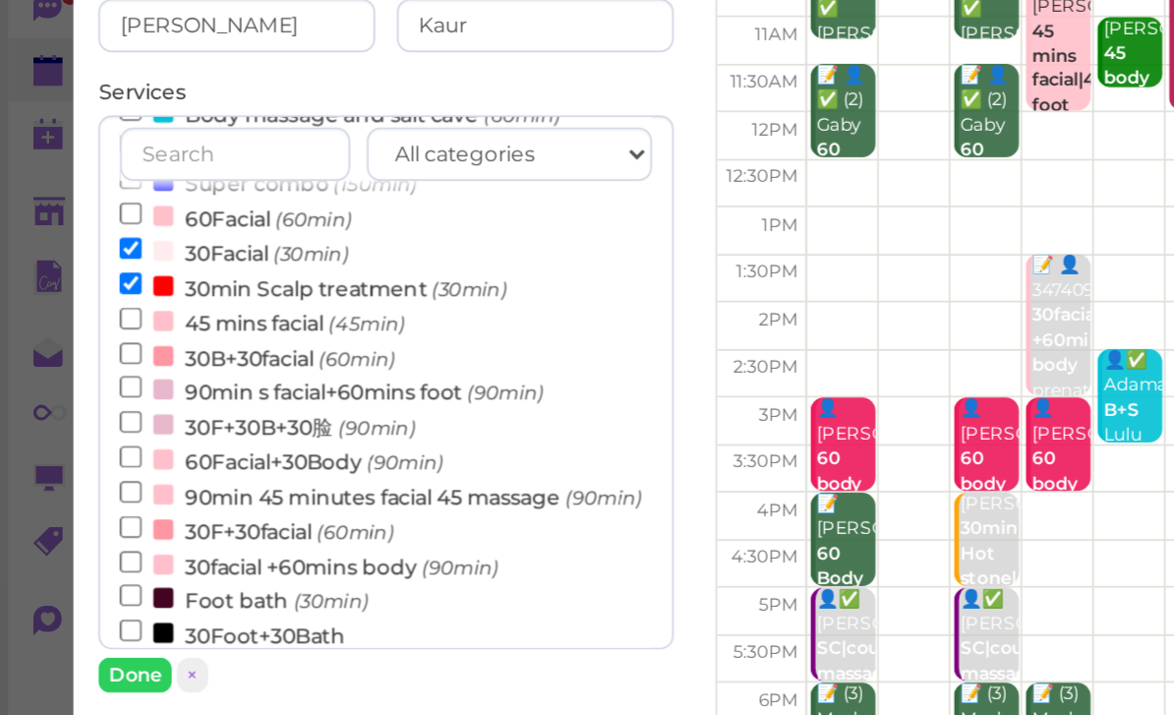
click at [88, 525] on button "Done" at bounding box center [79, 535] width 43 height 21
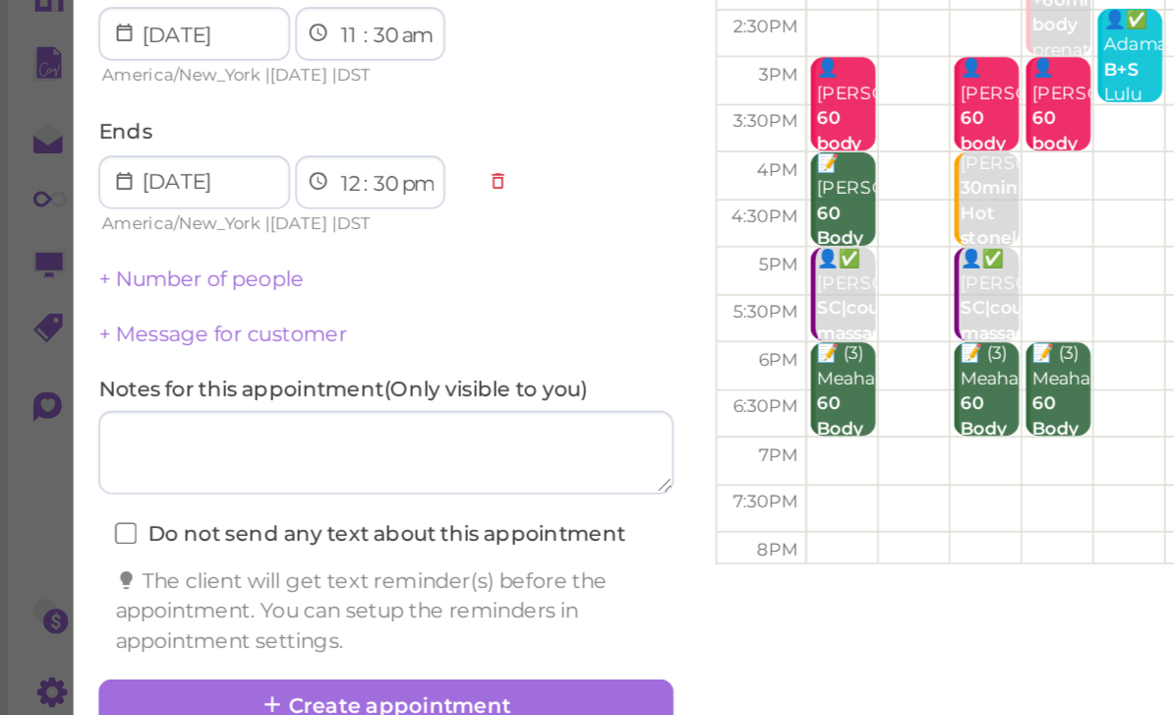
scroll to position [70, 0]
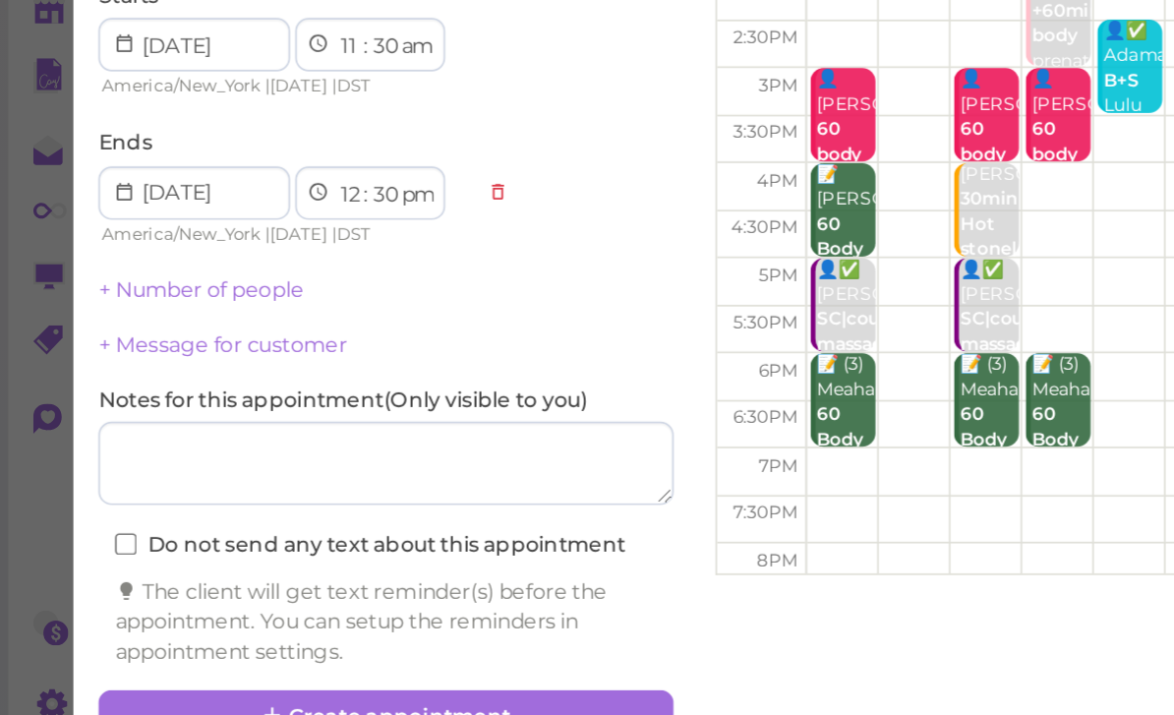
click at [312, 664] on button "Create appointment" at bounding box center [227, 679] width 339 height 31
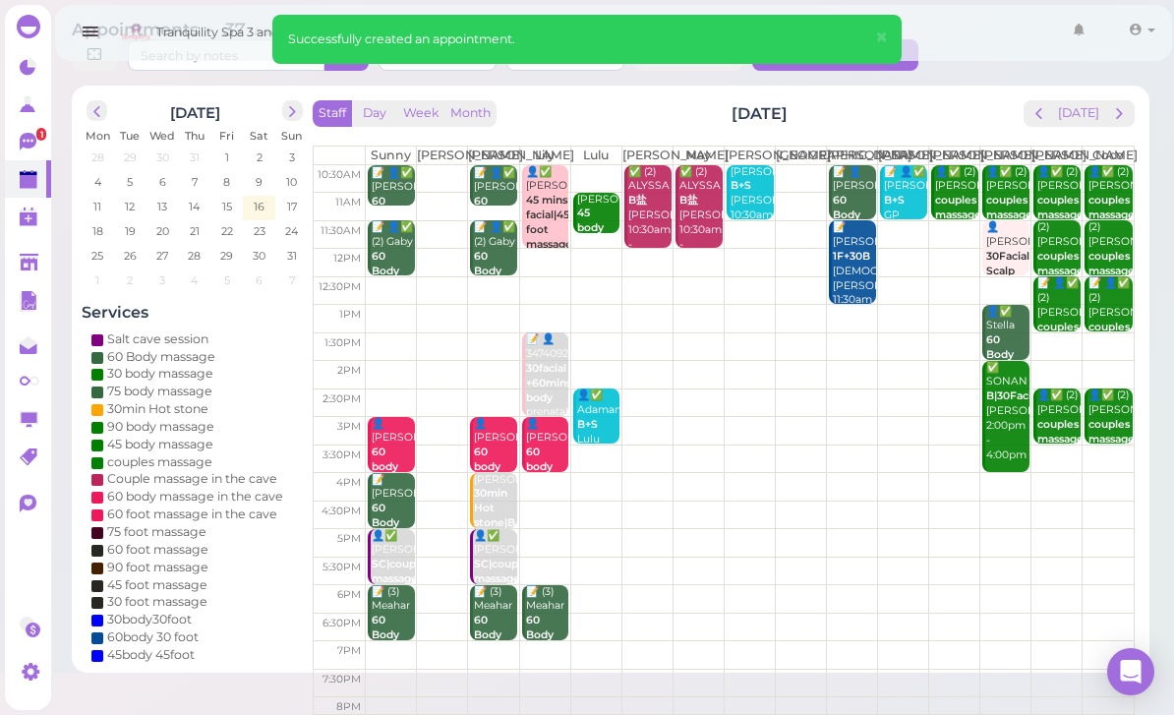
click at [41, 141] on link "1" at bounding box center [28, 141] width 46 height 37
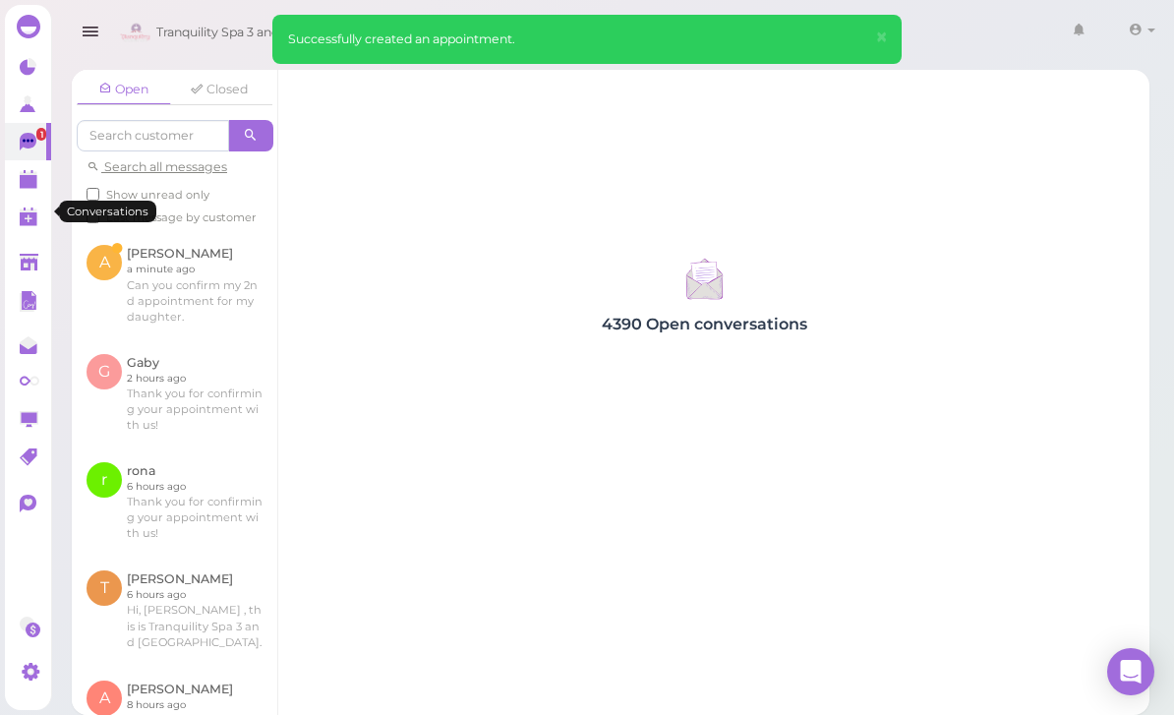
scroll to position [63, 0]
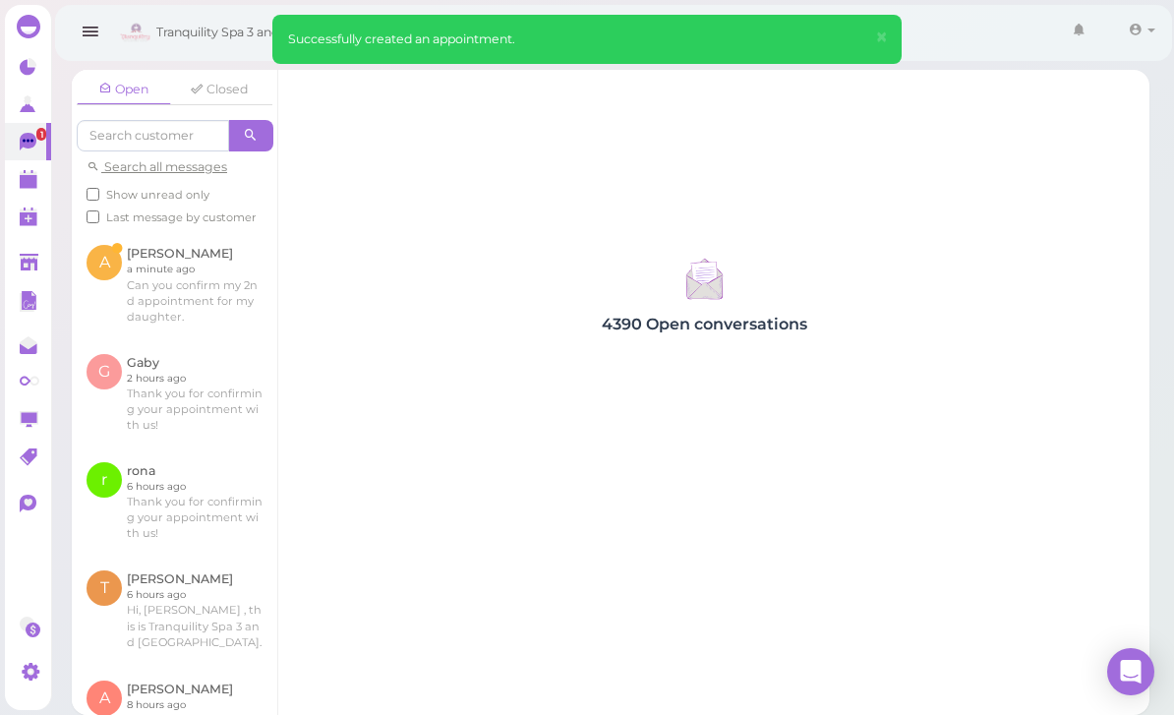
click at [188, 230] on link at bounding box center [175, 284] width 206 height 108
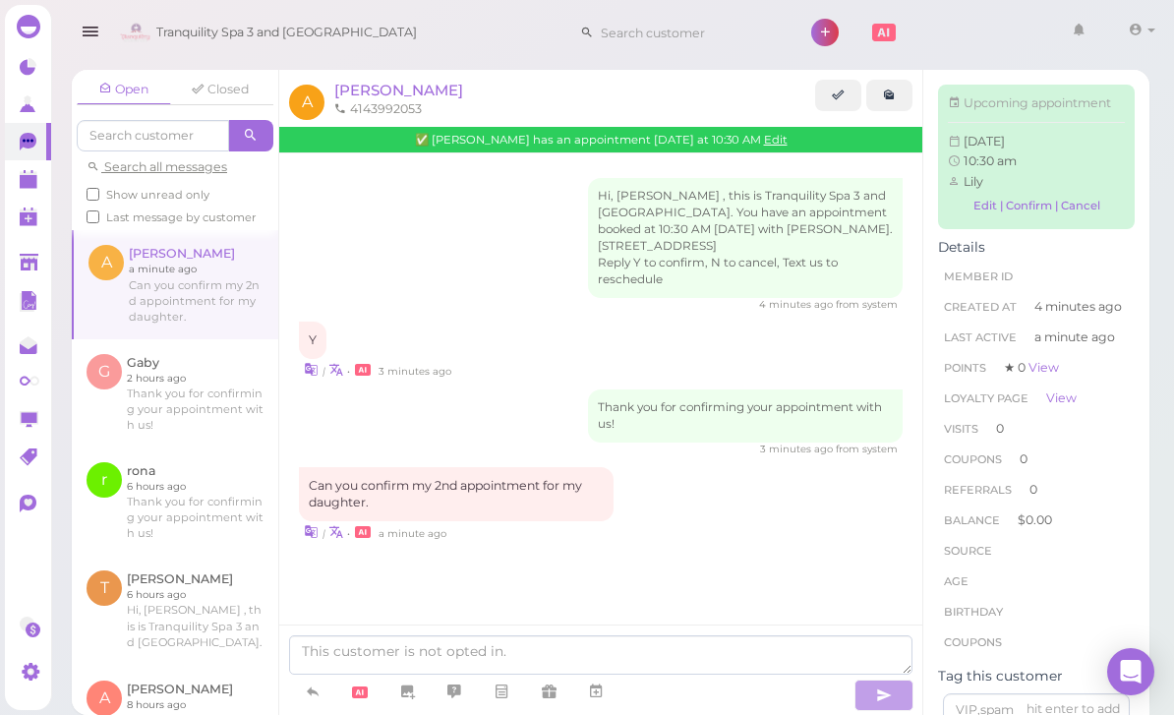
click at [30, 191] on link at bounding box center [28, 178] width 46 height 37
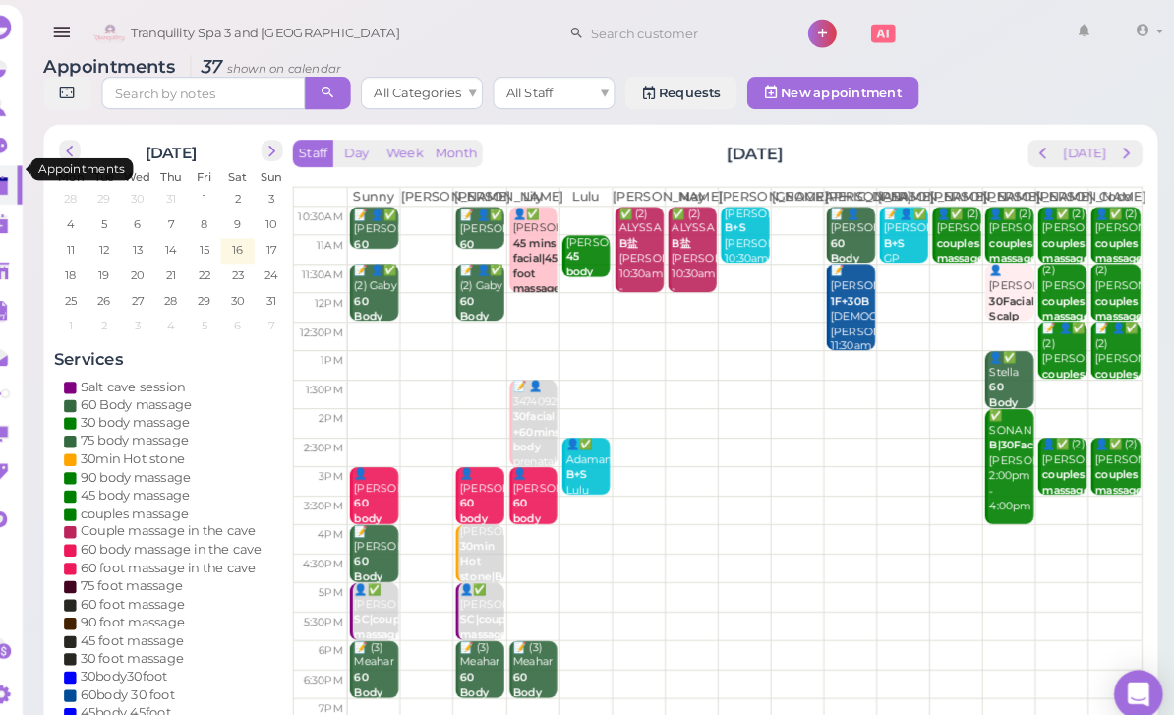
scroll to position [9, 0]
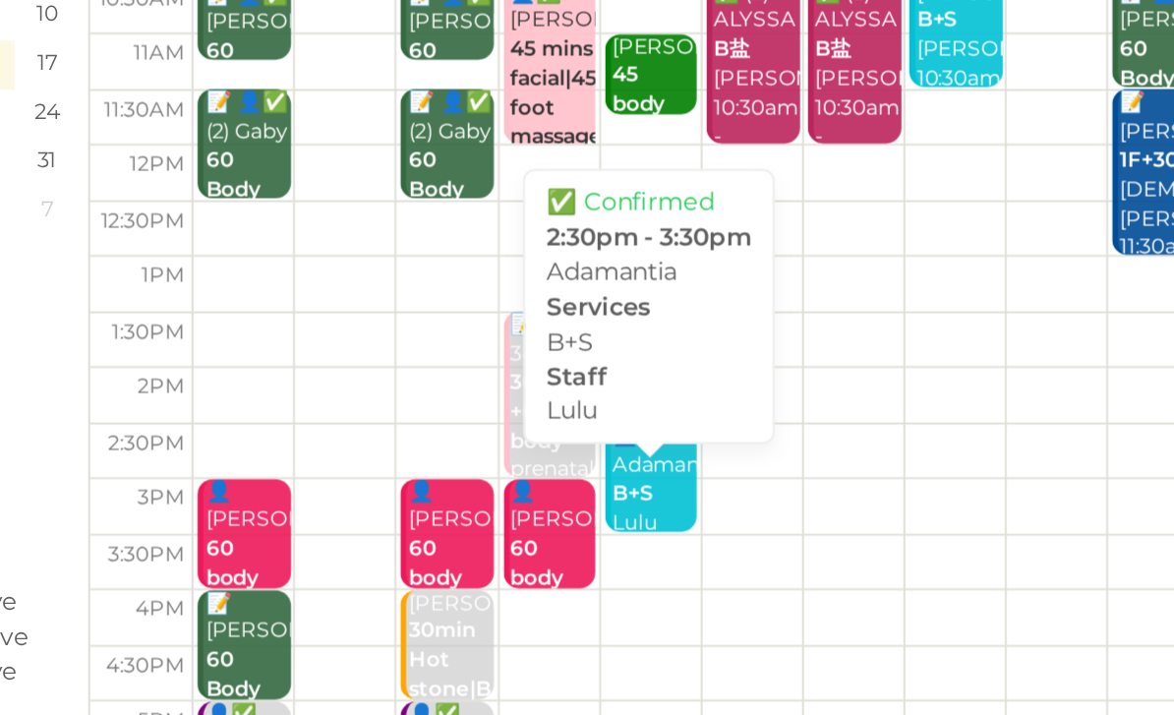
click at [576, 430] on div "👤✅ Adamantia B+S Lulu 2:30pm - 3:30pm" at bounding box center [598, 481] width 44 height 102
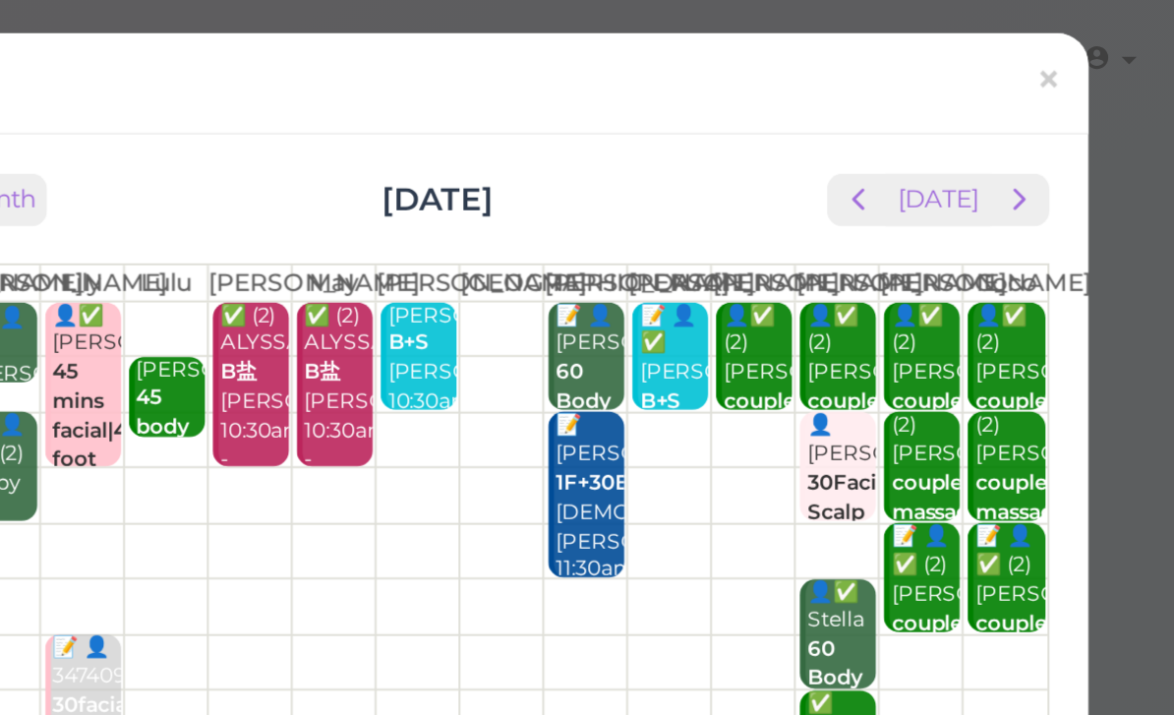
click at [1104, 37] on span "×" at bounding box center [1110, 41] width 13 height 28
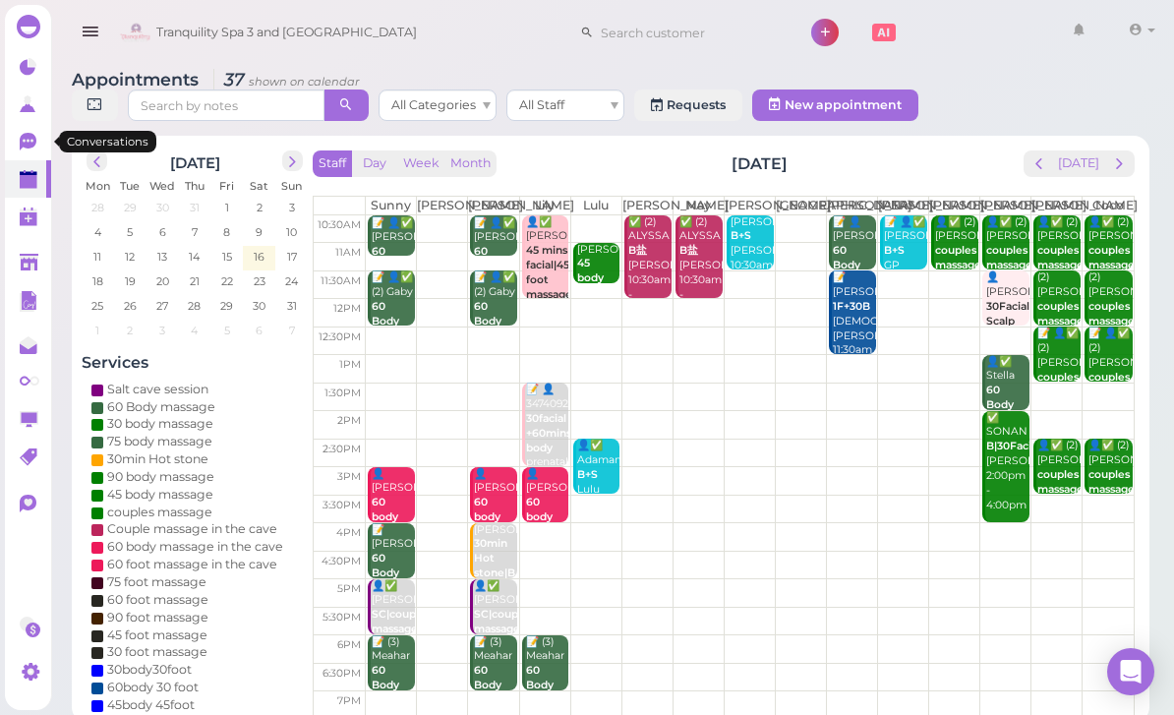
click at [21, 148] on icon at bounding box center [28, 142] width 17 height 18
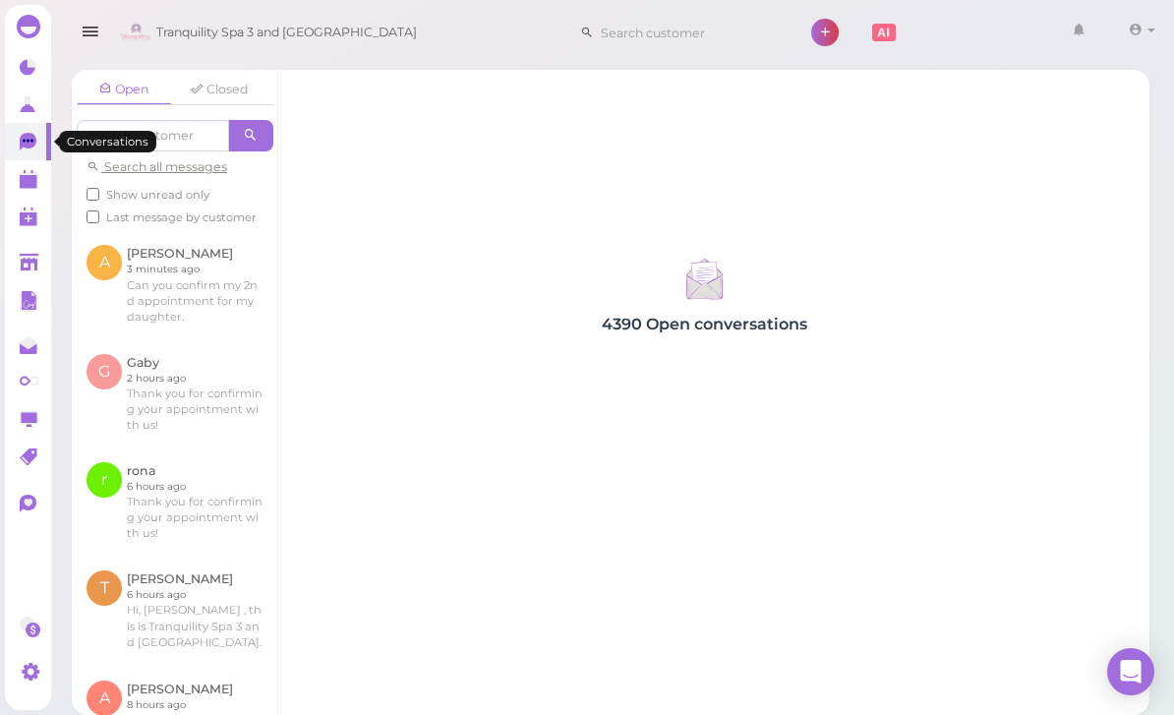
click at [175, 285] on link at bounding box center [175, 284] width 206 height 108
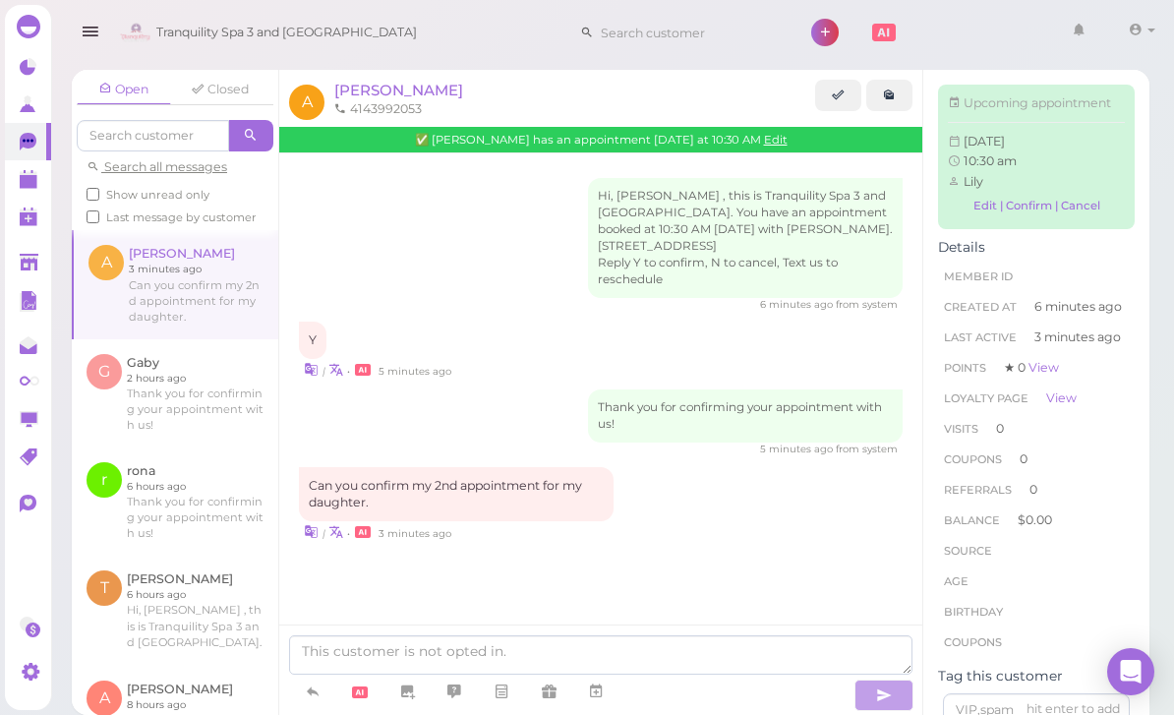
scroll to position [63, 0]
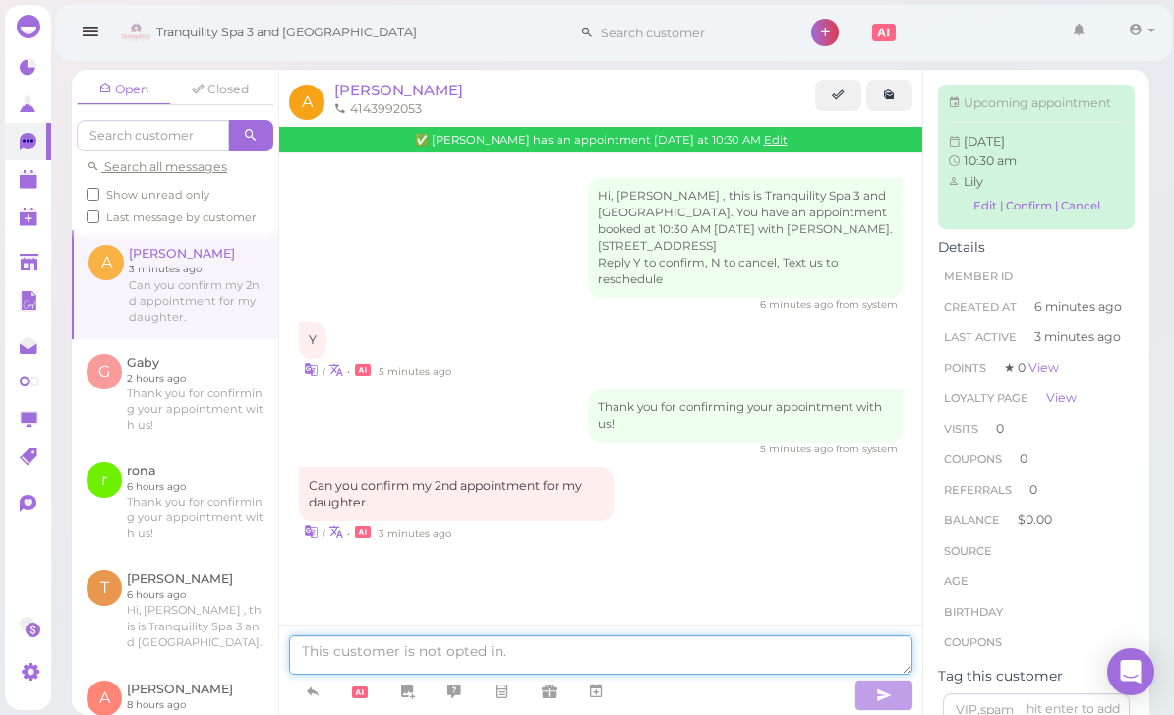
click at [501, 654] on textarea at bounding box center [600, 654] width 623 height 39
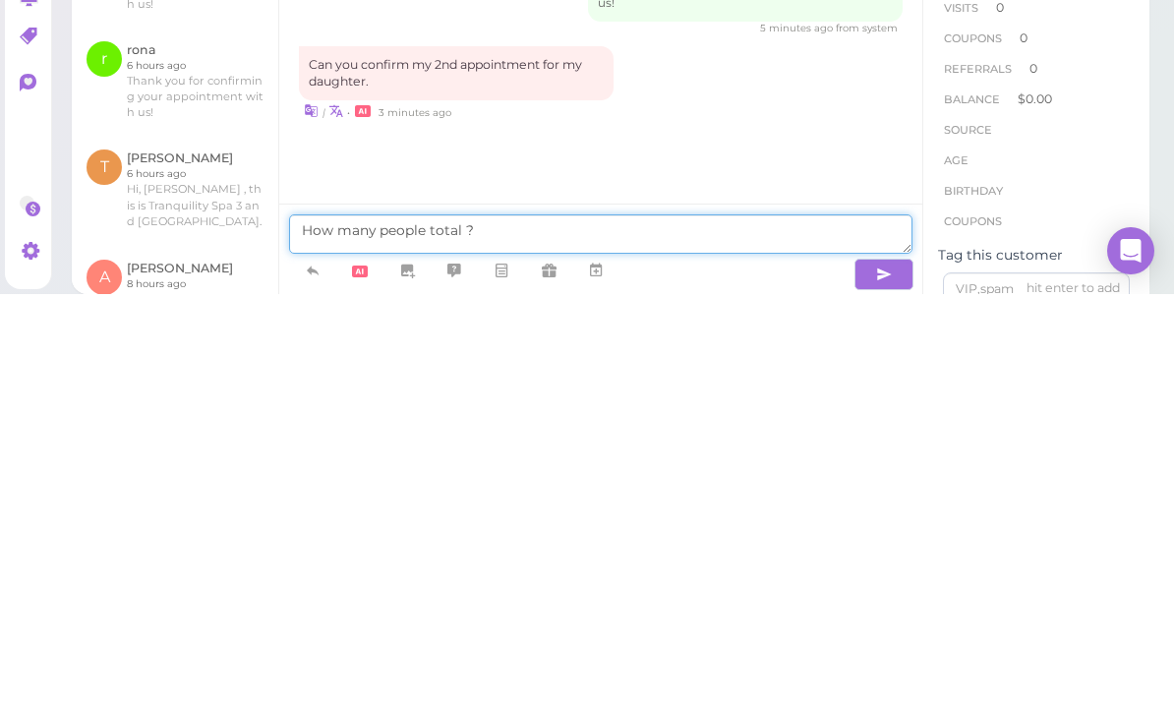
type textarea "How many people total ?"
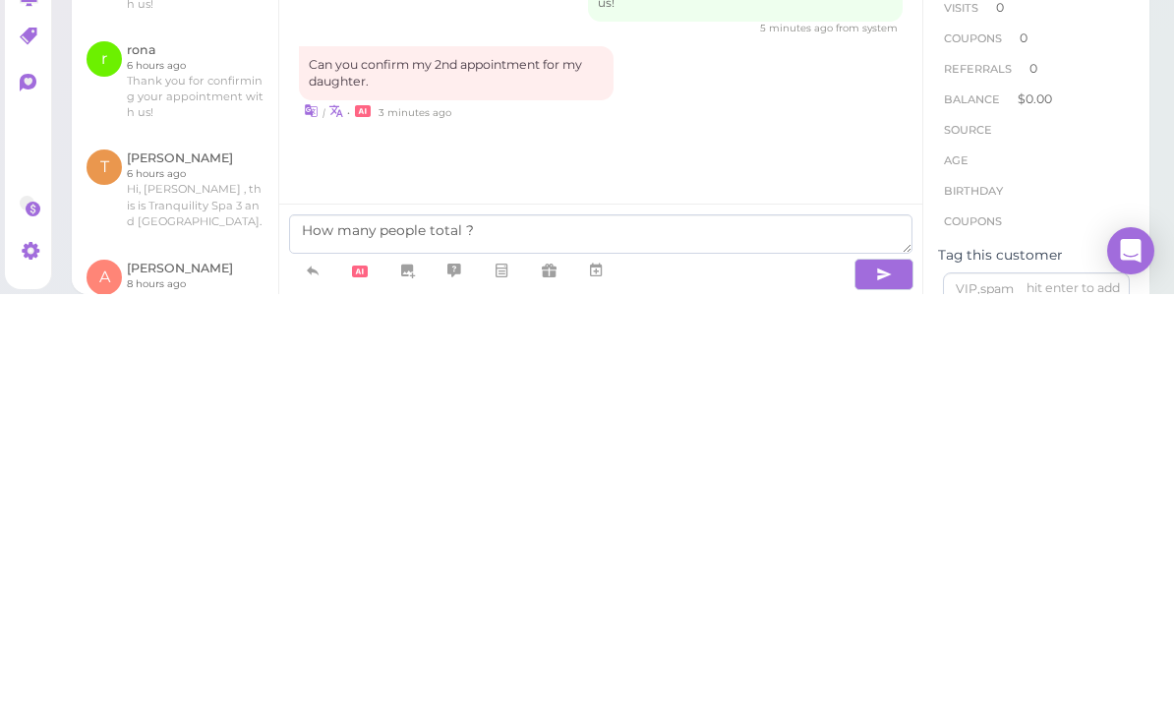
click at [870, 680] on button "button" at bounding box center [884, 695] width 59 height 31
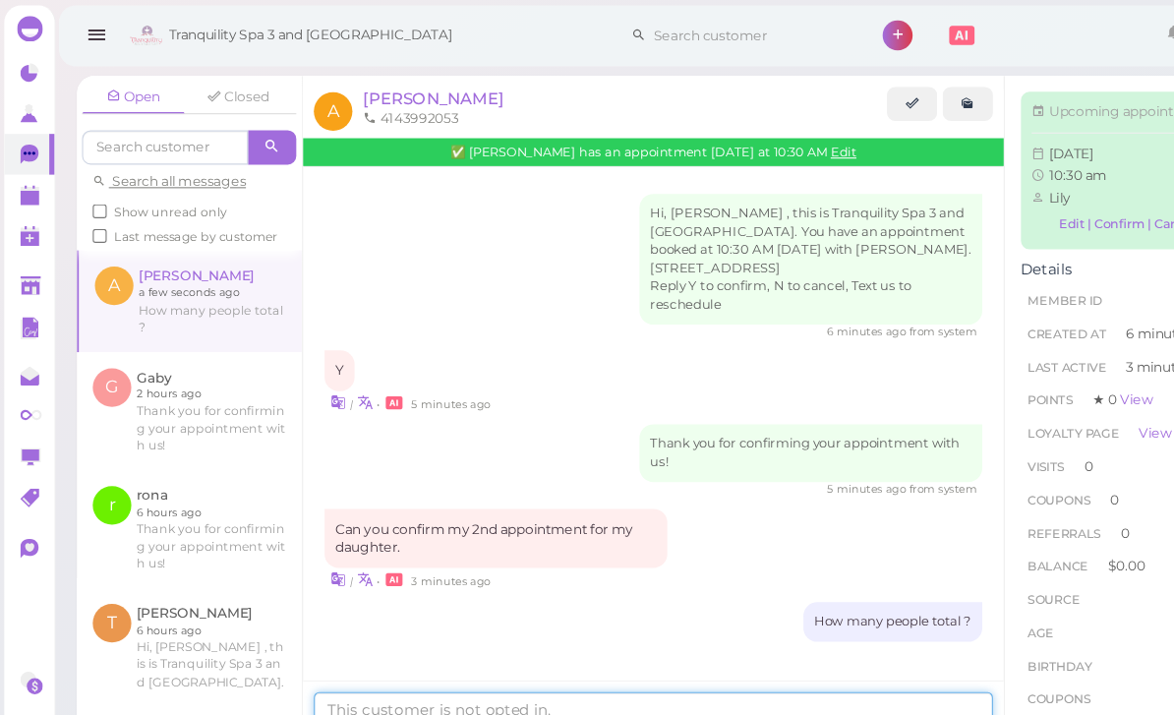
click at [502, 666] on textarea at bounding box center [600, 654] width 623 height 39
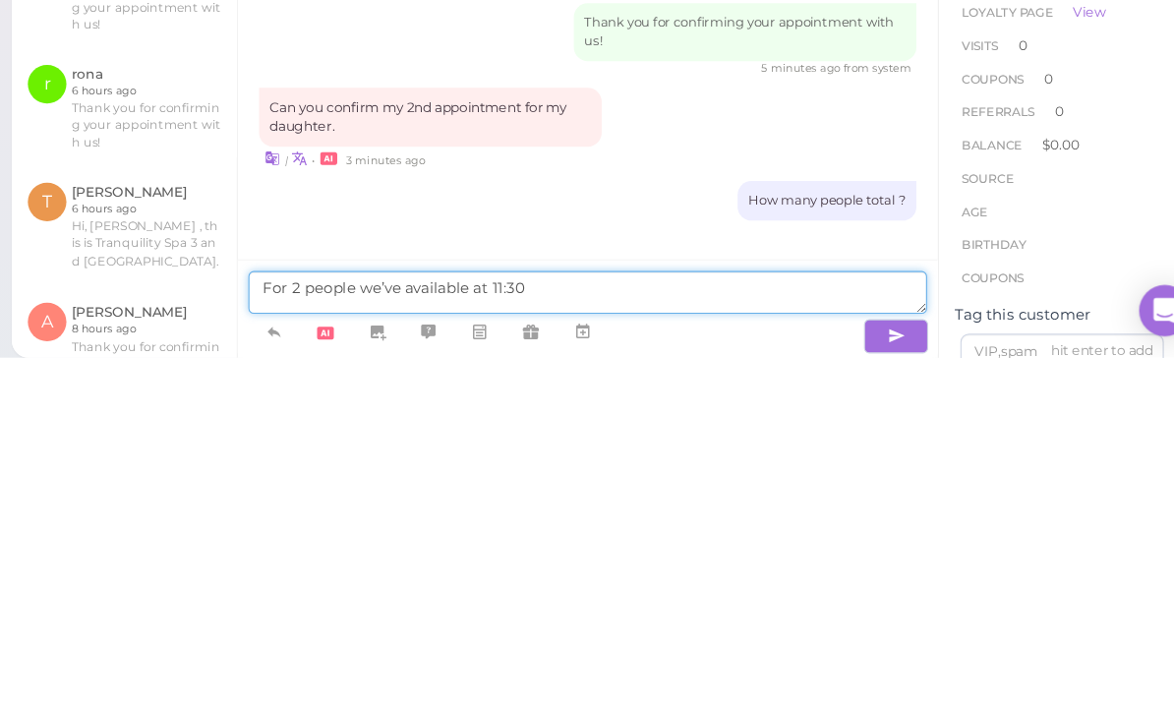
type textarea "For 2 people we’ve available at 11:30"
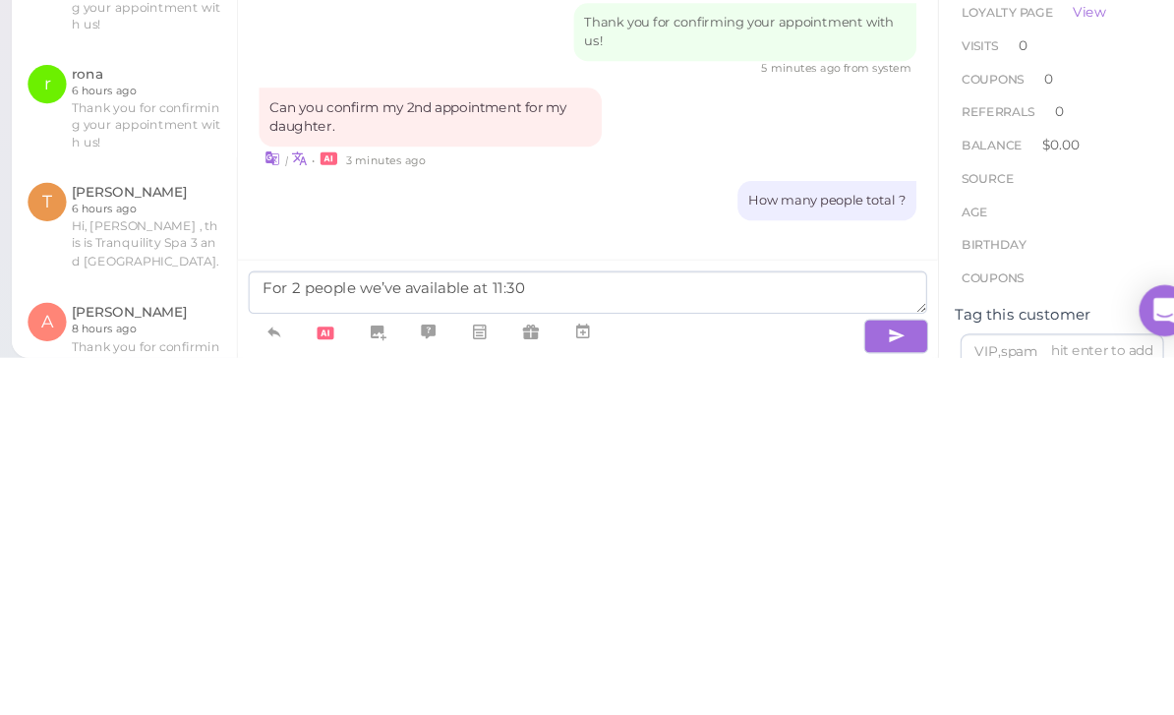
click at [876, 685] on icon "button" at bounding box center [884, 695] width 16 height 20
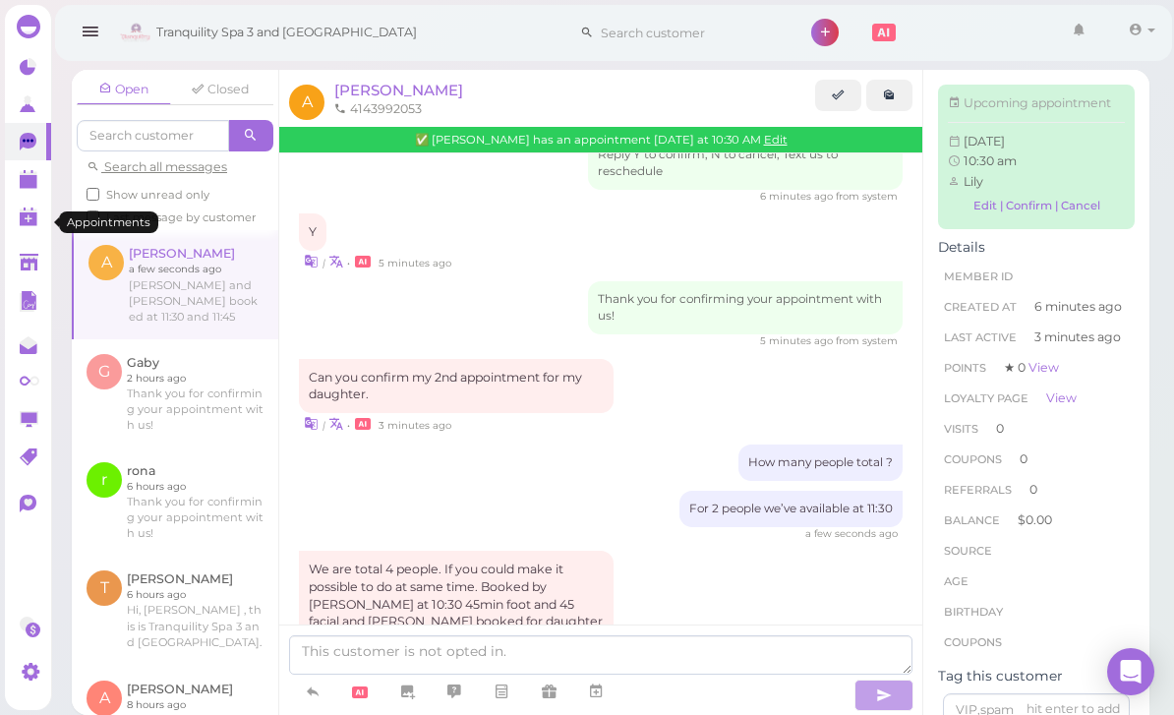
scroll to position [104, 0]
click at [34, 191] on link at bounding box center [28, 178] width 46 height 37
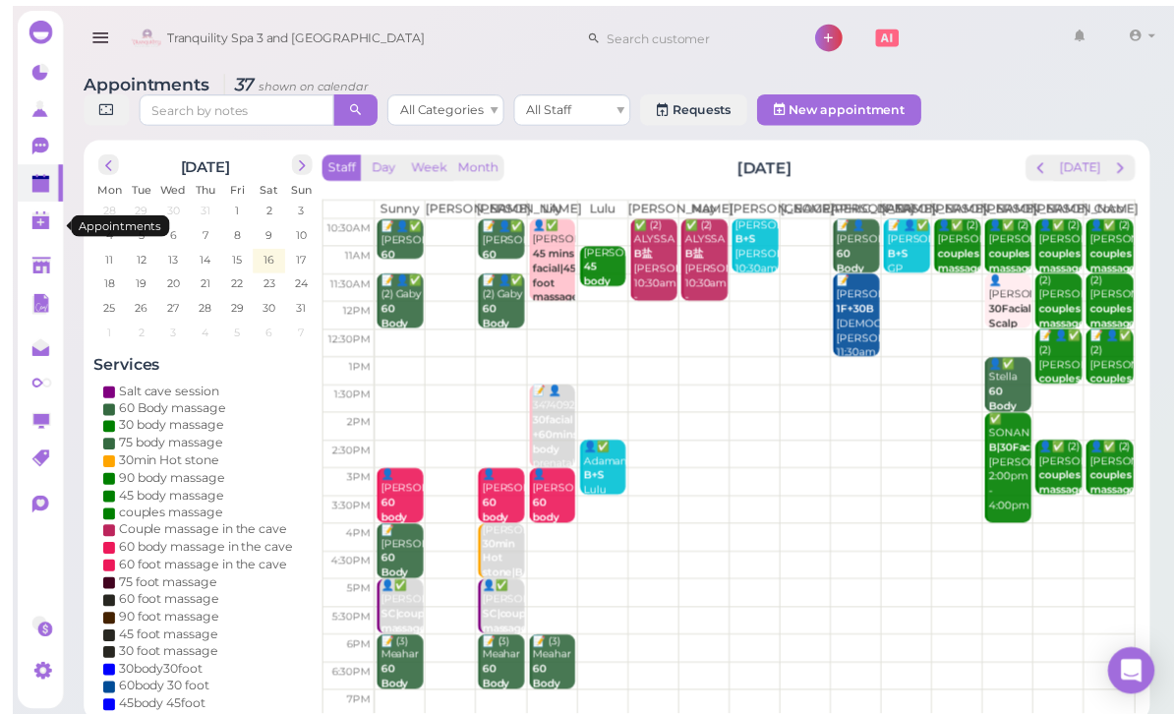
scroll to position [18, 0]
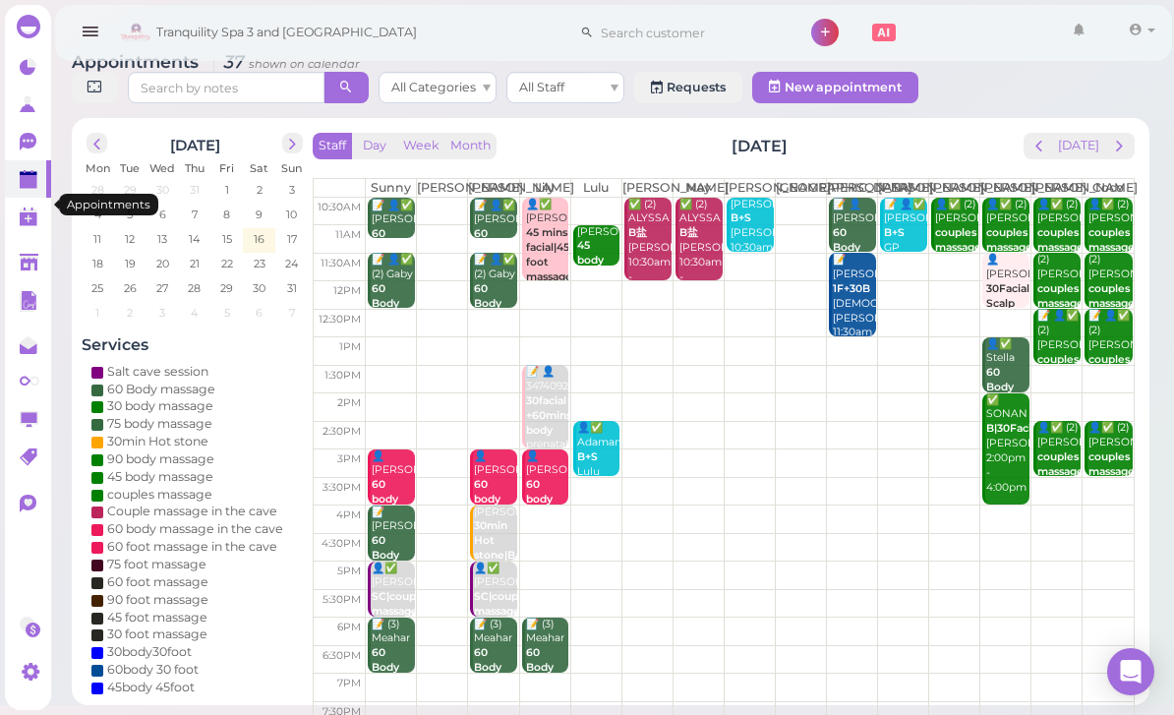
click at [31, 208] on icon at bounding box center [29, 209] width 10 height 3
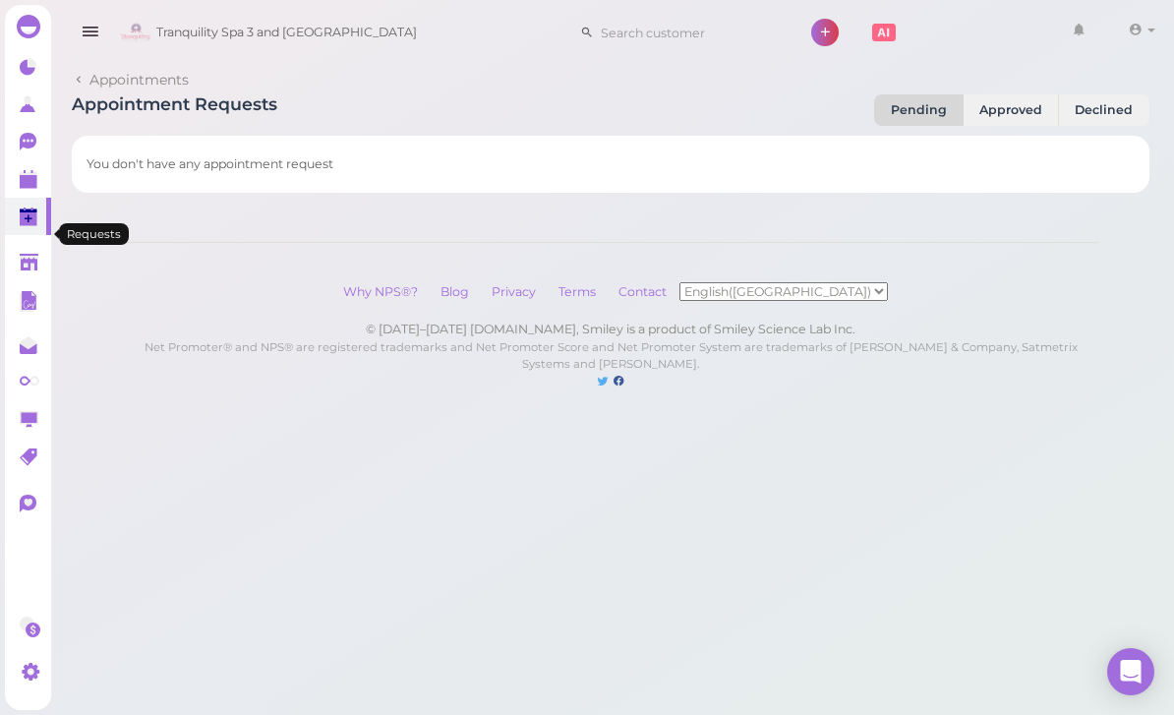
click at [19, 159] on link "0" at bounding box center [28, 141] width 46 height 37
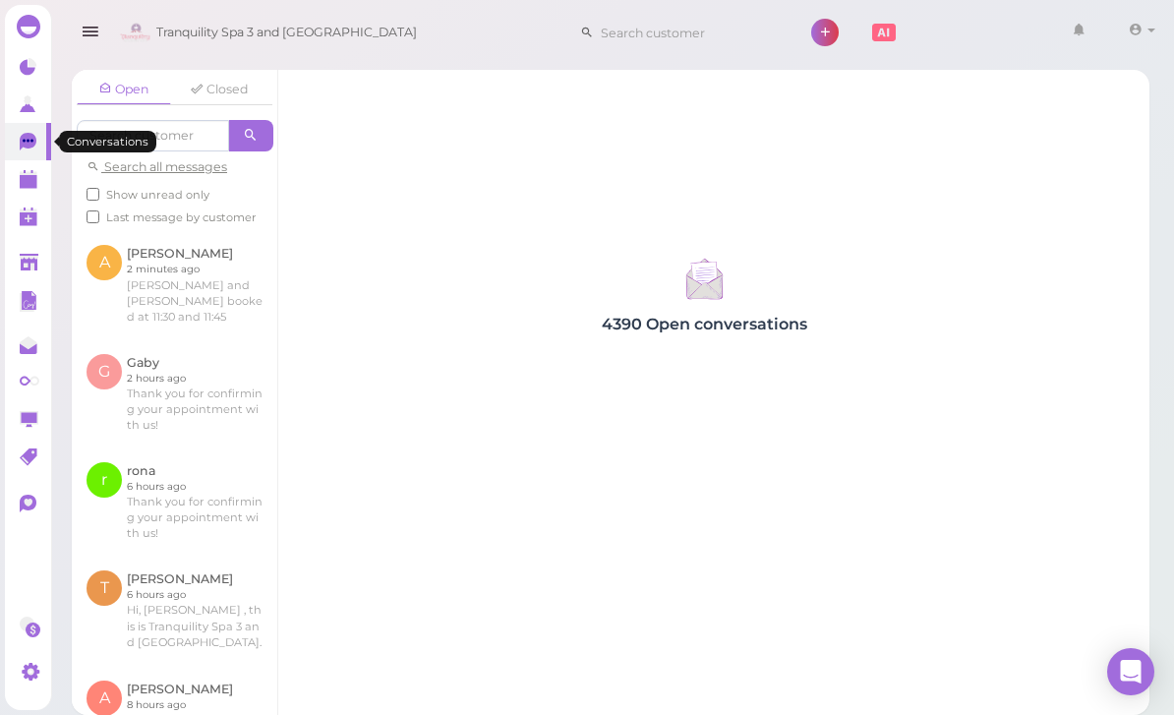
scroll to position [63, 0]
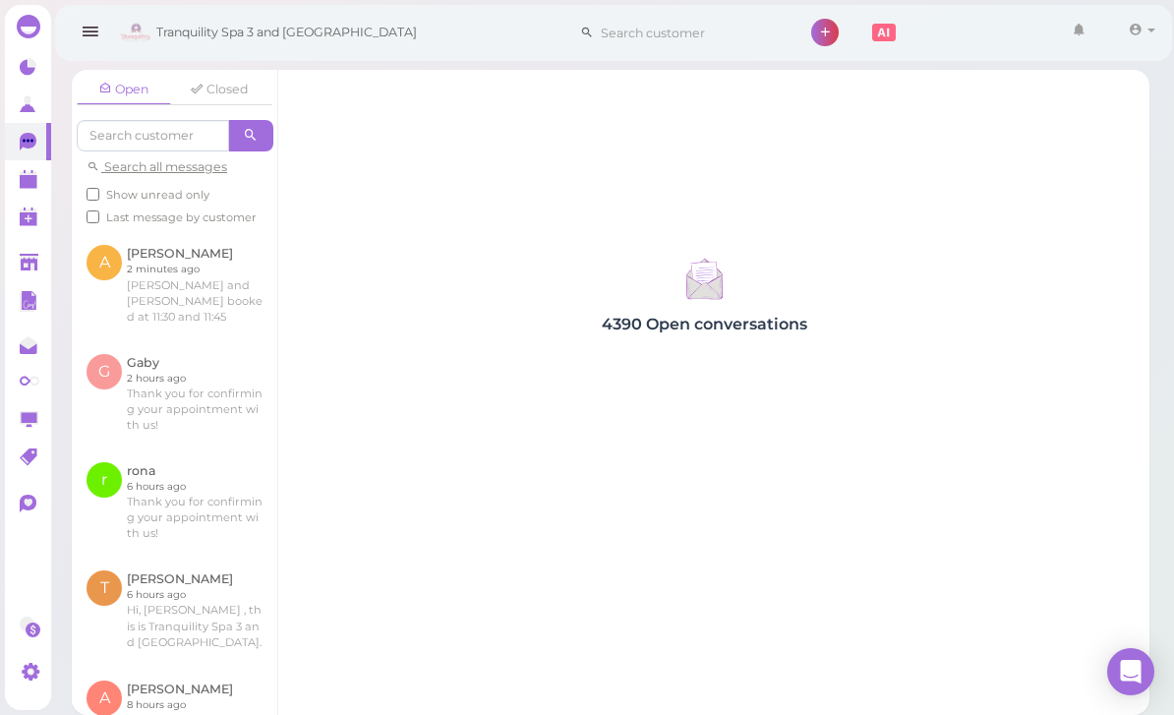
click at [177, 230] on link at bounding box center [175, 284] width 206 height 108
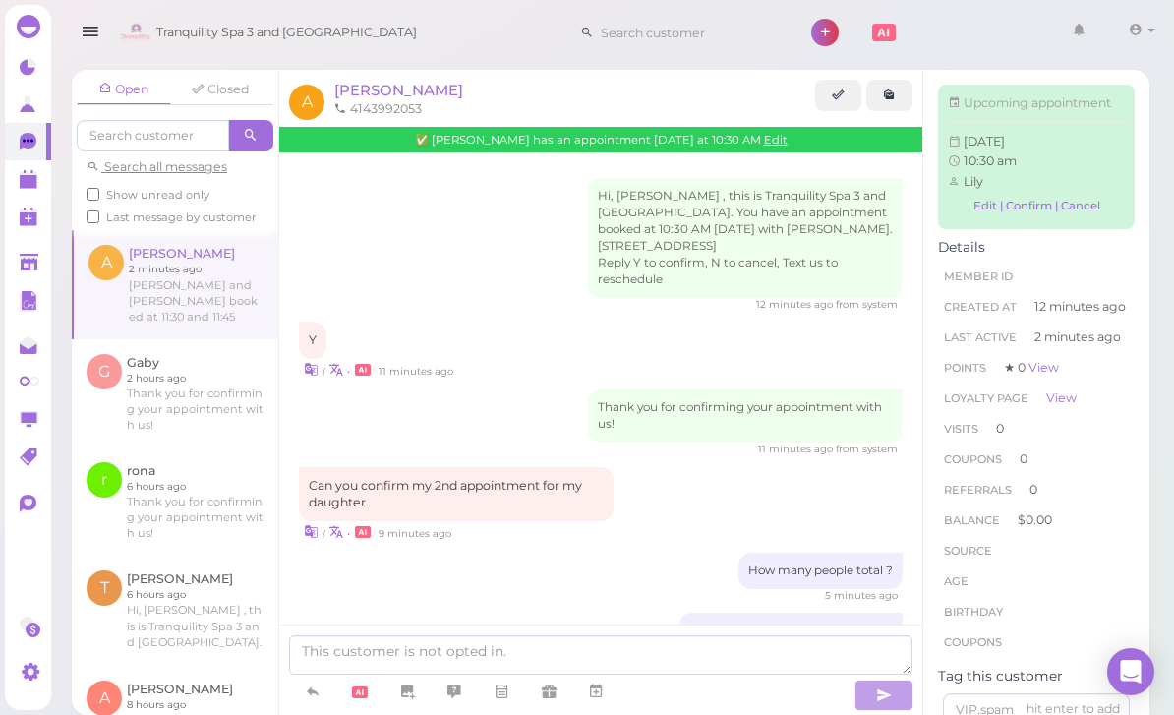
scroll to position [211, 0]
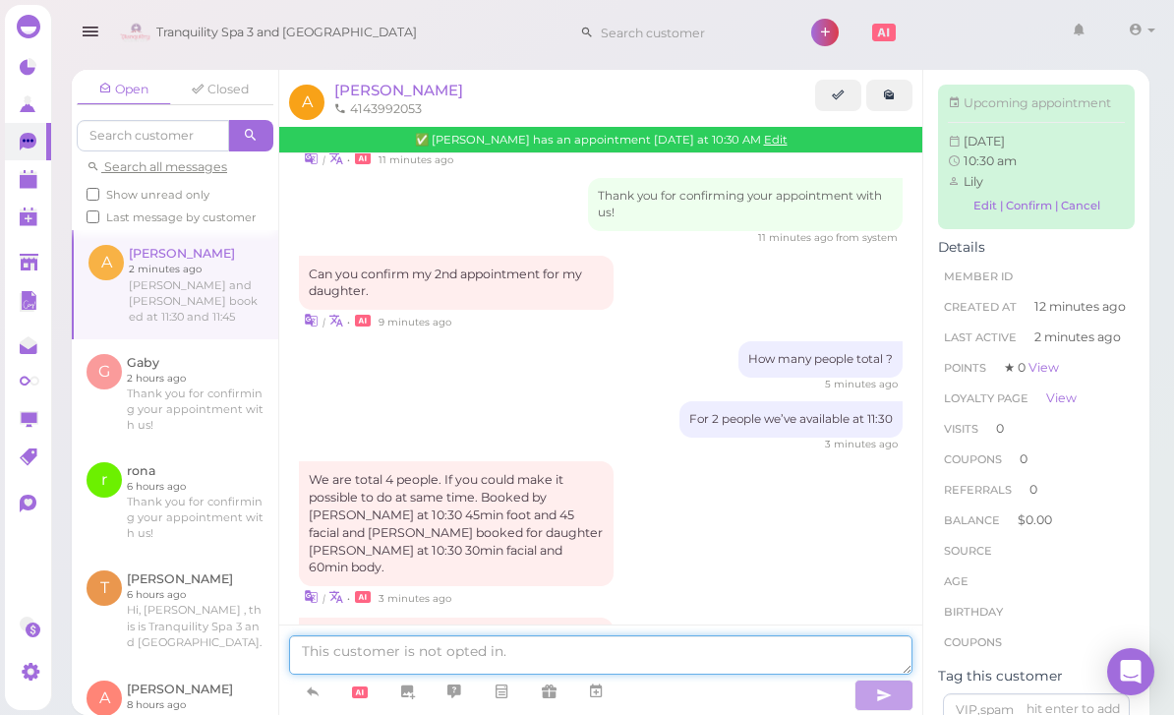
click at [579, 675] on textarea at bounding box center [600, 654] width 623 height 39
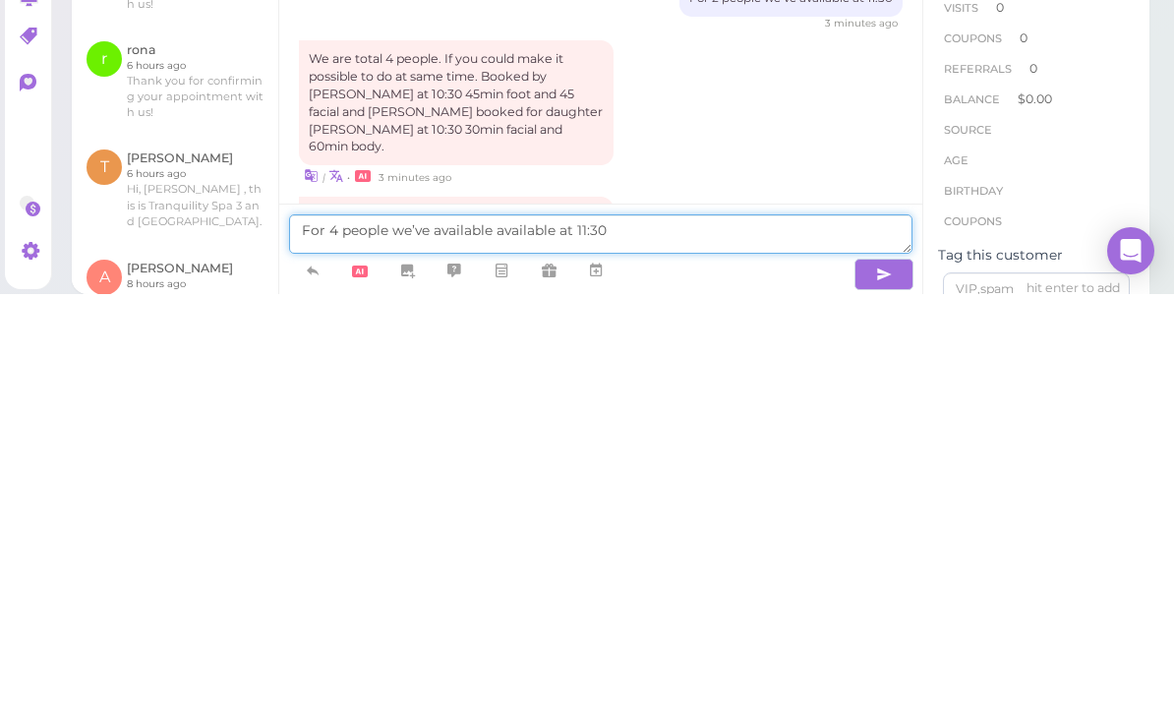
type textarea "For 4 people we’ve available available at 11:30"
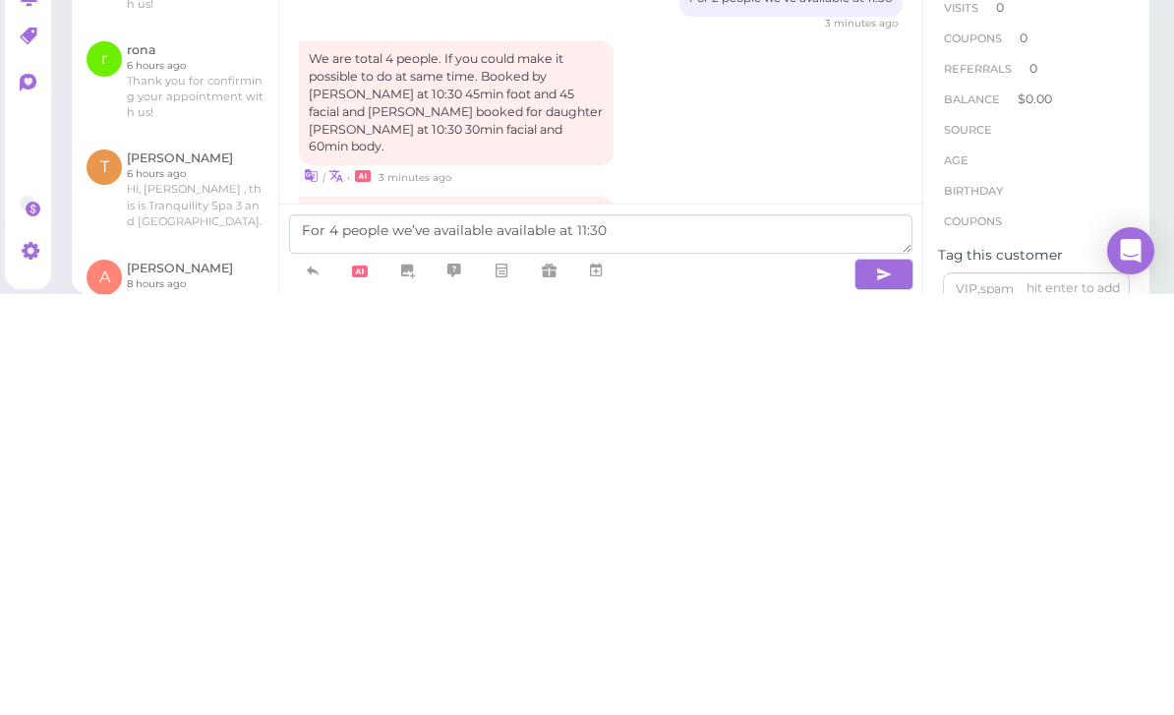
click at [878, 685] on icon "button" at bounding box center [884, 695] width 16 height 20
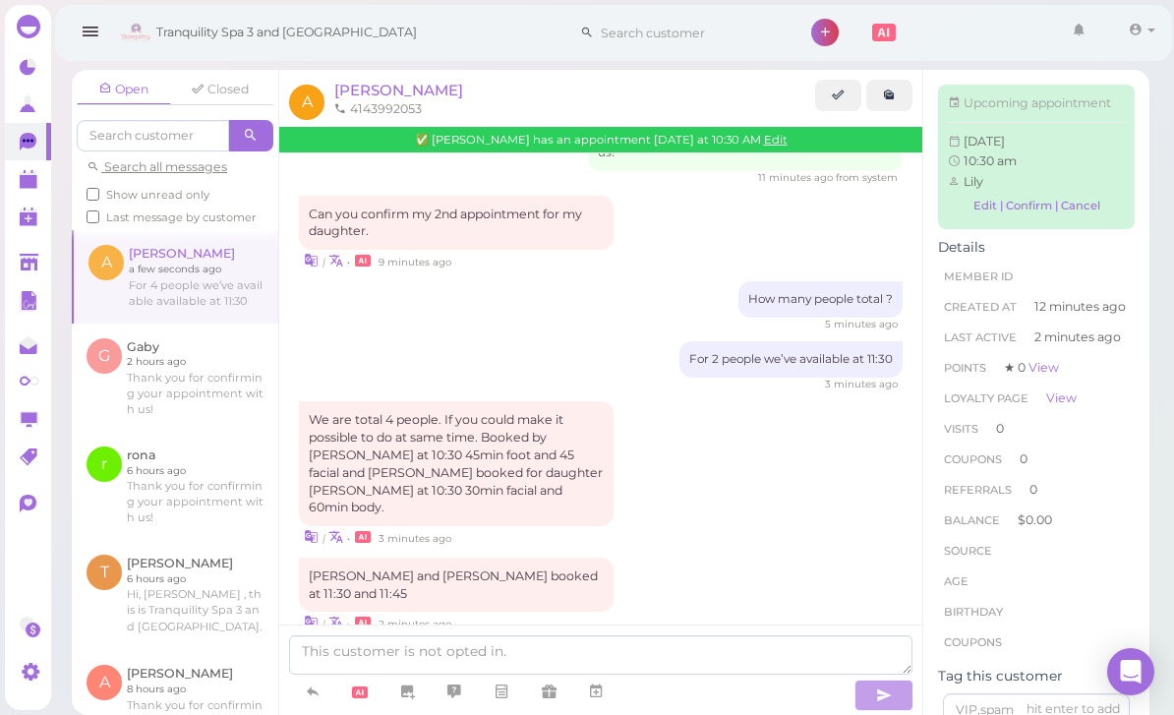
scroll to position [270, 0]
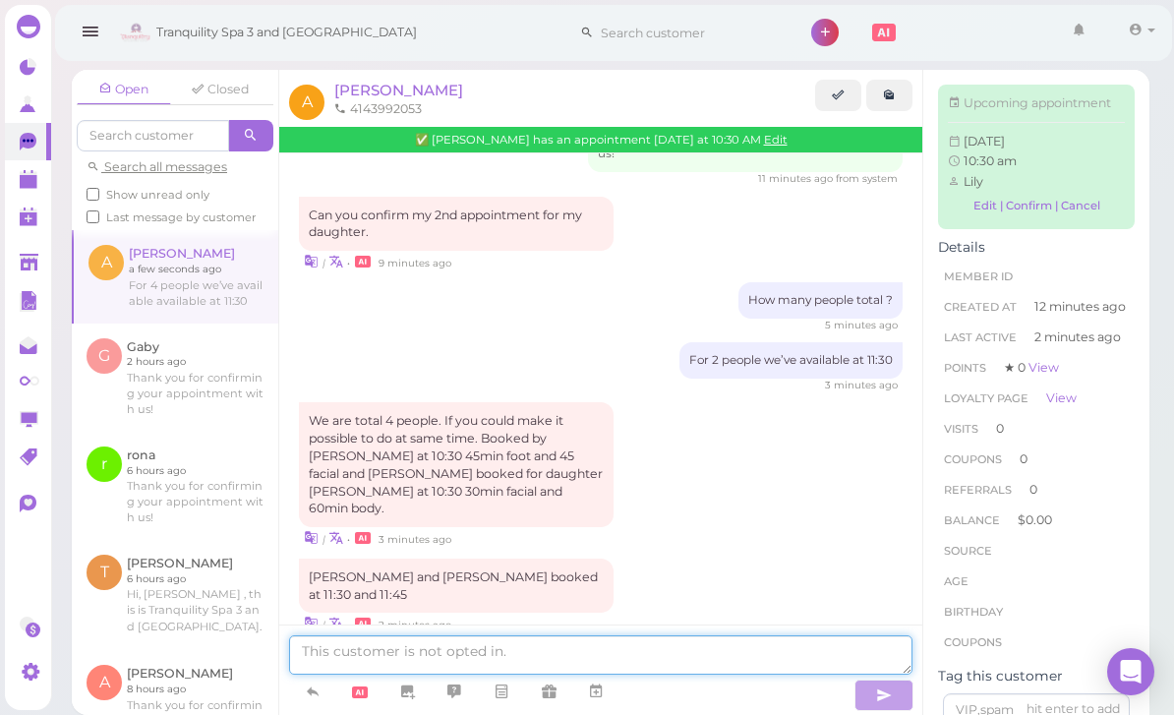
click at [496, 658] on textarea at bounding box center [600, 654] width 623 height 39
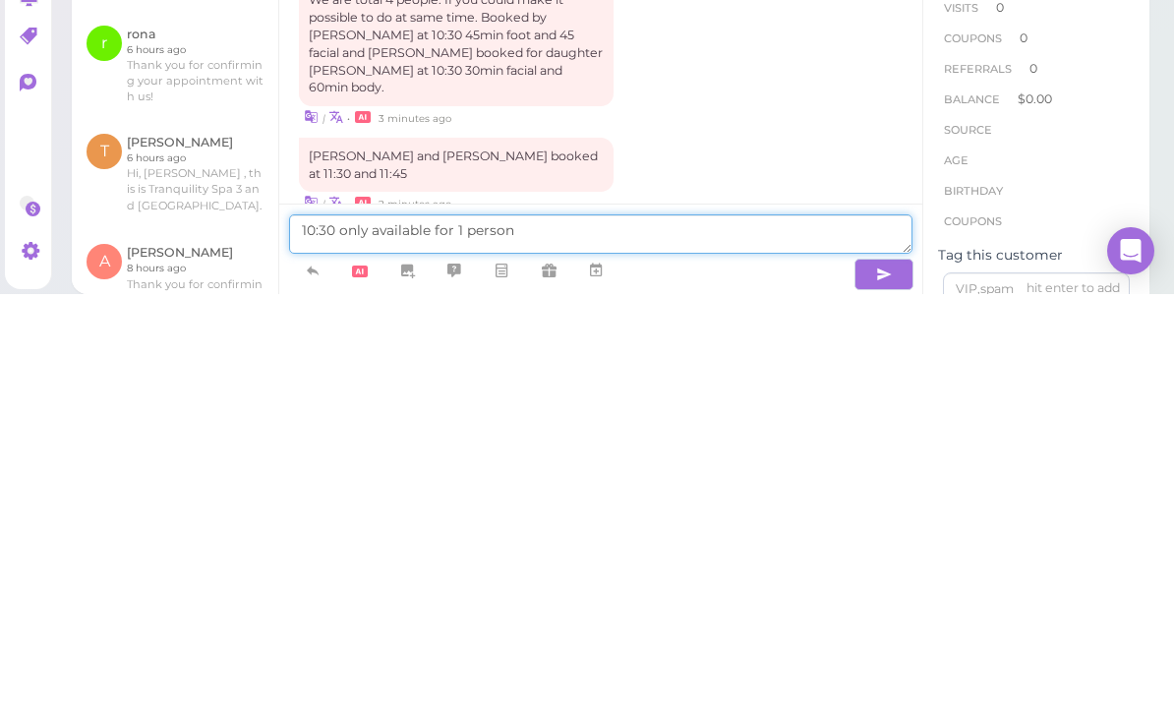
type textarea "10:30 only available for 1 person"
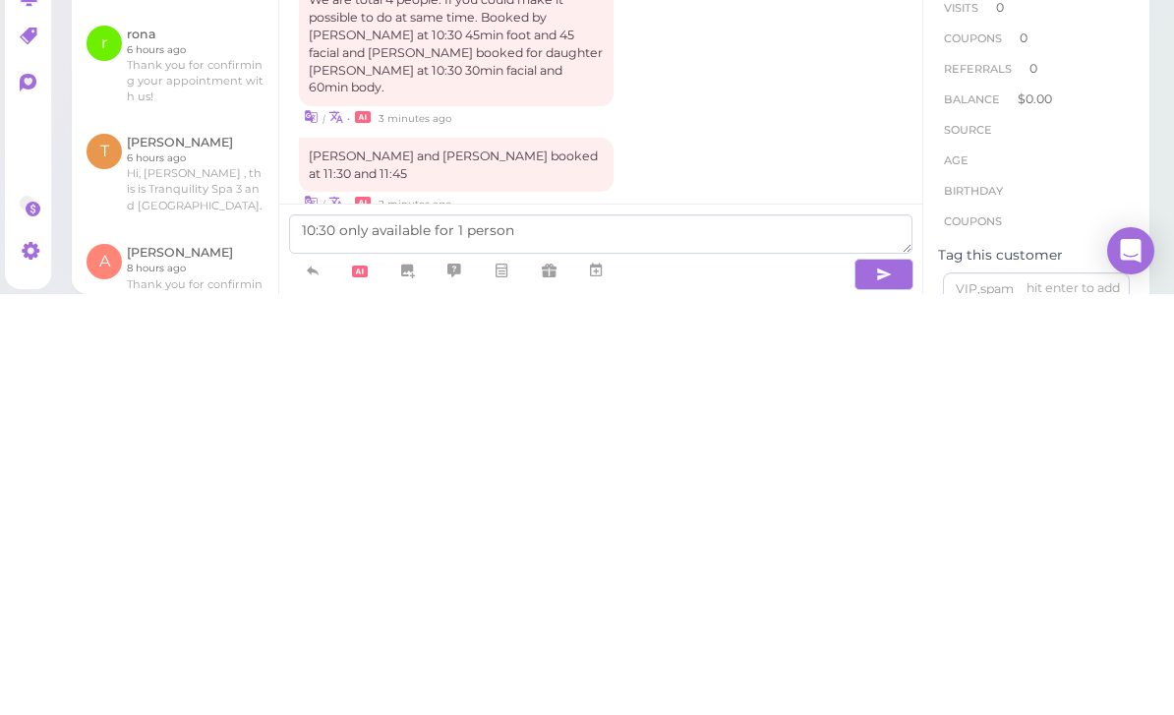
click at [883, 685] on icon "button" at bounding box center [884, 695] width 16 height 20
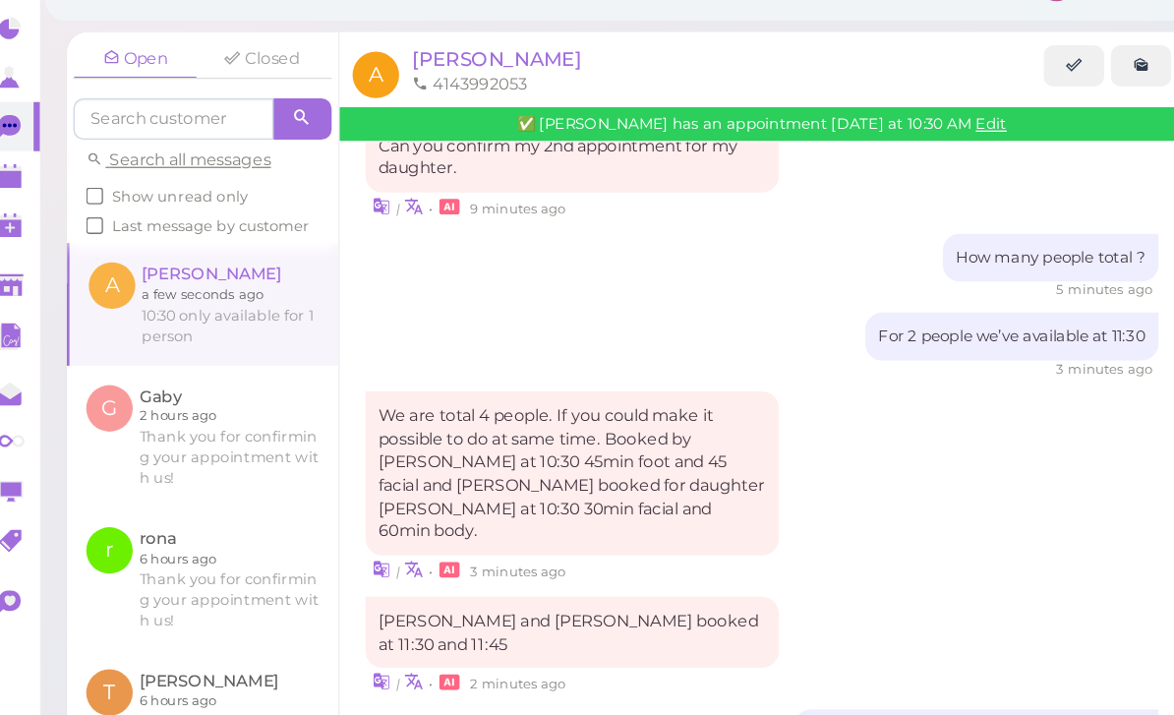
scroll to position [0, 0]
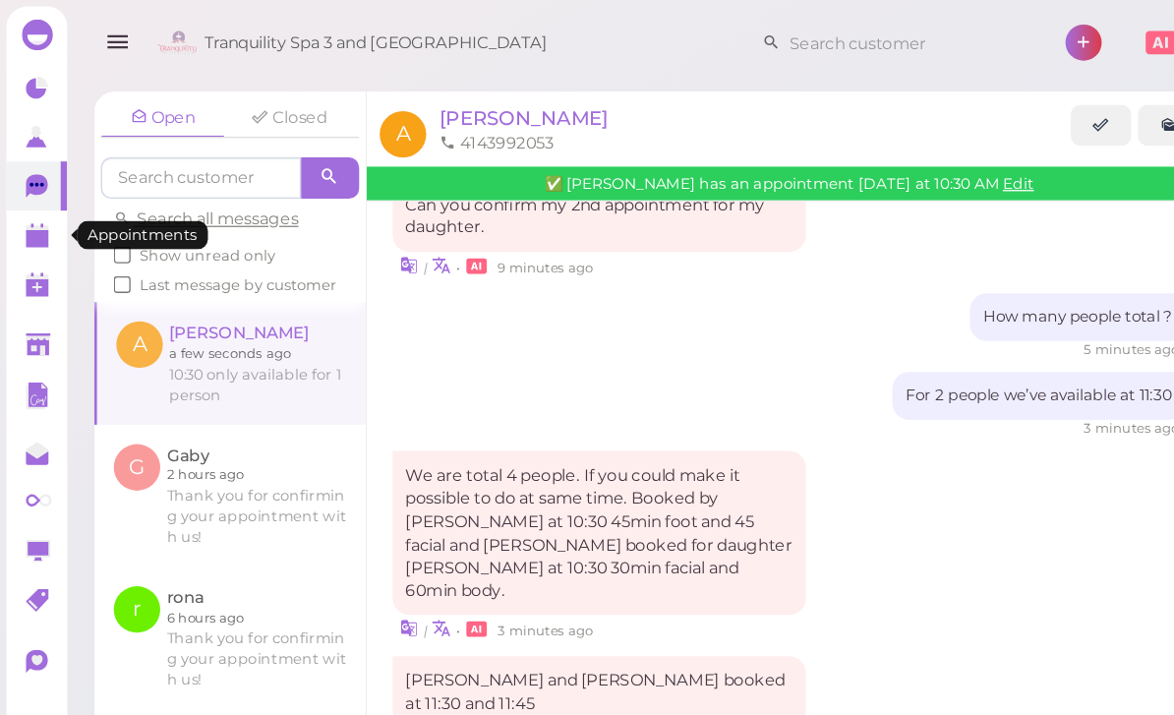
click at [21, 185] on polygon at bounding box center [29, 182] width 18 height 14
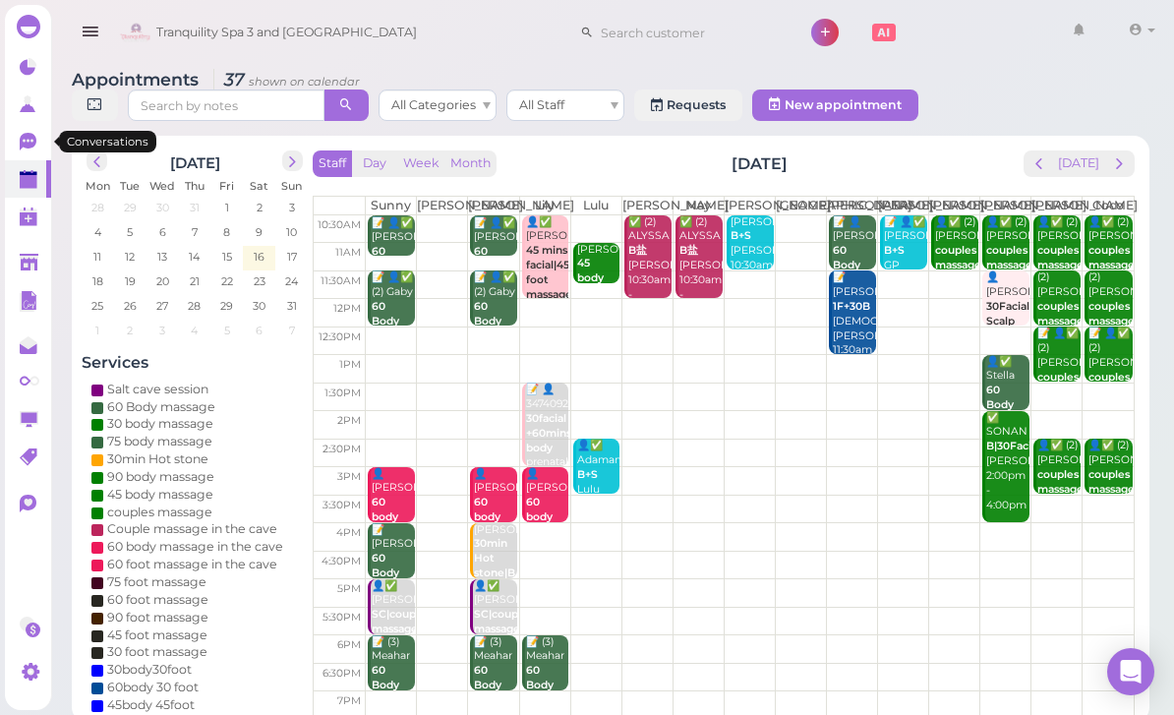
click at [36, 138] on icon at bounding box center [30, 143] width 21 height 21
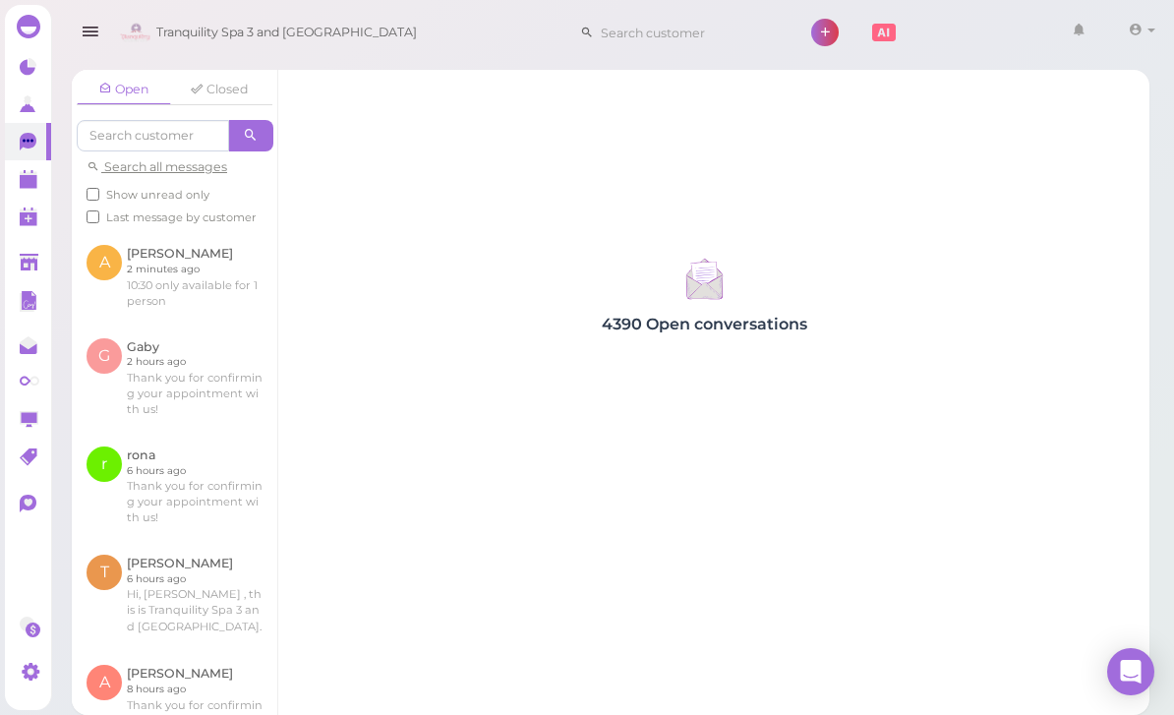
click at [194, 274] on link at bounding box center [175, 276] width 206 height 92
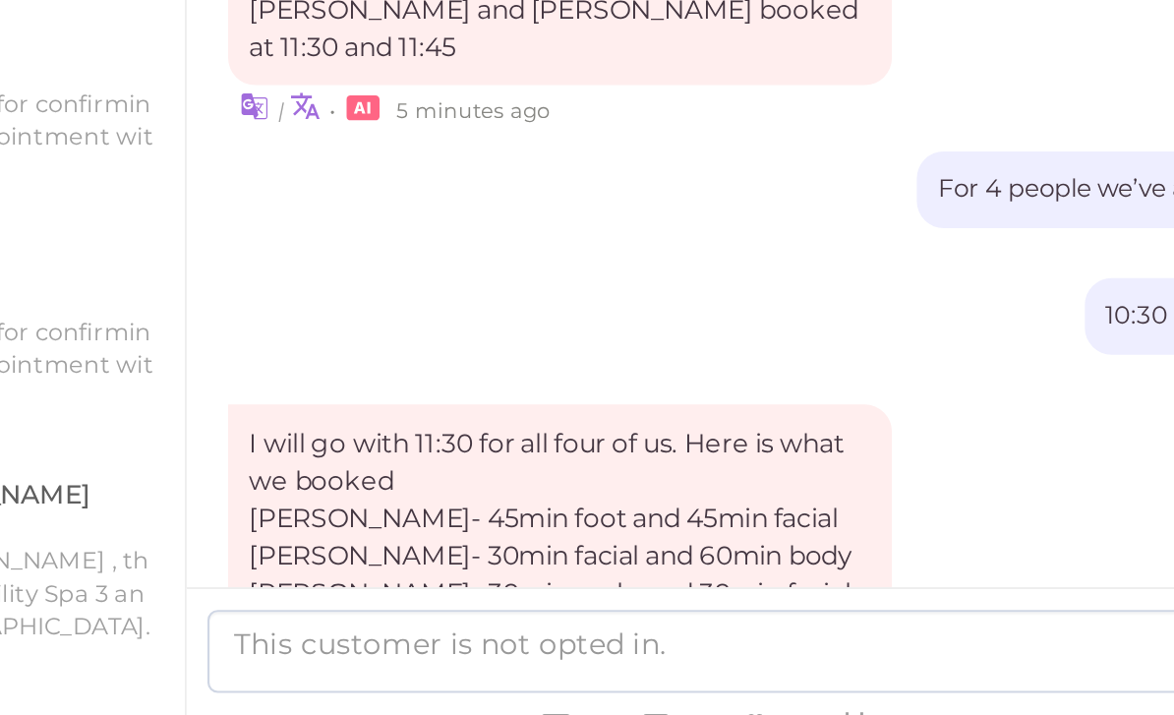
scroll to position [63, 0]
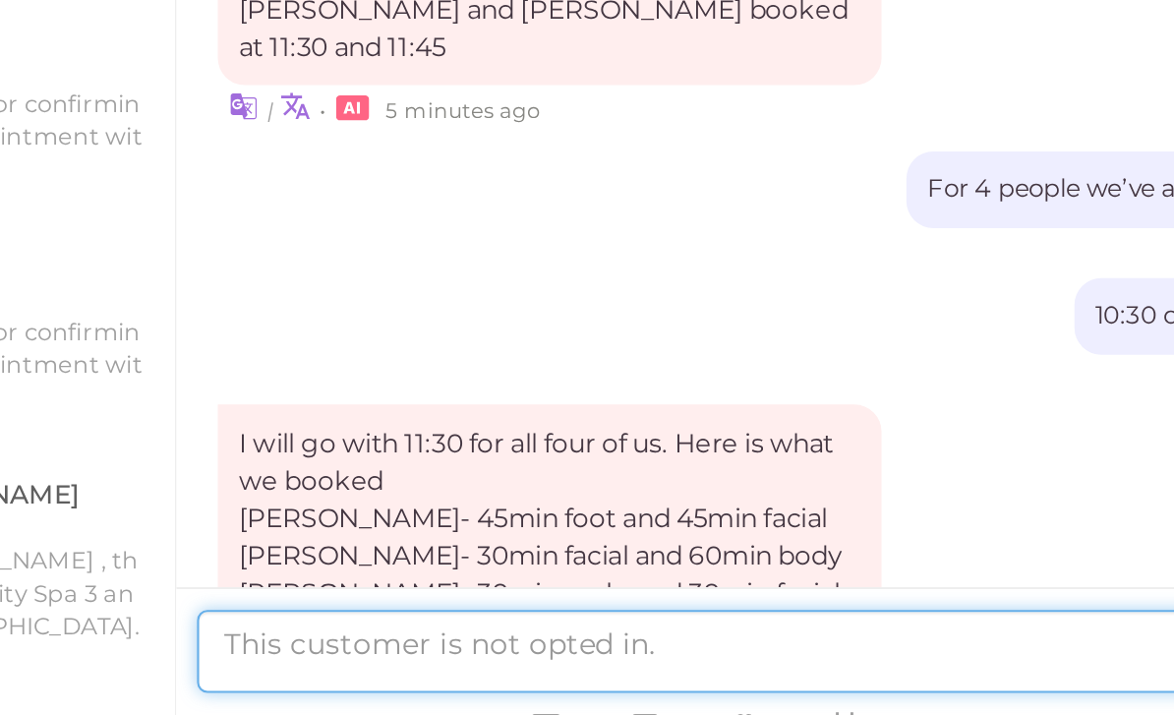
click at [404, 635] on textarea at bounding box center [600, 654] width 623 height 39
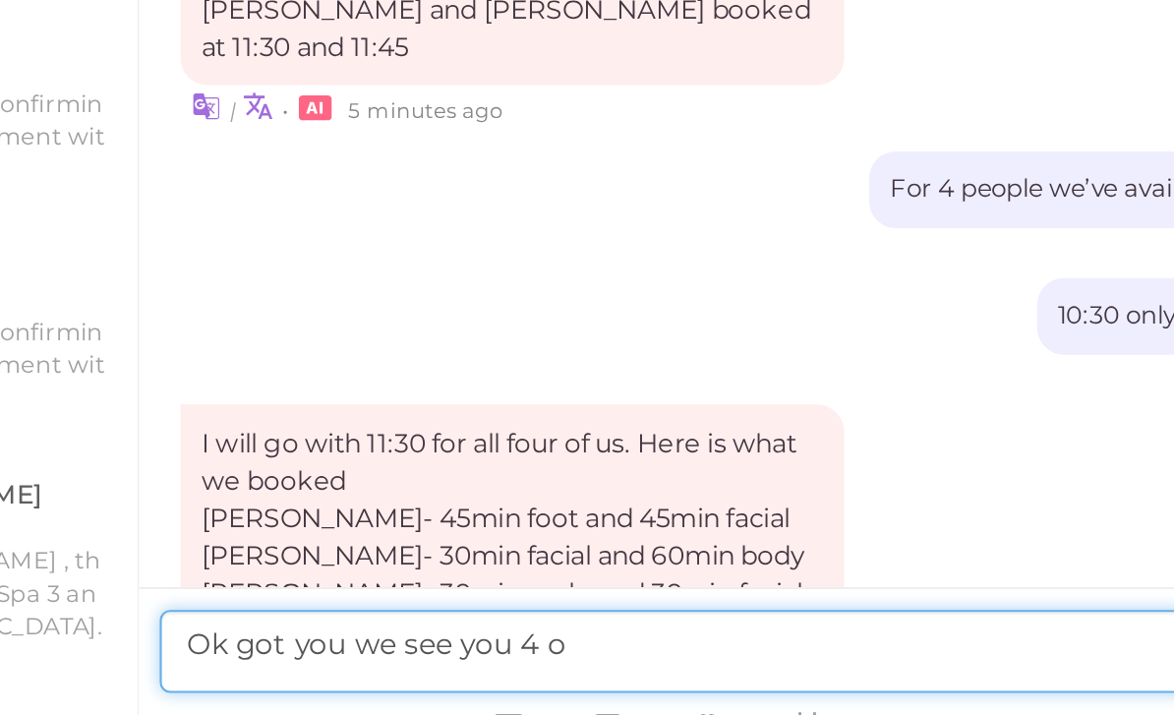
click at [312, 635] on textarea "Ok got you we see you 4 o" at bounding box center [600, 654] width 623 height 39
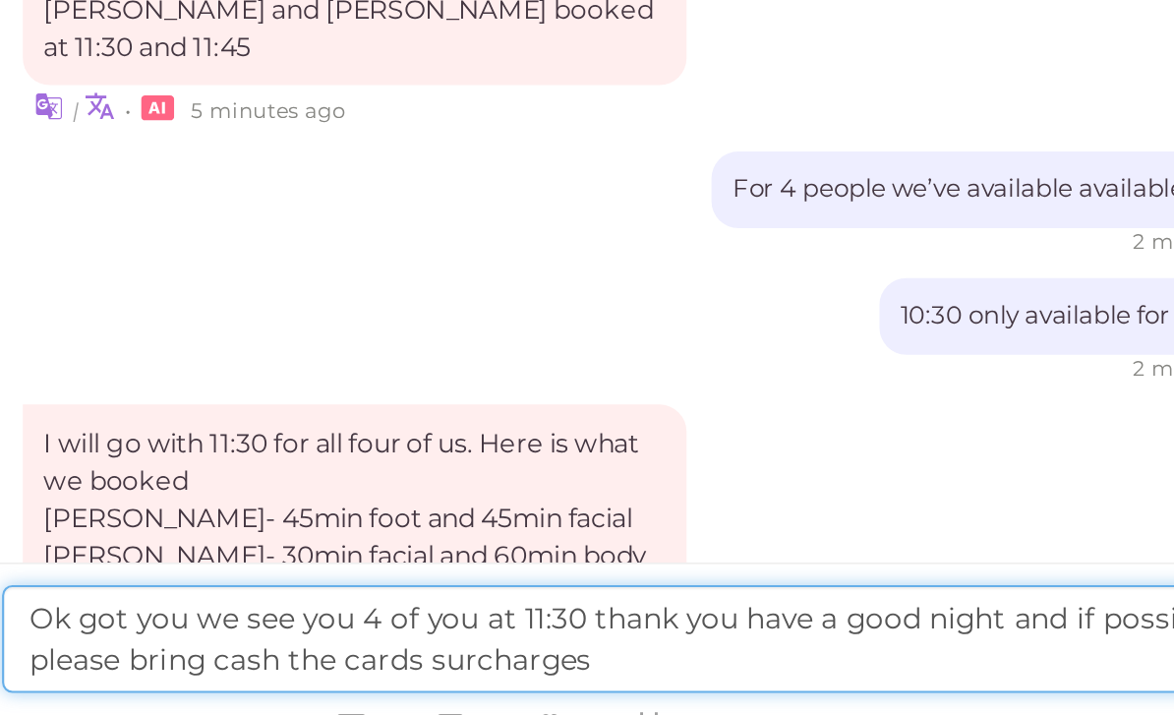
click at [472, 623] on textarea "Ok got you we see you 4 of you at 11:30 thank you have a good night and if poss…" at bounding box center [600, 648] width 623 height 51
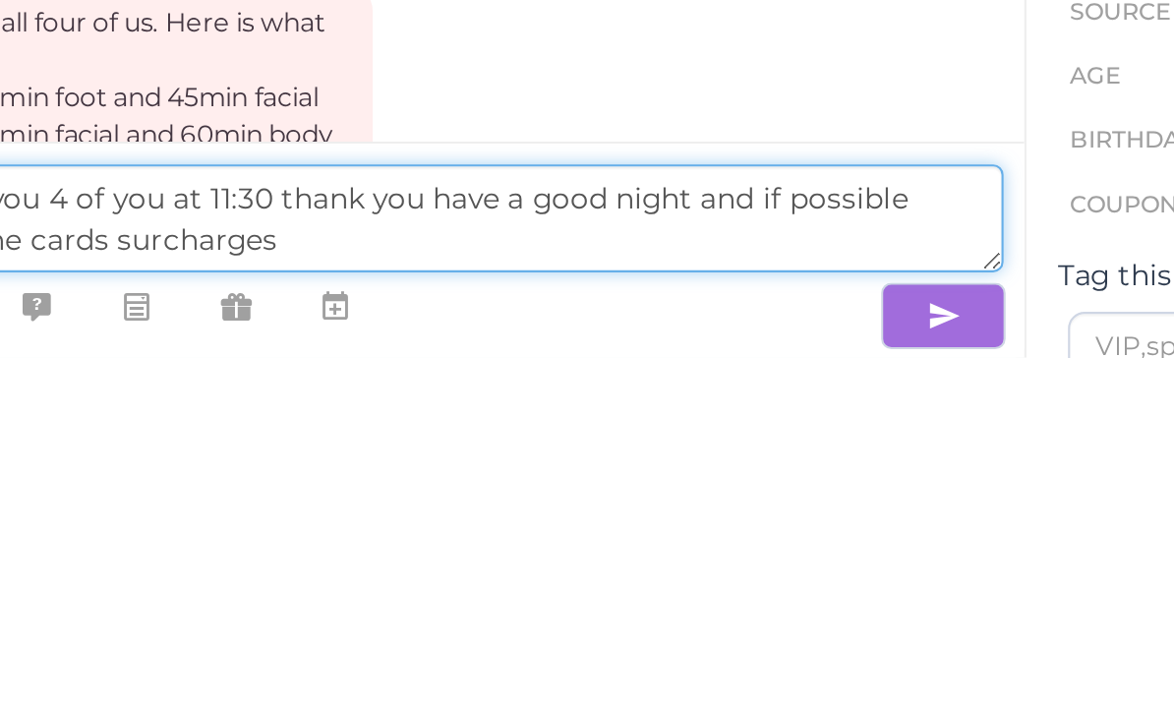
type textarea "Ok got you we see you 4 of you at 11:30 thank you have a good night and if poss…"
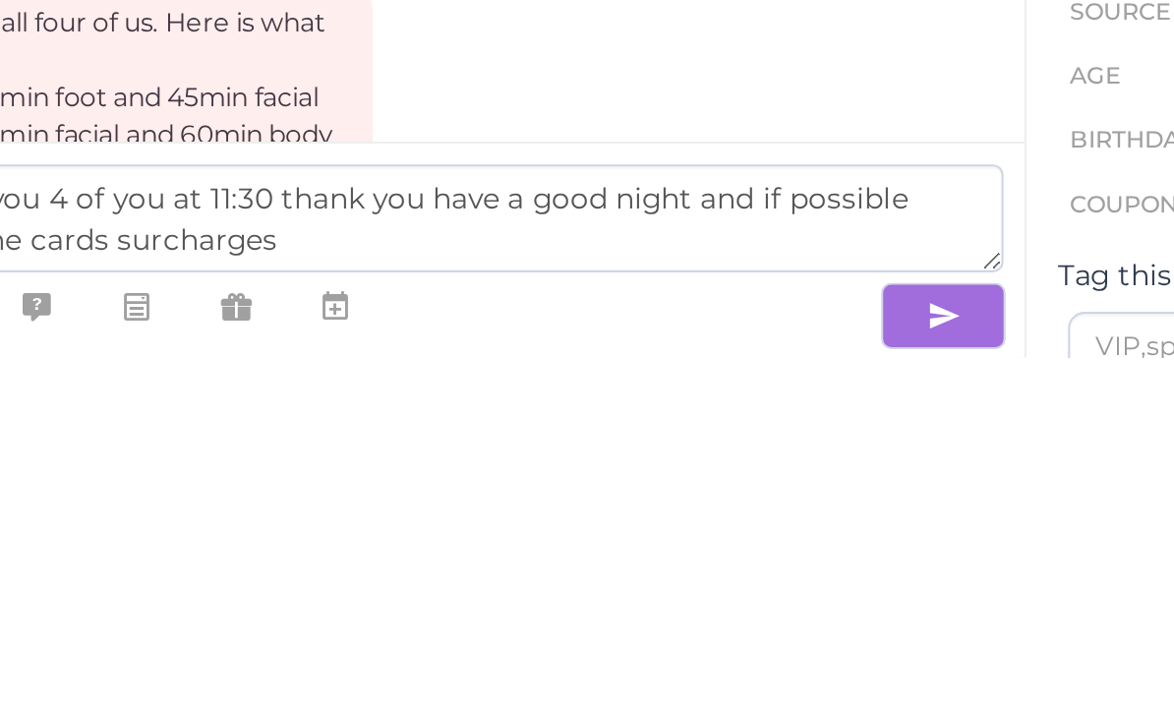
click at [876, 685] on icon "button" at bounding box center [884, 695] width 16 height 20
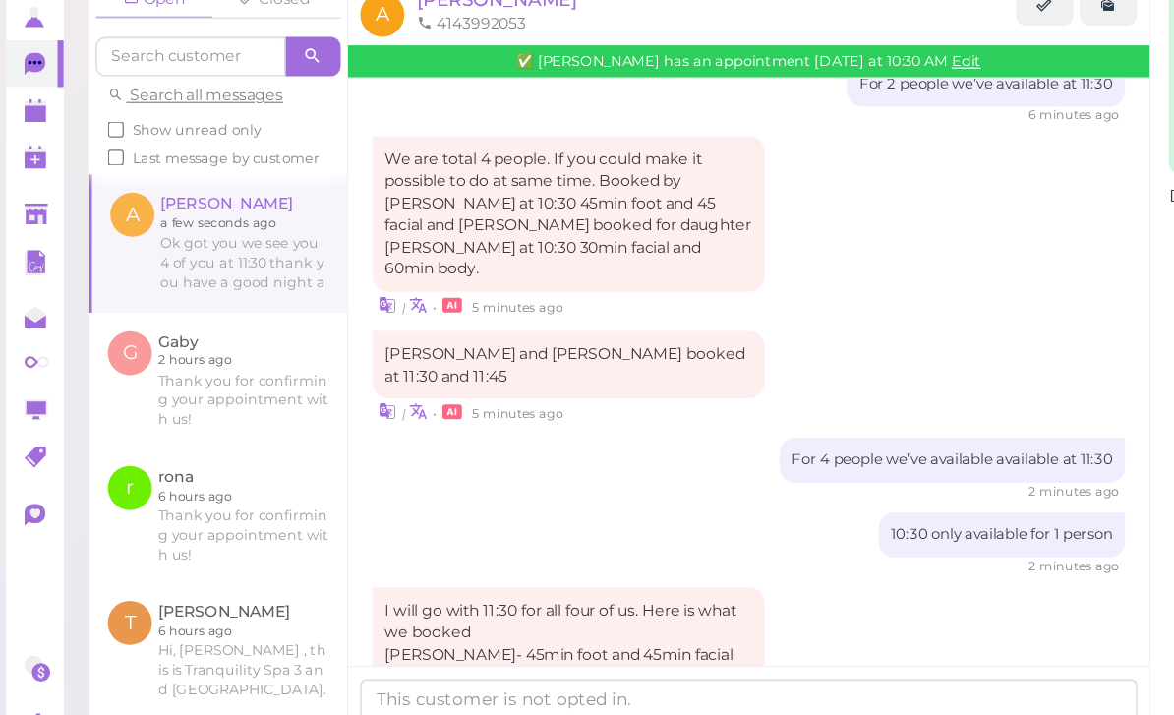
scroll to position [474, 0]
click at [28, 175] on polygon at bounding box center [29, 182] width 18 height 14
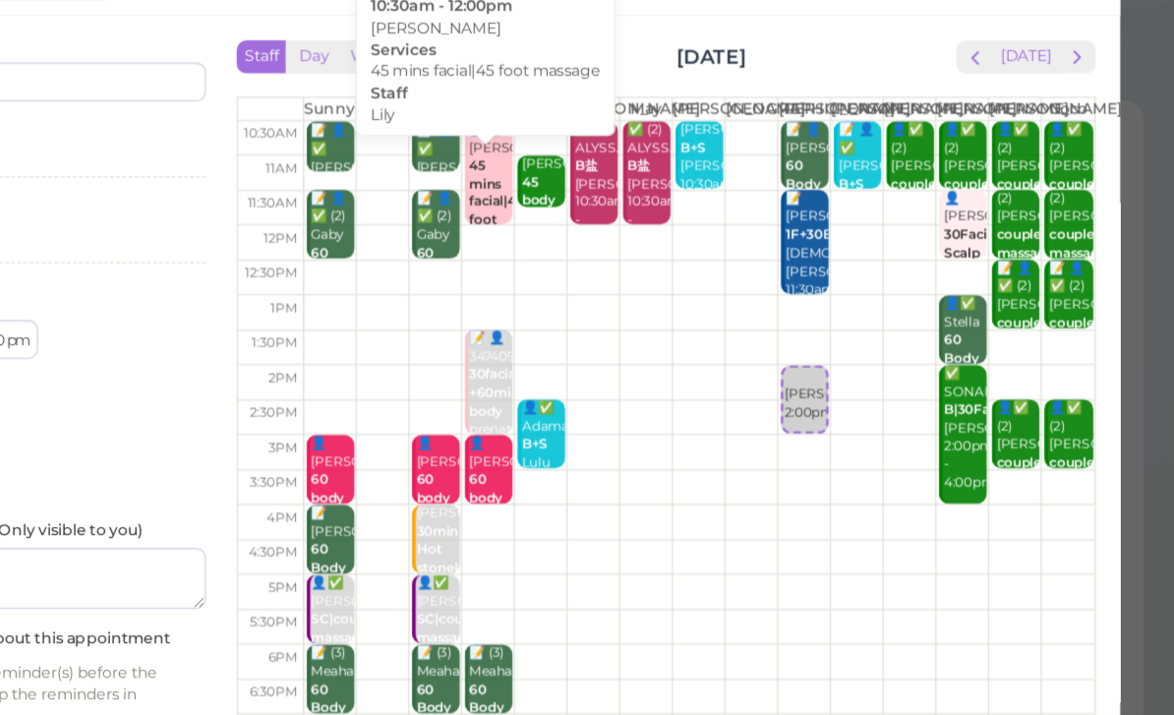
click at [608, 152] on div "👤✅ [PERSON_NAME] 45 mins facial|45 foot massage Lily 10:30am - 12:00pm" at bounding box center [625, 232] width 35 height 161
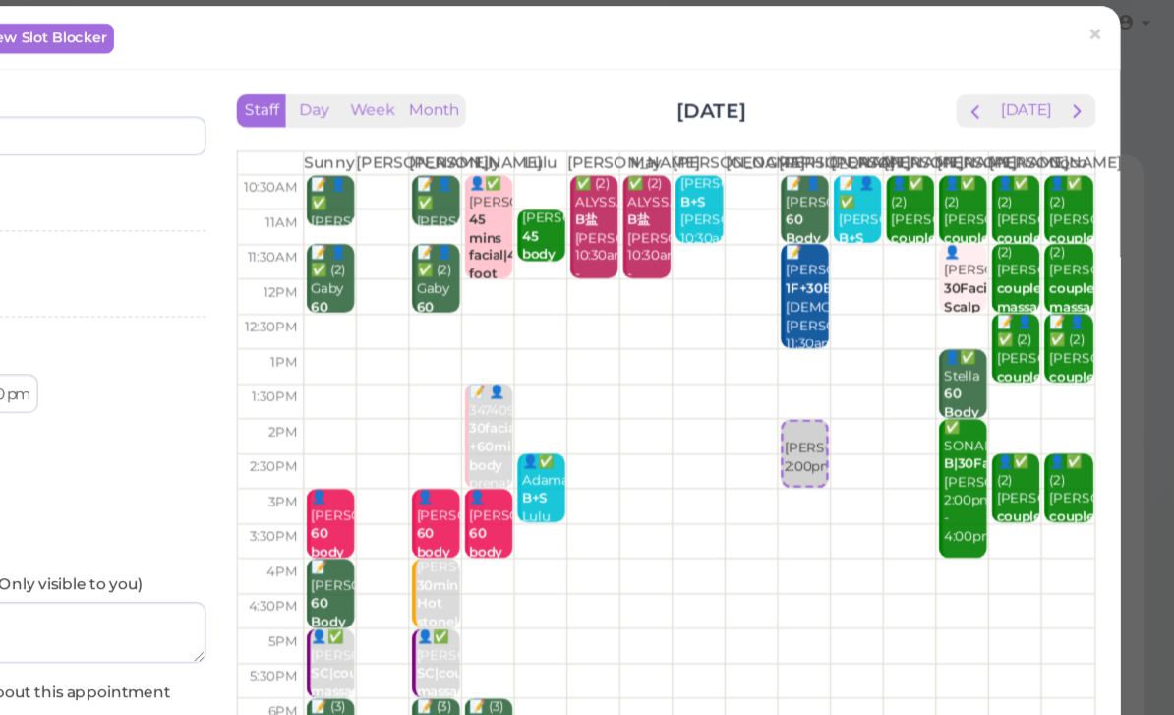
click at [1093, 22] on link "×" at bounding box center [1111, 42] width 36 height 46
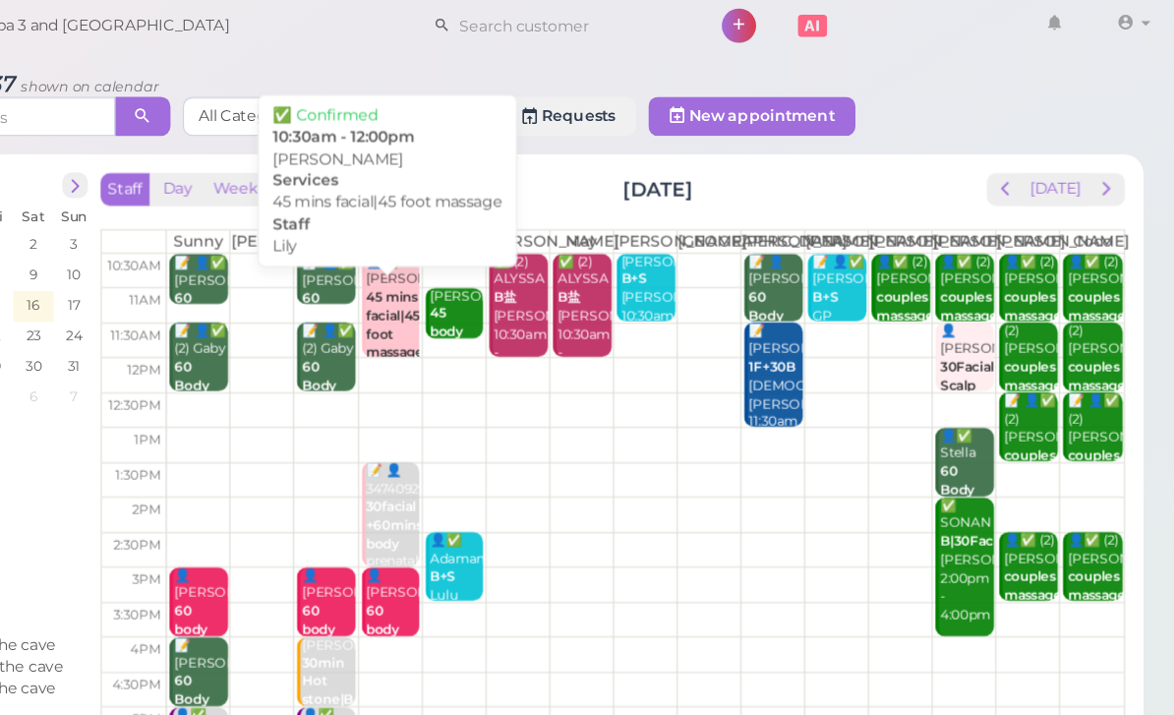
click at [525, 266] on div "👤✅ [PERSON_NAME] 45 mins facial|45 foot massage Lily 10:30am - 12:00pm" at bounding box center [547, 288] width 44 height 147
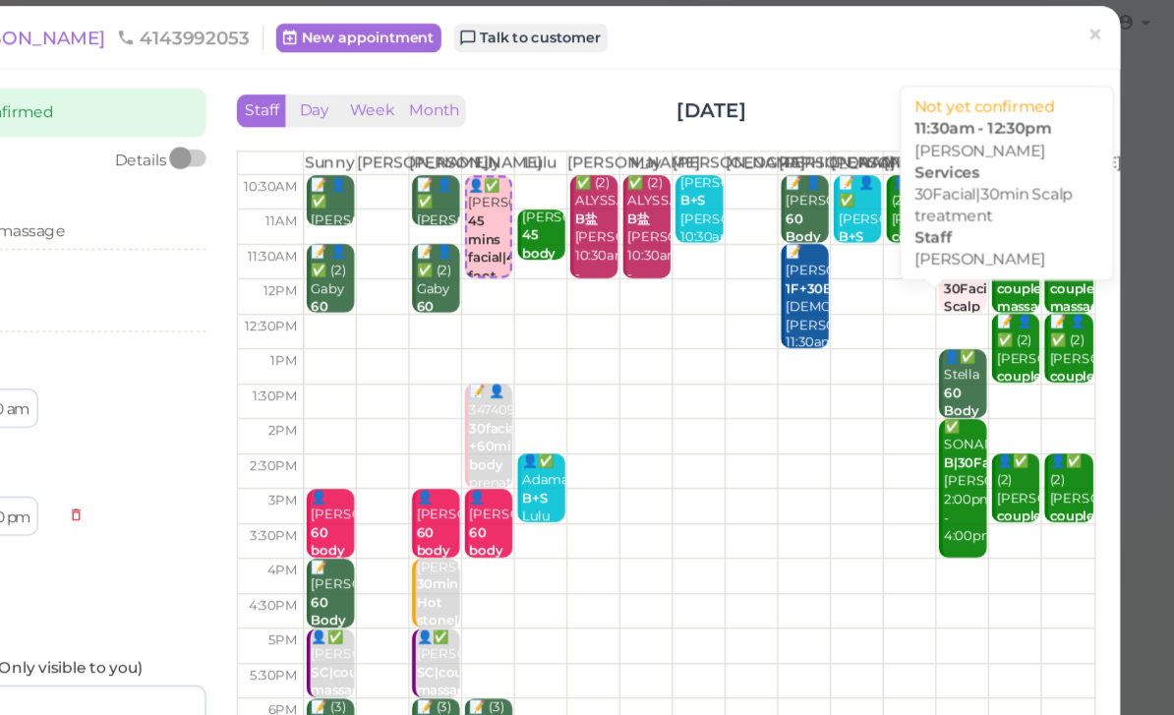
click at [988, 242] on div "👤[PERSON_NAME] 30Facial|30min Scalp treatment [PERSON_NAME] 11:30am - 12:30pm" at bounding box center [1005, 274] width 35 height 132
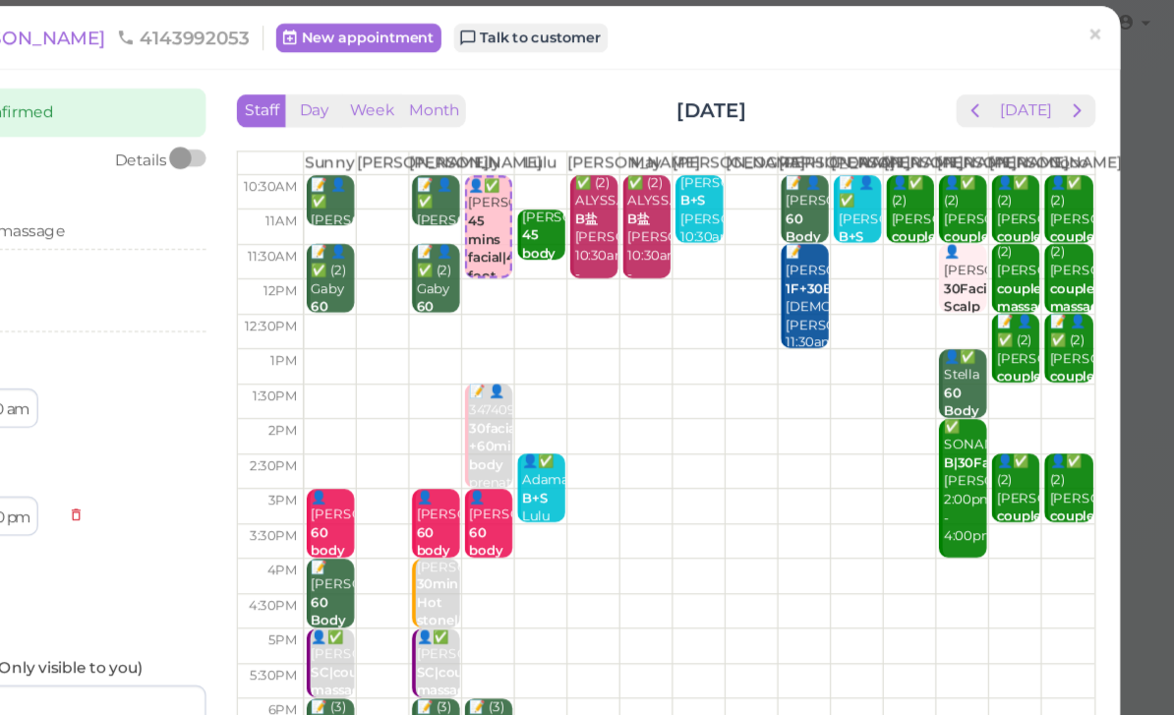
click at [1093, 36] on link "×" at bounding box center [1111, 42] width 36 height 46
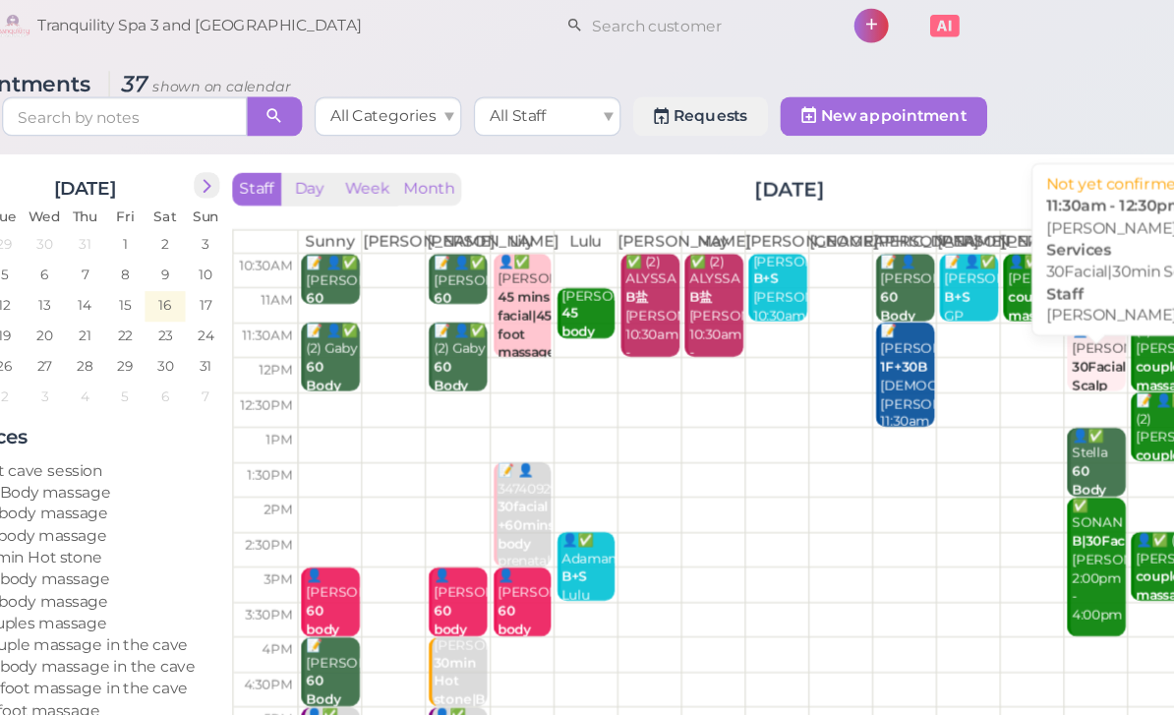
click at [985, 310] on div "👤[PERSON_NAME] 30Facial|30min Scalp treatment [PERSON_NAME] 11:30am - 12:30pm" at bounding box center [1007, 336] width 44 height 132
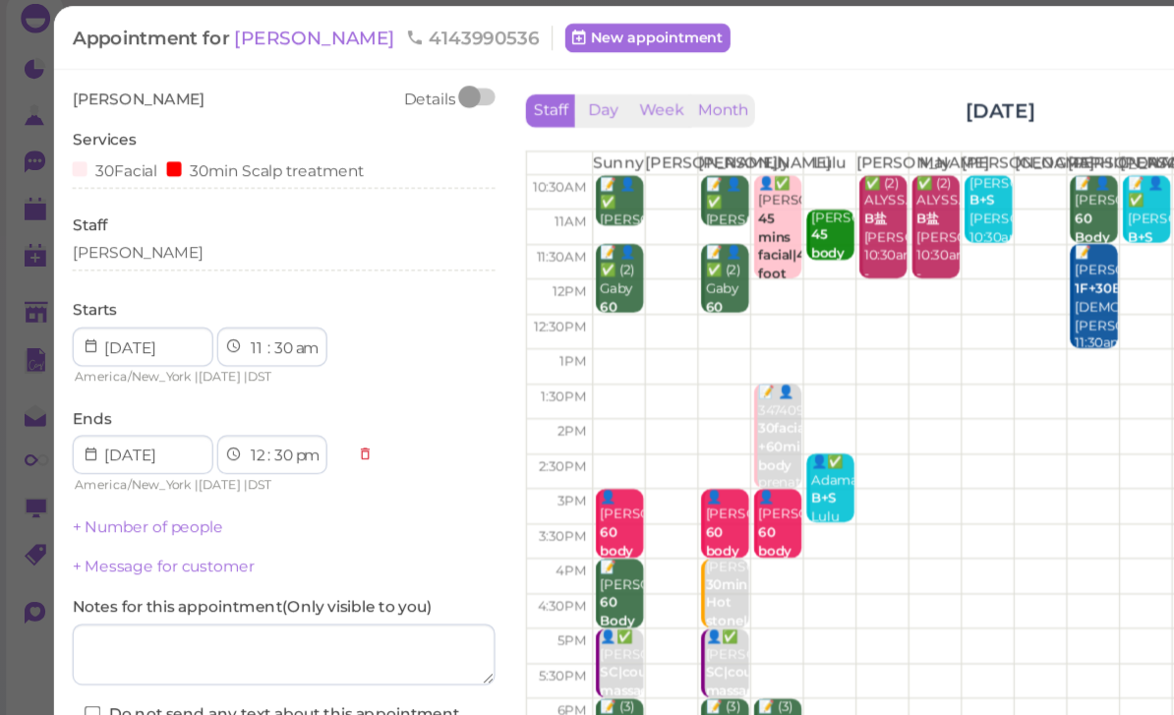
click at [136, 206] on div "[PERSON_NAME]" at bounding box center [227, 215] width 339 height 18
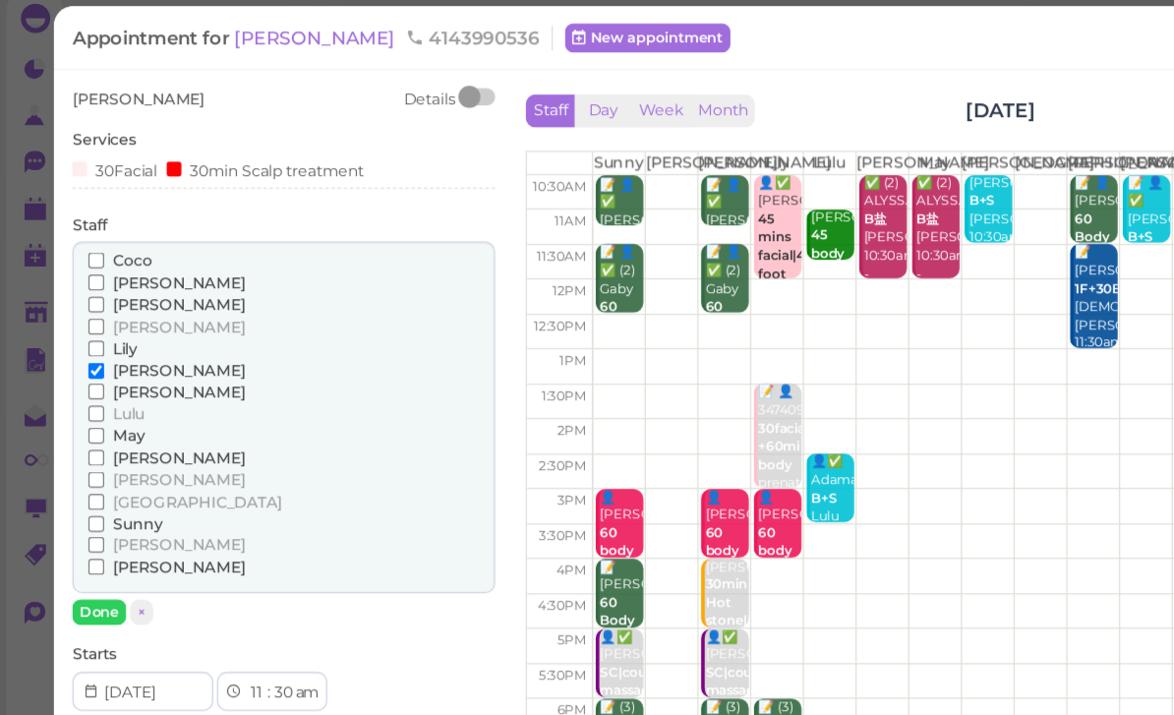
click at [112, 231] on span "[PERSON_NAME]" at bounding box center [143, 238] width 106 height 15
click at [84, 232] on input "[PERSON_NAME]" at bounding box center [77, 238] width 13 height 13
click at [89, 493] on button "Done" at bounding box center [79, 503] width 43 height 21
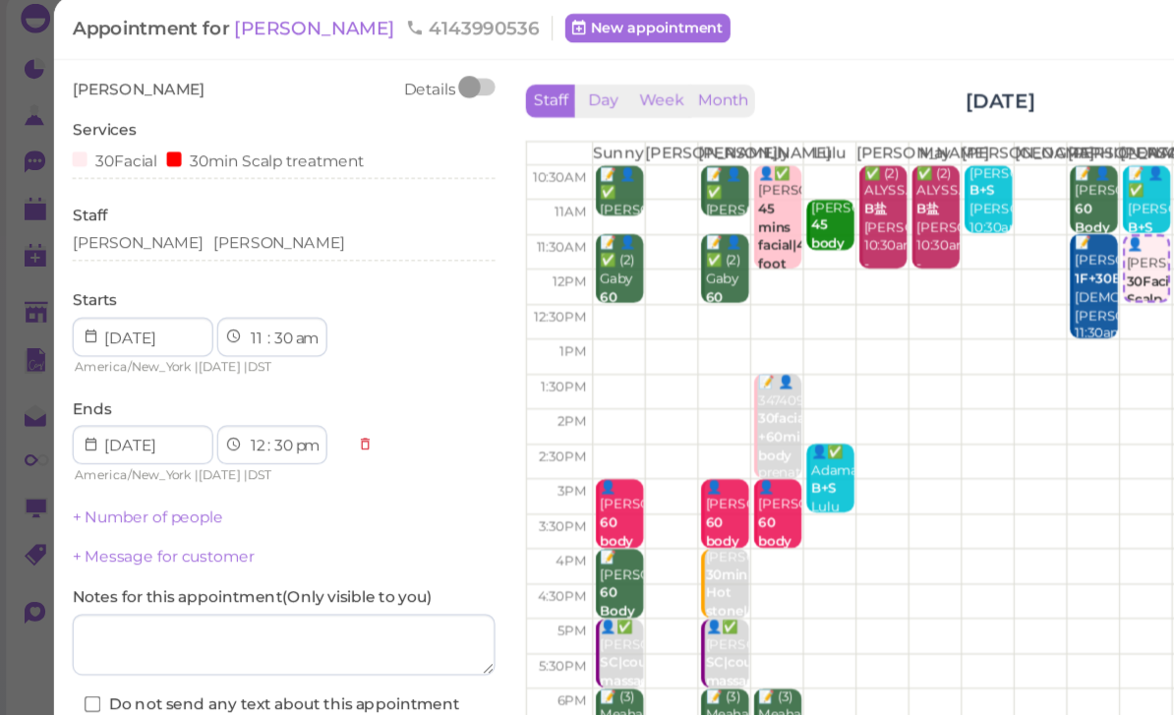
scroll to position [30, 0]
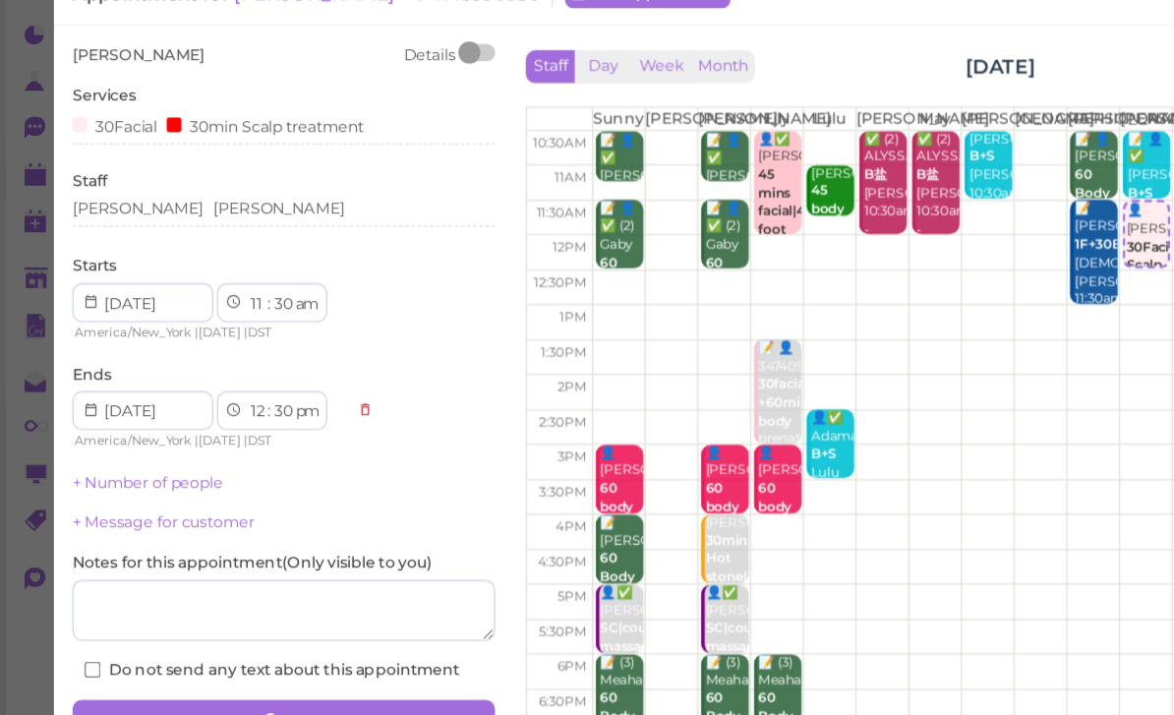
click at [294, 601] on button "Save" at bounding box center [227, 616] width 339 height 31
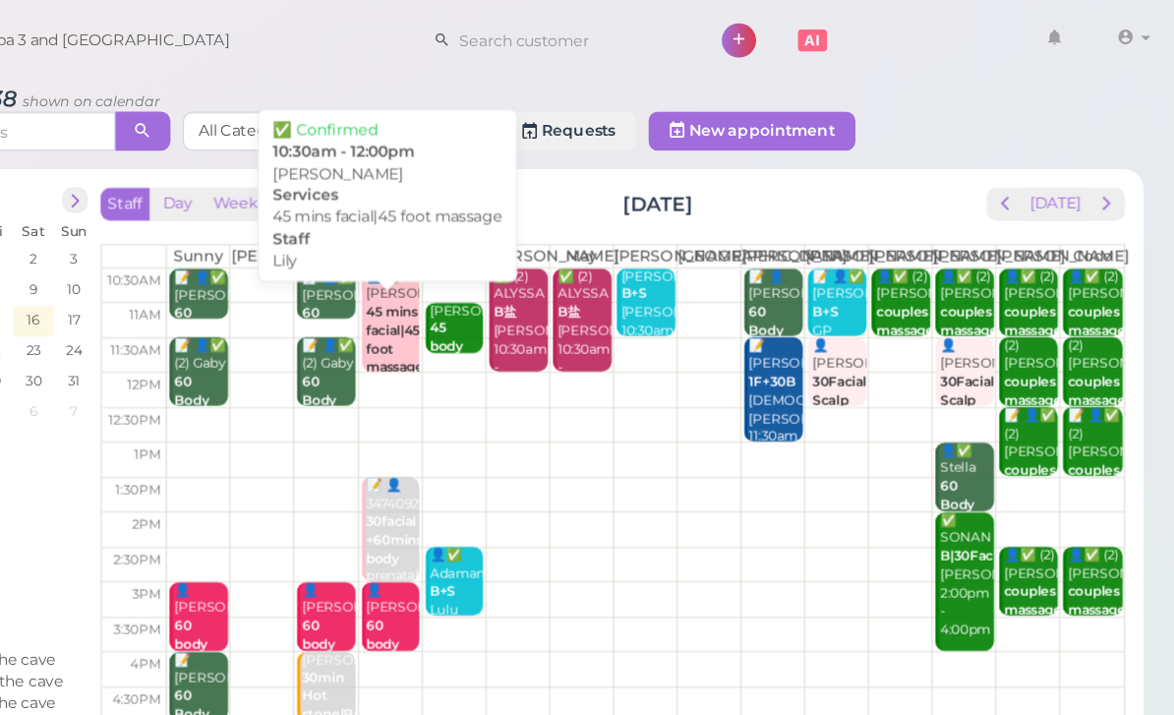
click at [526, 293] on b "45 mins facial|45 foot massage" at bounding box center [549, 272] width 46 height 57
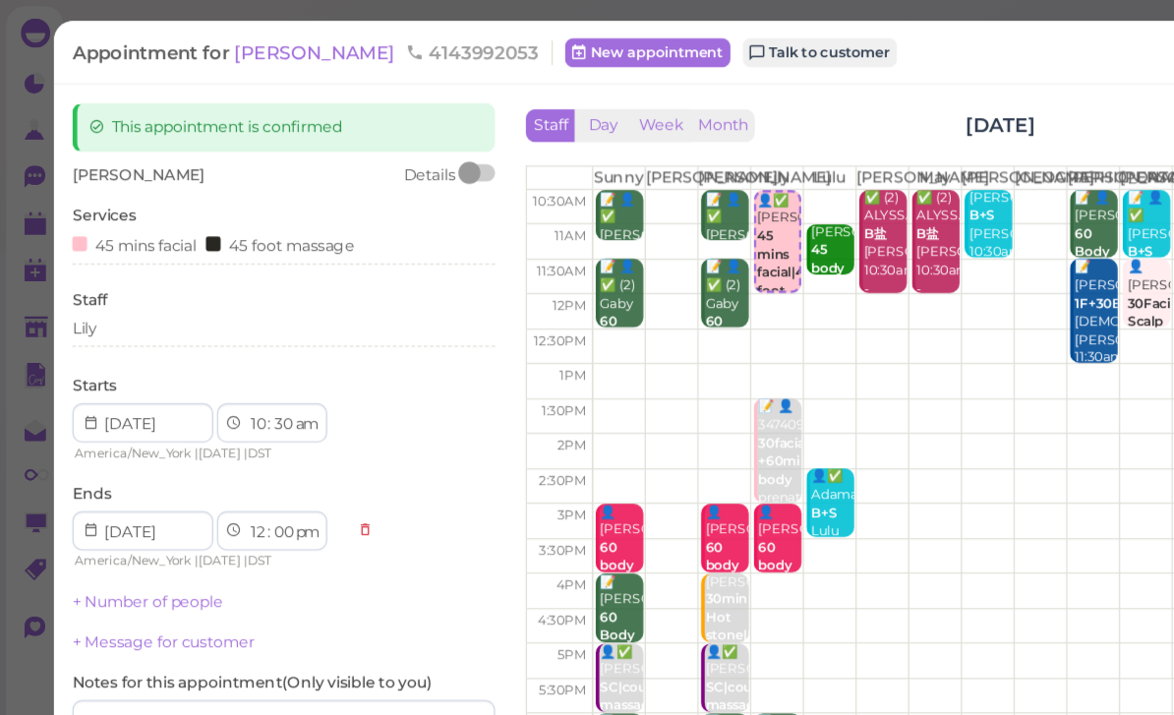
click at [138, 268] on div "Lily" at bounding box center [227, 264] width 339 height 18
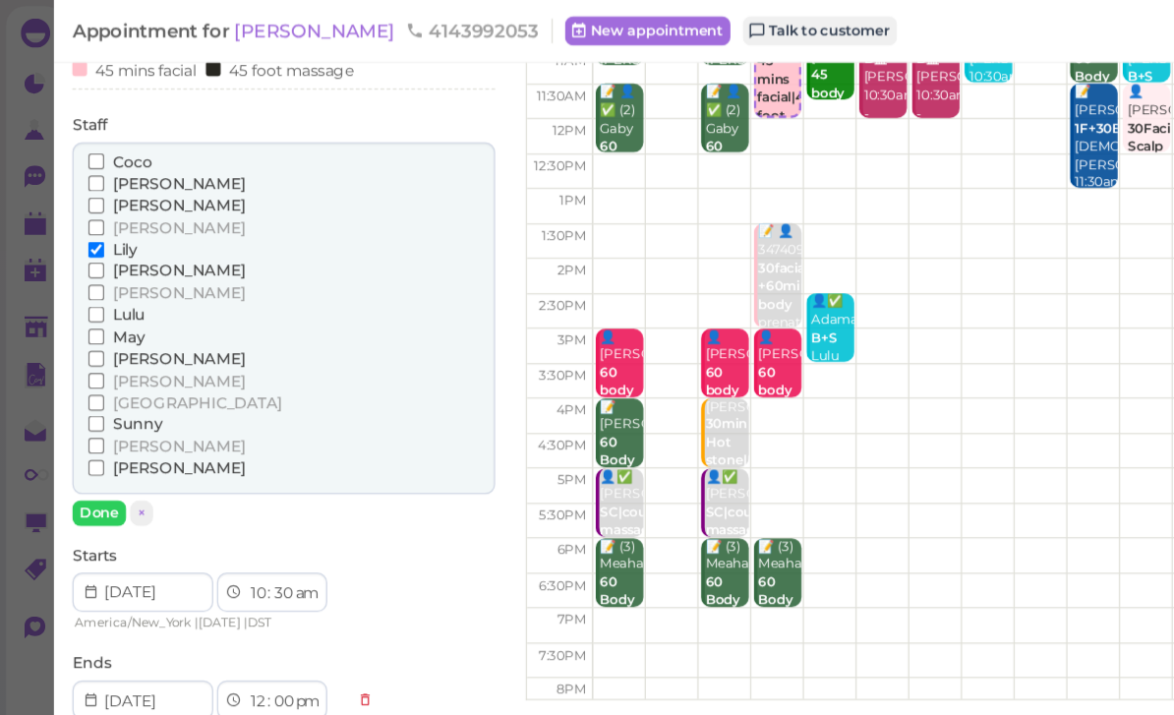
scroll to position [154, 0]
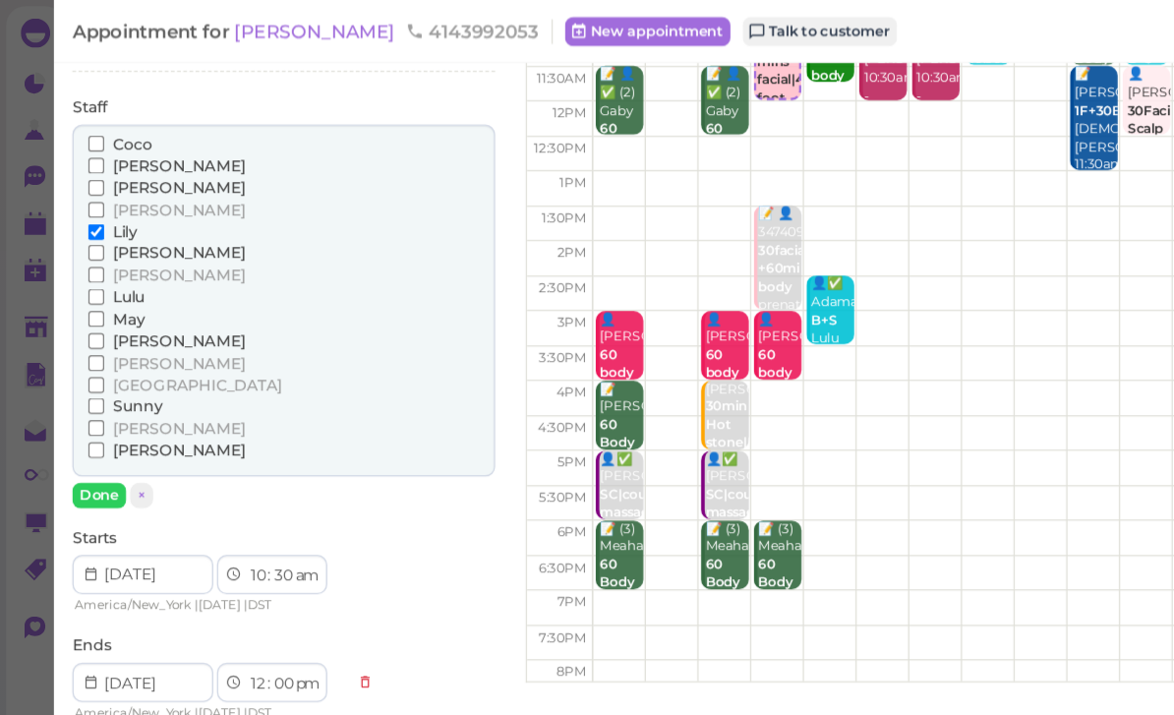
click at [207, 452] on select "1 2 3 4 5 6 7 8 9 10 11 12" at bounding box center [206, 462] width 17 height 21
select select "11"
select select "1"
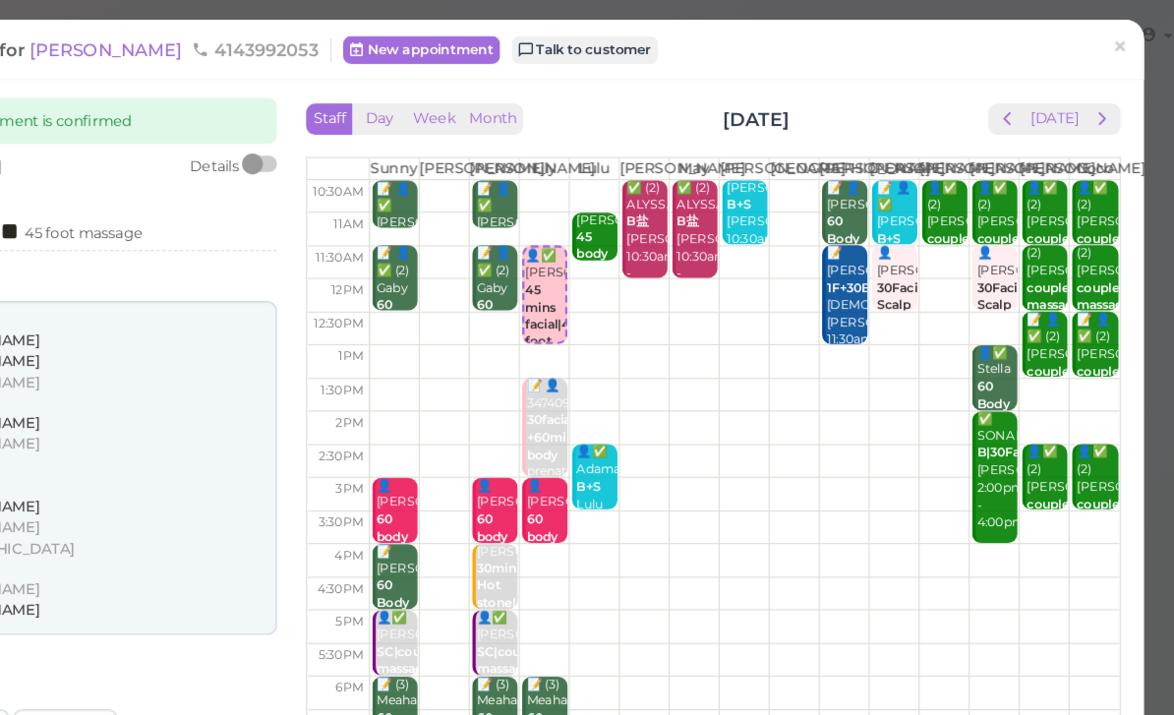
scroll to position [0, 0]
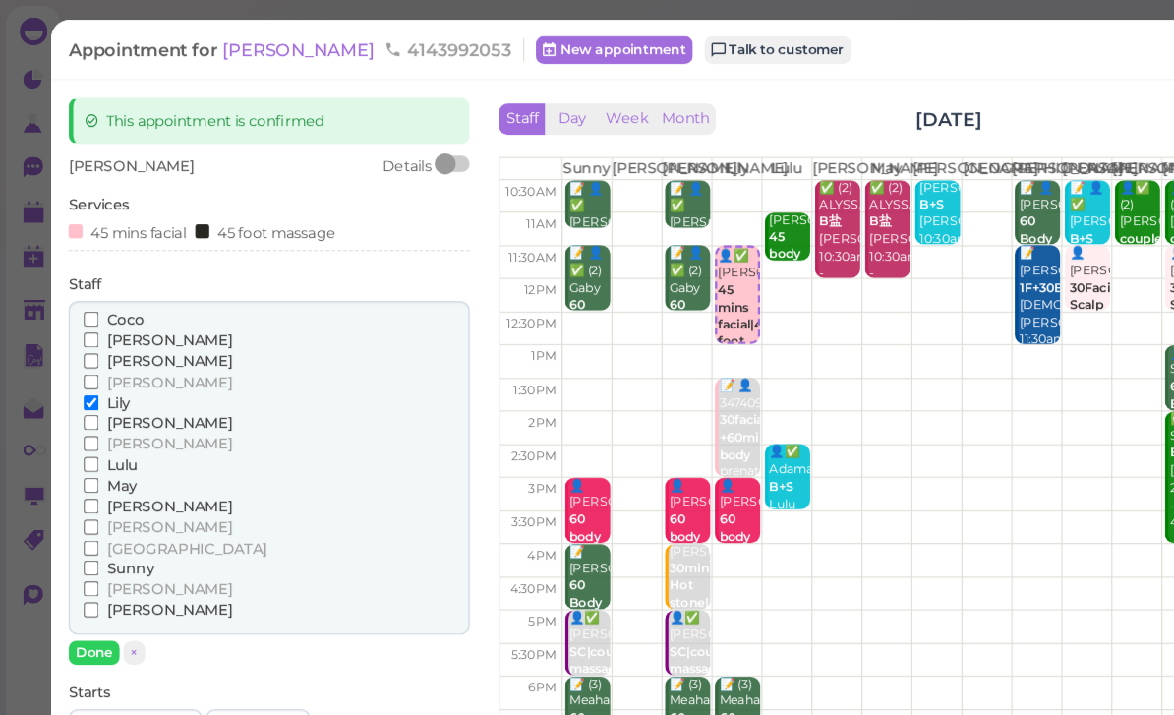
click at [118, 421] on span "[PERSON_NAME]" at bounding box center [143, 428] width 106 height 15
click at [84, 422] on input "[PERSON_NAME]" at bounding box center [77, 428] width 13 height 13
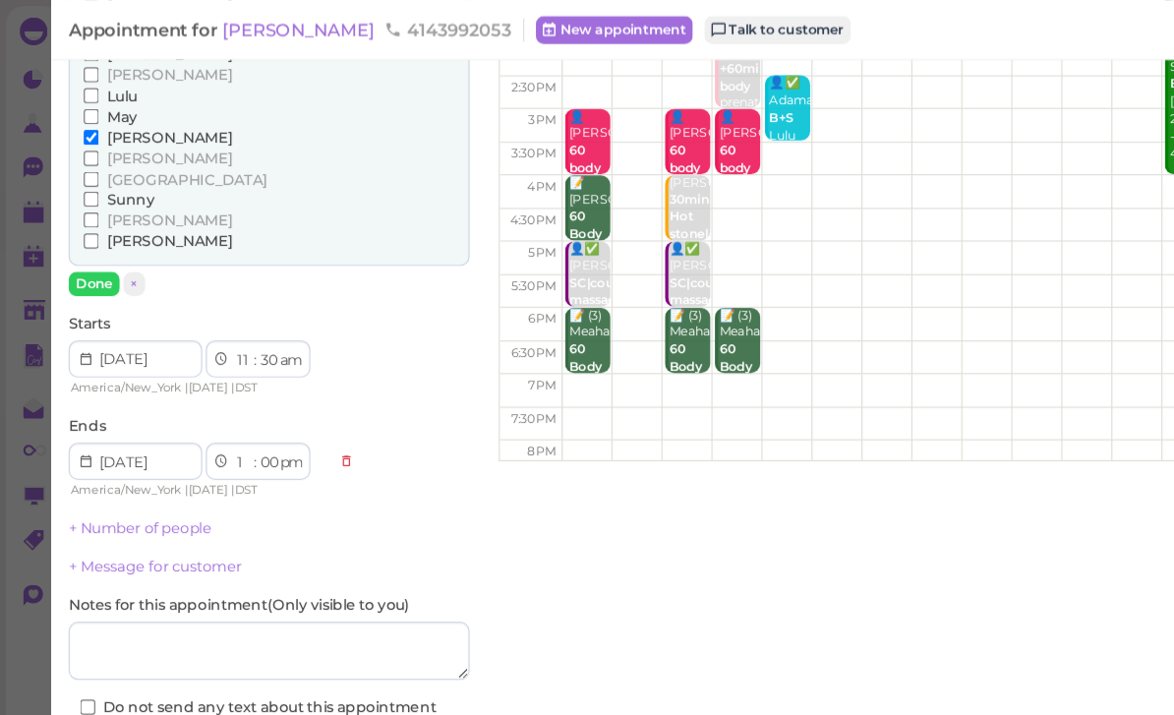
scroll to position [311, 0]
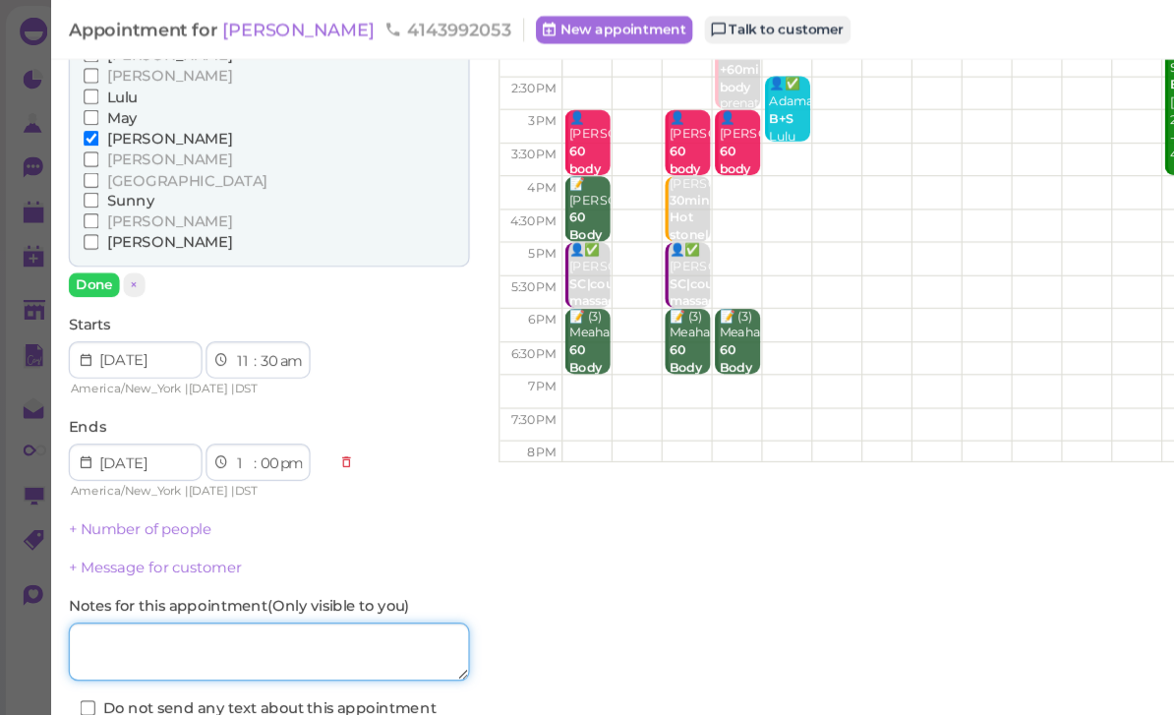
click at [196, 531] on textarea at bounding box center [227, 551] width 339 height 49
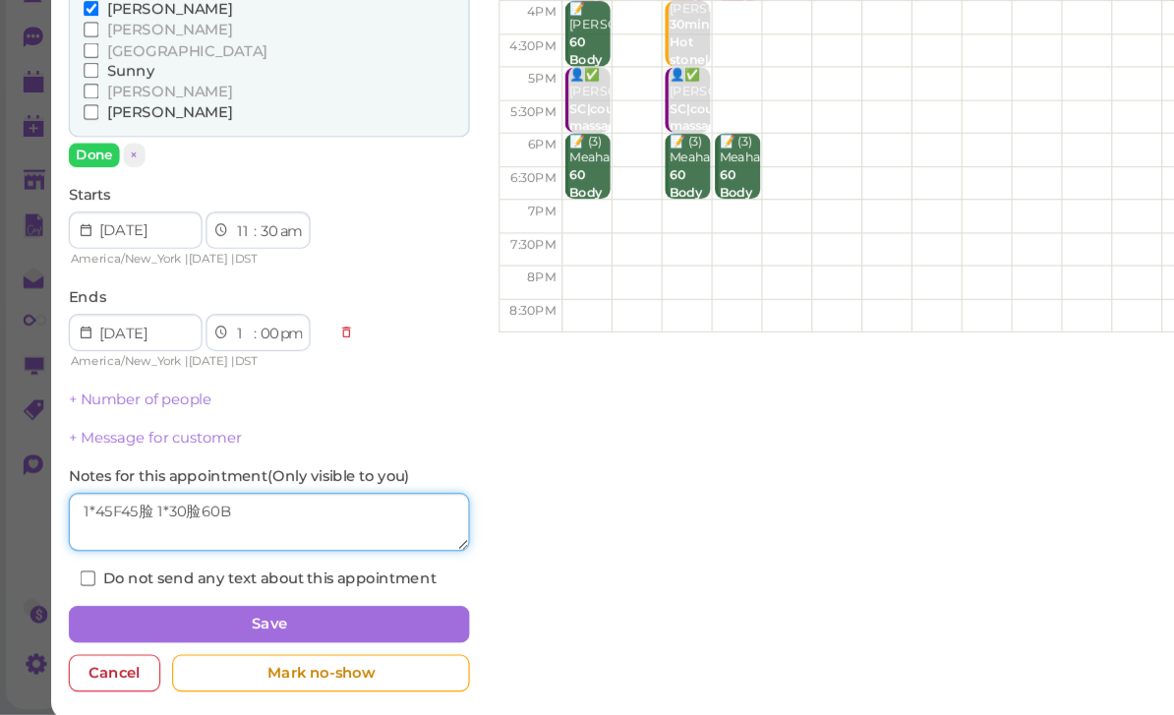
type textarea "1*45F45脸 1*30脸60B"
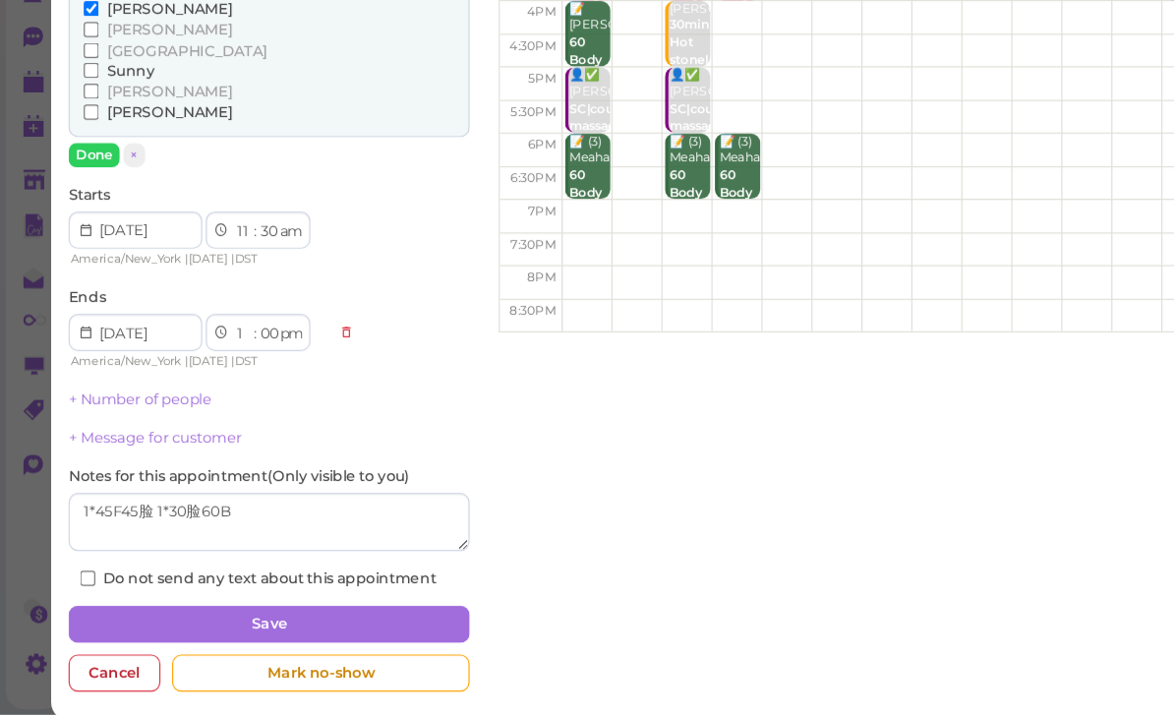
click at [267, 623] on button "Save" at bounding box center [227, 638] width 339 height 31
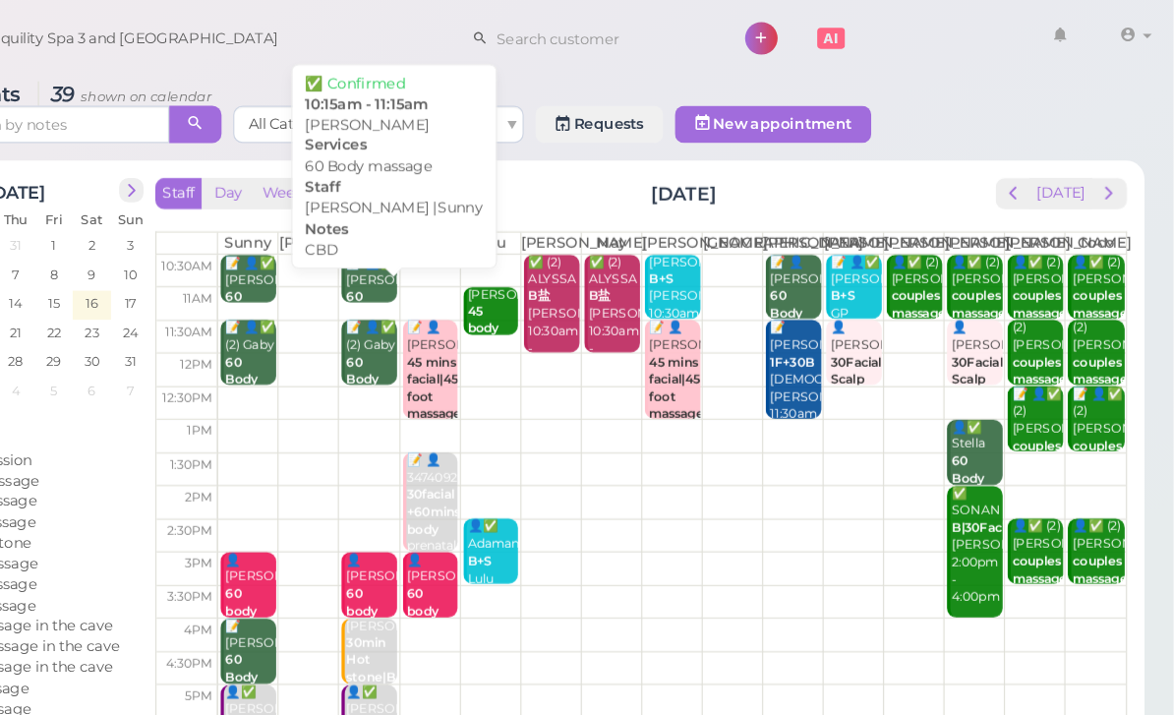
click at [473, 254] on div "📝 👤✅ [PERSON_NAME] 60 Body massage CBD [PERSON_NAME] |Sunny 10:15am - 11:15am" at bounding box center [495, 296] width 44 height 161
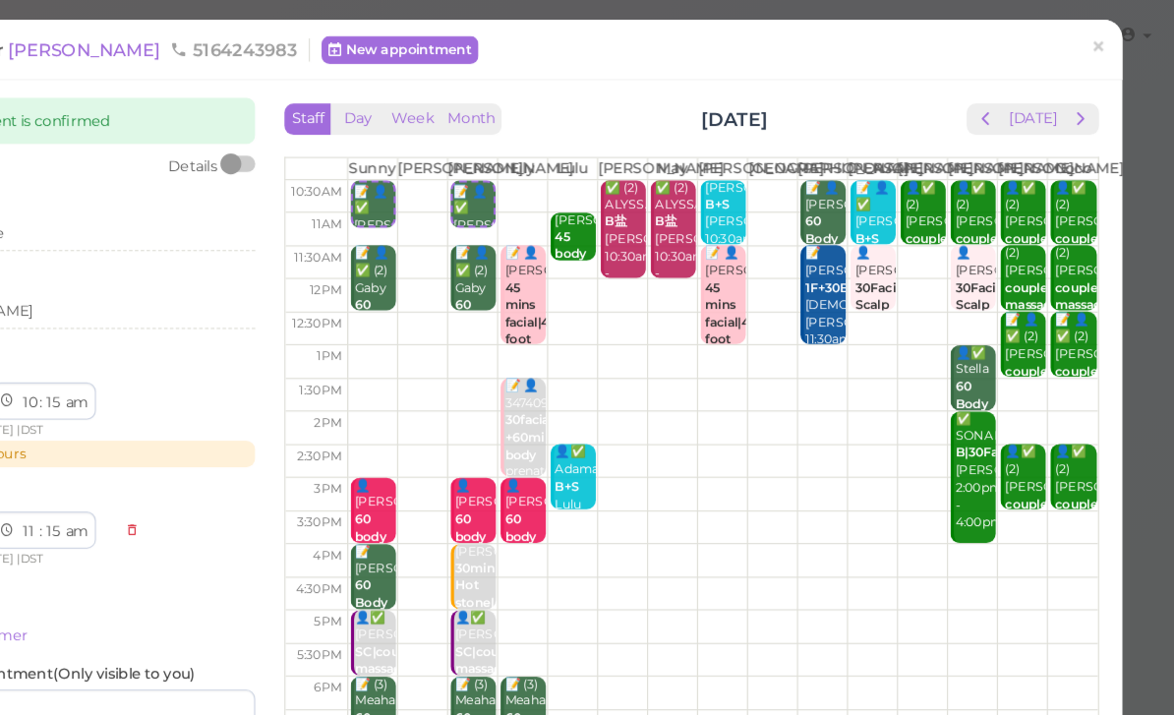
click at [1093, 30] on link "×" at bounding box center [1111, 42] width 36 height 46
